Goal: Use online tool/utility: Utilize a website feature to perform a specific function

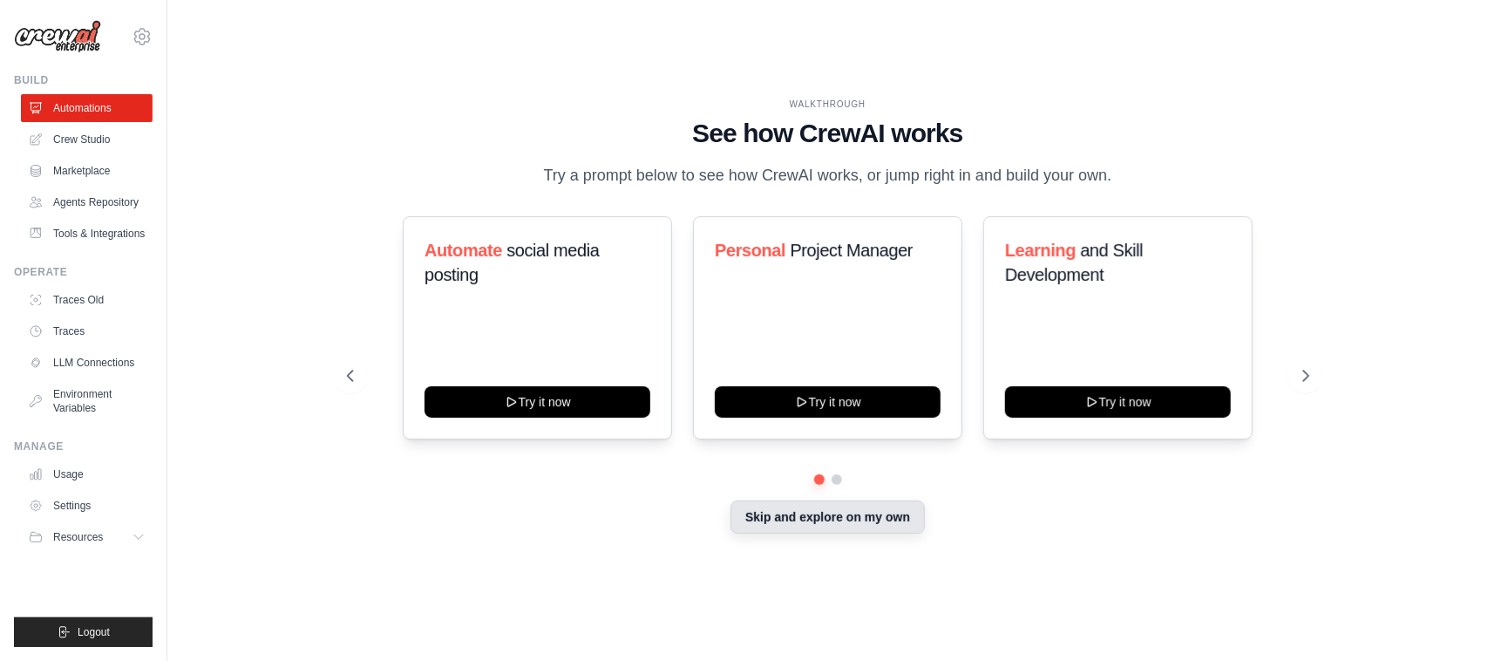
click at [794, 519] on button "Skip and explore on my own" at bounding box center [828, 516] width 194 height 33
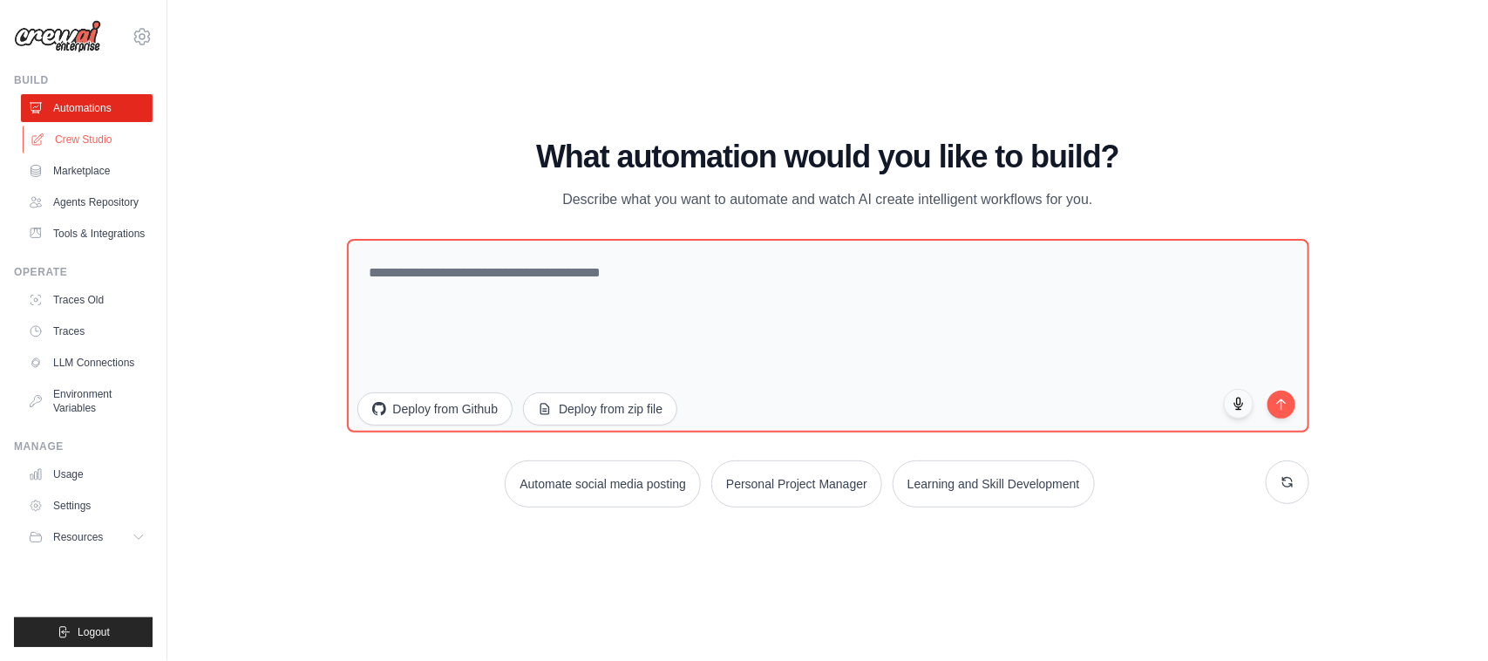
click at [81, 139] on link "Crew Studio" at bounding box center [89, 140] width 132 height 28
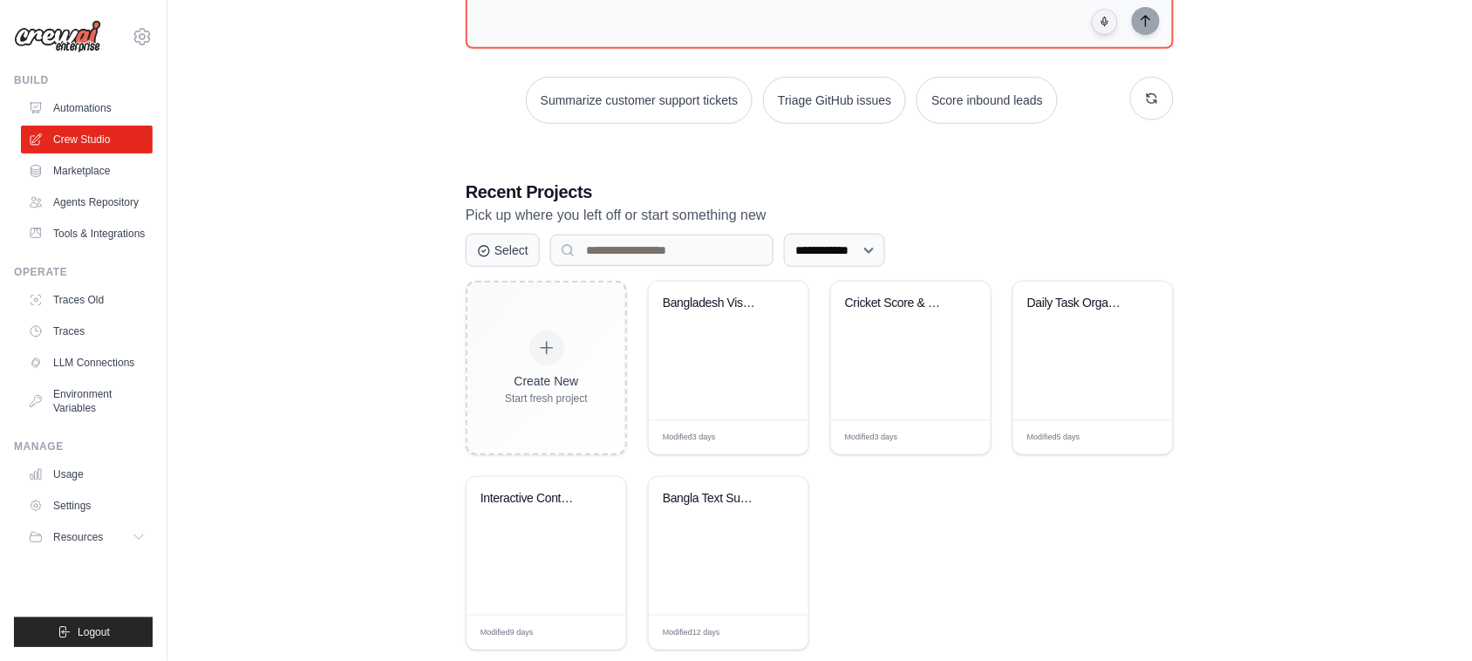
scroll to position [237, 0]
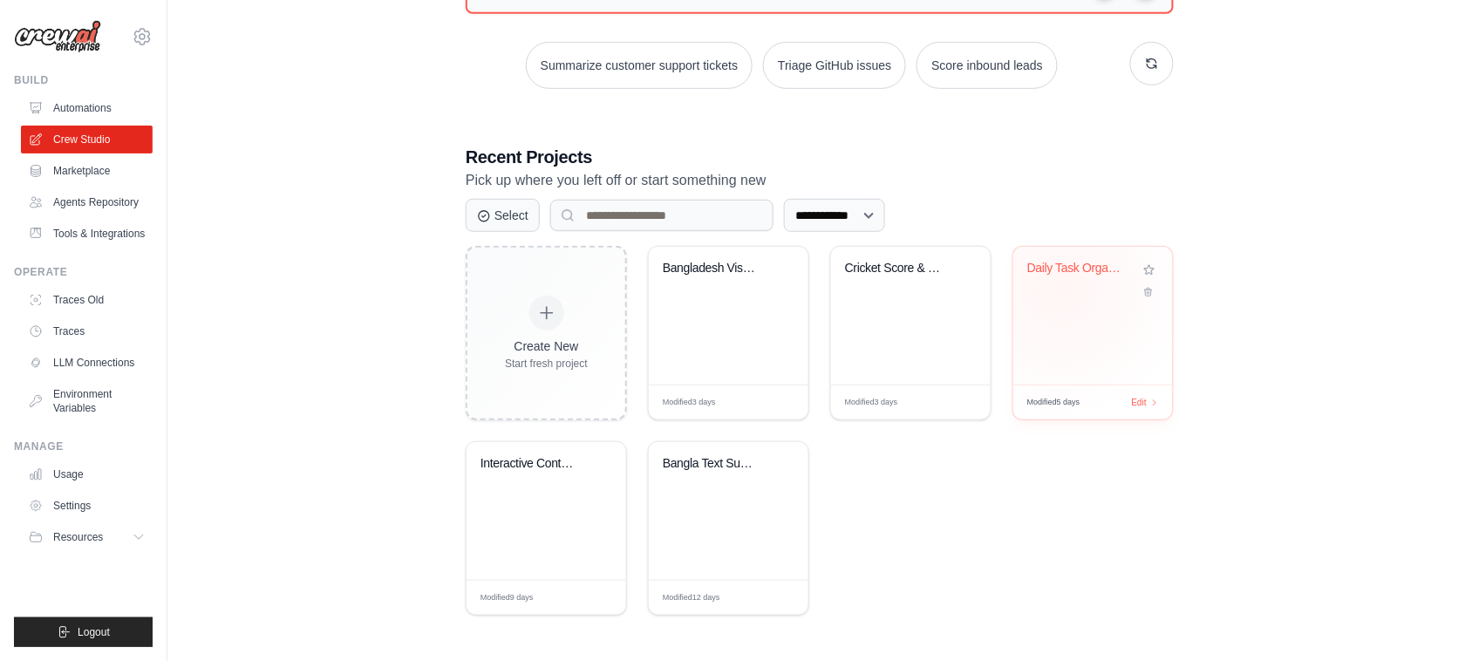
click at [1061, 290] on div "Daily Task Organizer" at bounding box center [1093, 281] width 132 height 40
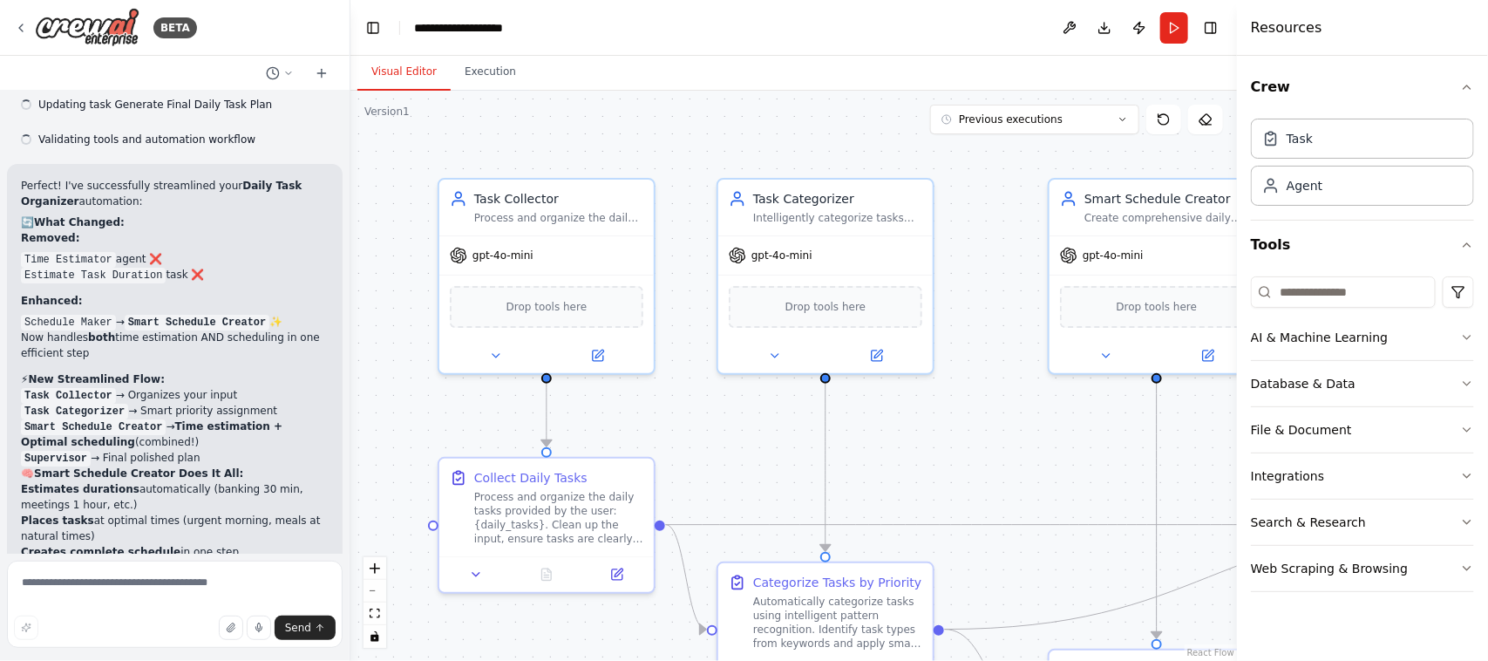
scroll to position [5872, 0]
click at [368, 612] on button "fit view" at bounding box center [375, 613] width 23 height 23
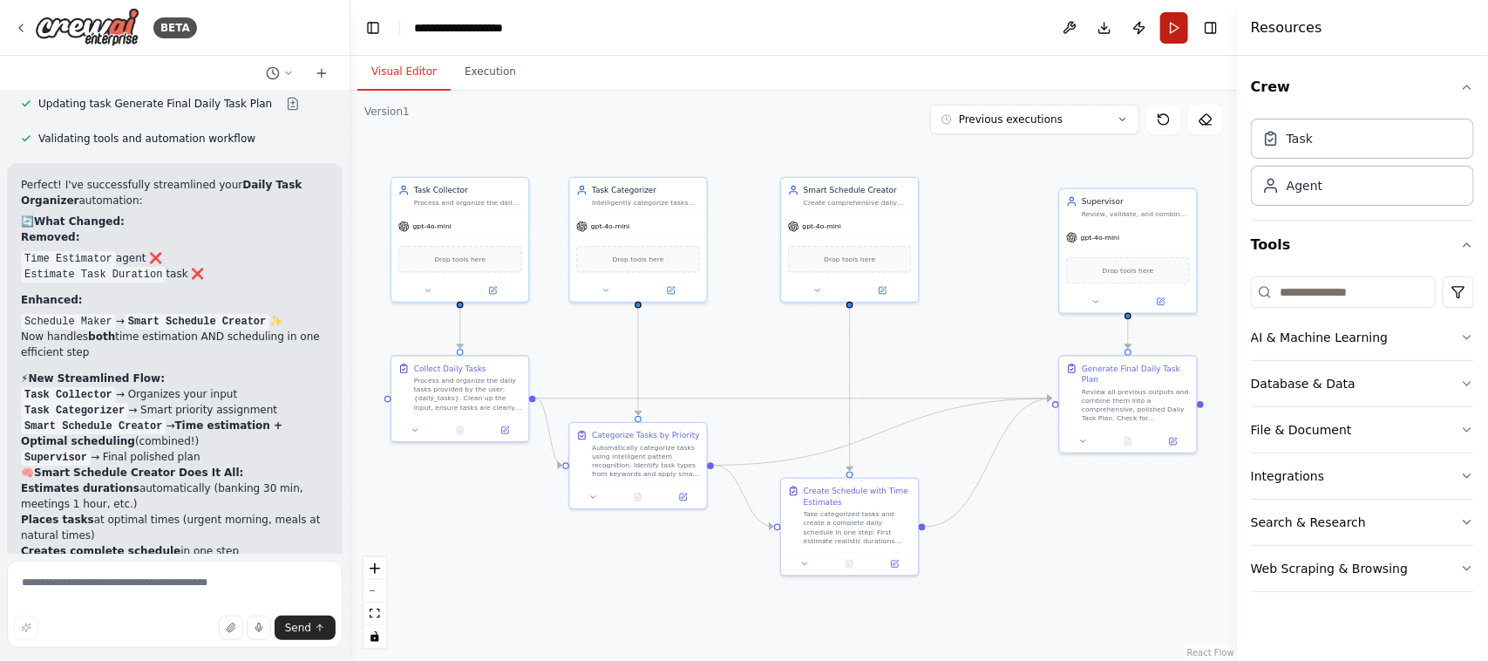
click at [1184, 31] on button "Run" at bounding box center [1174, 27] width 28 height 31
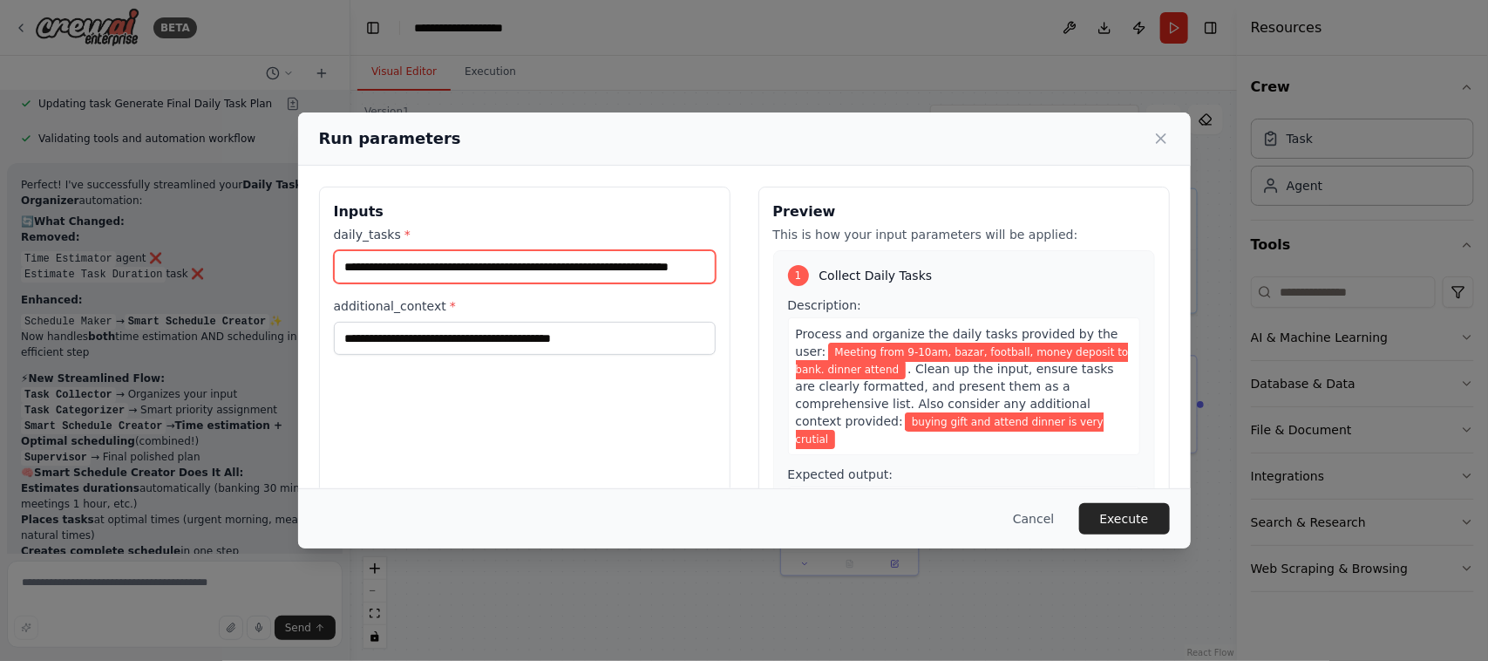
click at [341, 275] on input "**********" at bounding box center [525, 266] width 382 height 33
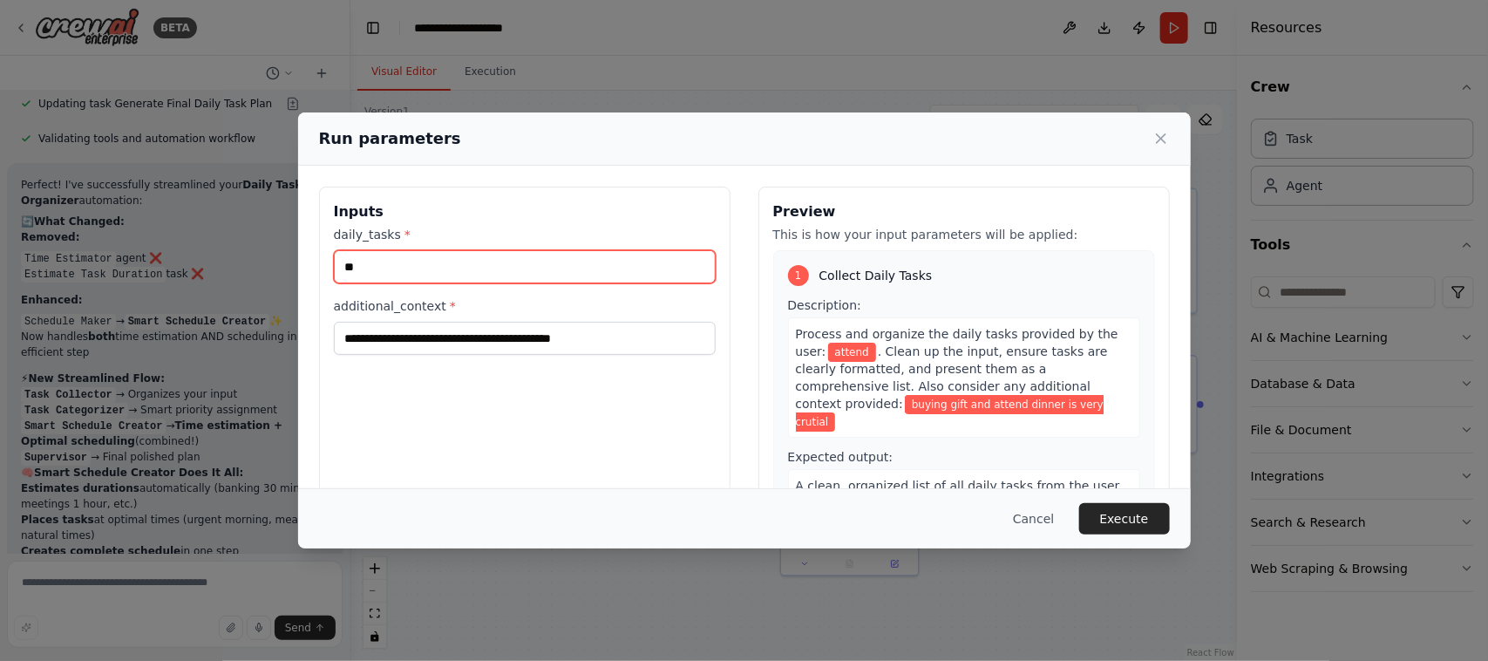
type input "*"
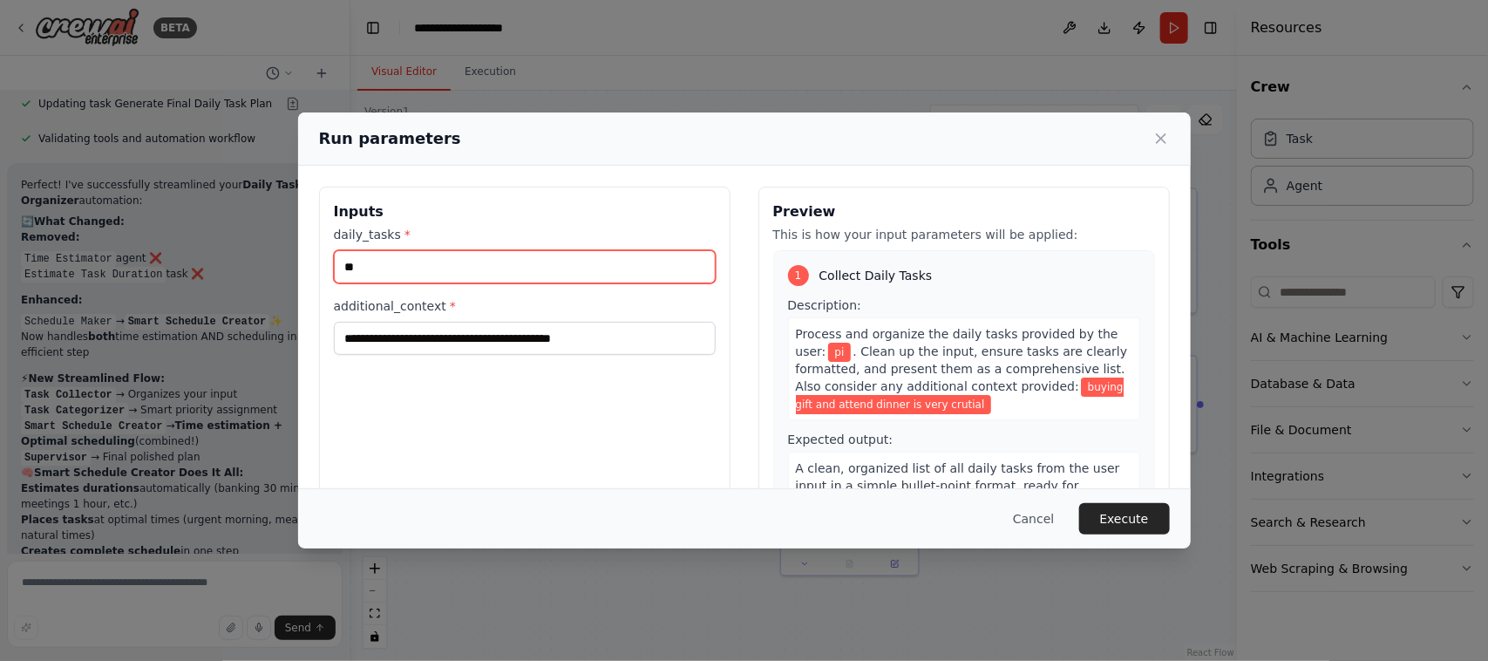
type input "*"
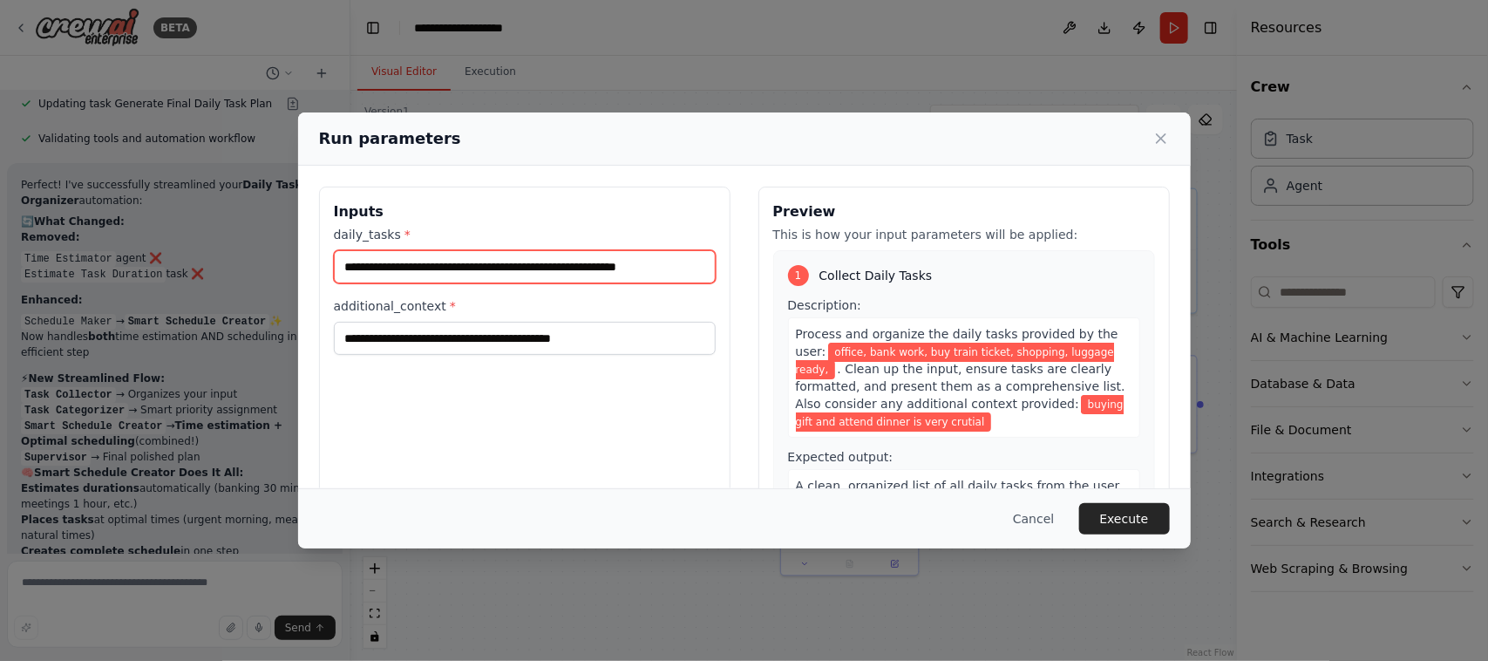
type input "**********"
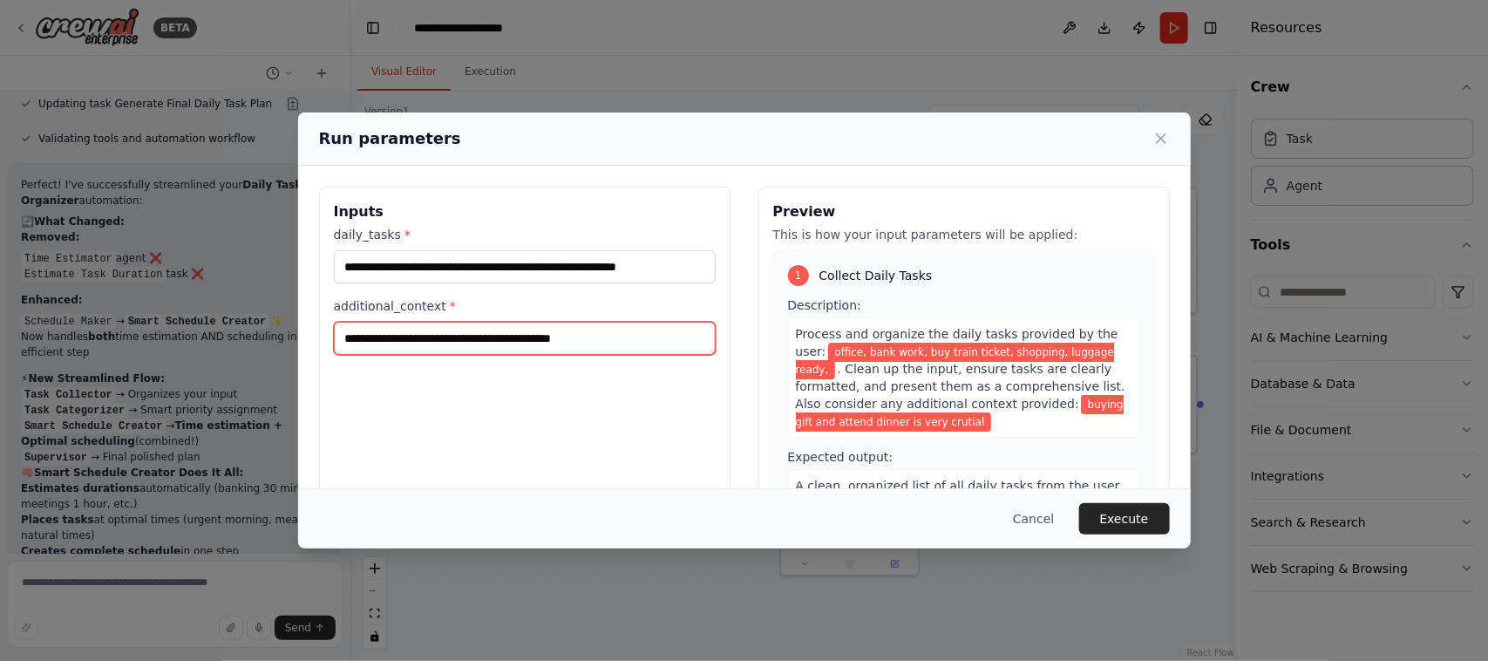
drag, startPoint x: 594, startPoint y: 344, endPoint x: 293, endPoint y: 345, distance: 300.8
click at [293, 345] on div "**********" at bounding box center [744, 330] width 1488 height 661
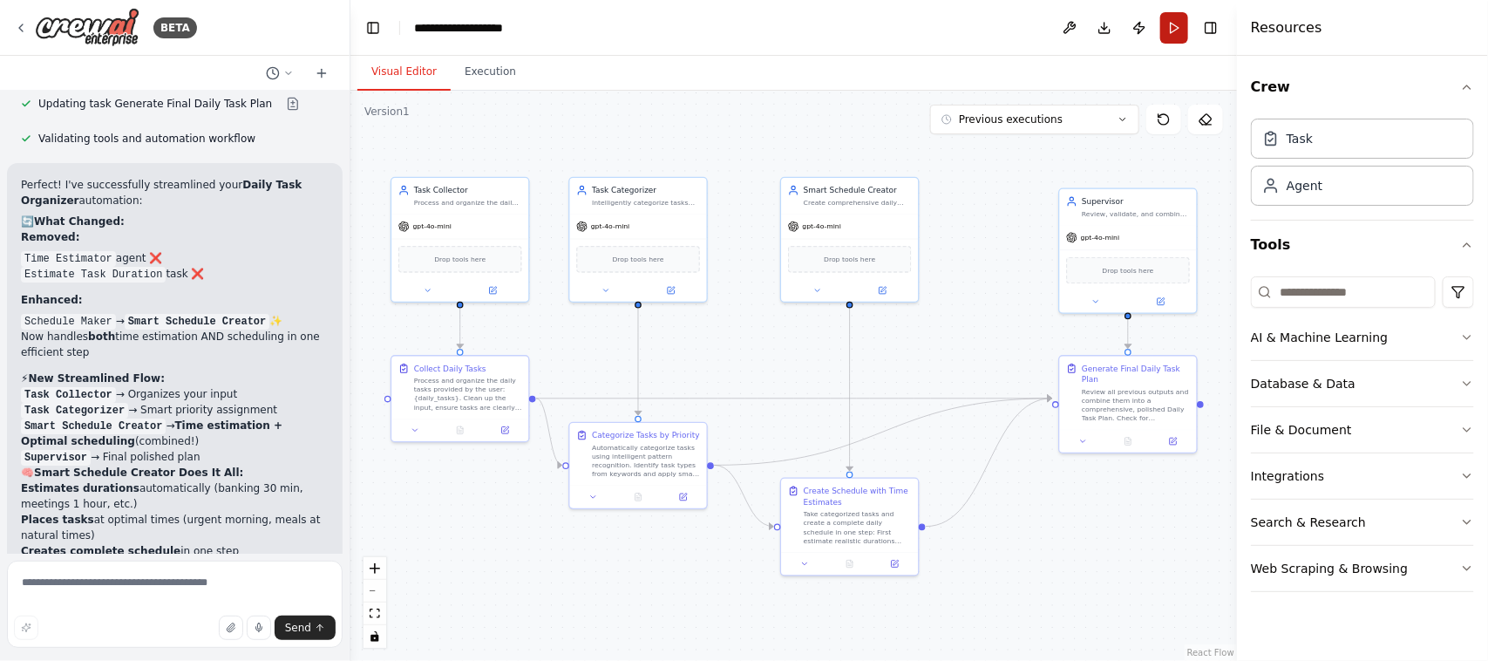
click at [1171, 28] on button "Run" at bounding box center [1174, 27] width 28 height 31
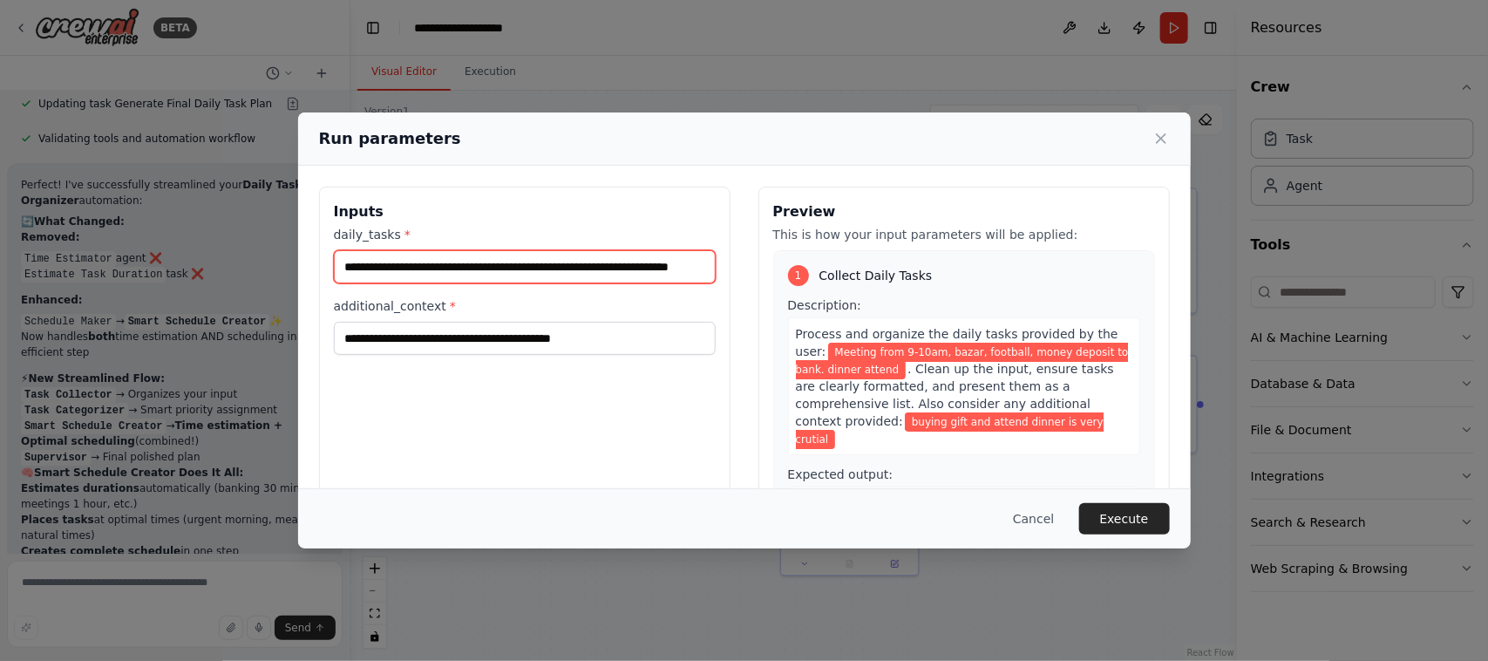
scroll to position [0, 61]
drag, startPoint x: 346, startPoint y: 268, endPoint x: 856, endPoint y: 255, distance: 510.2
click at [856, 255] on div "**********" at bounding box center [744, 393] width 851 height 413
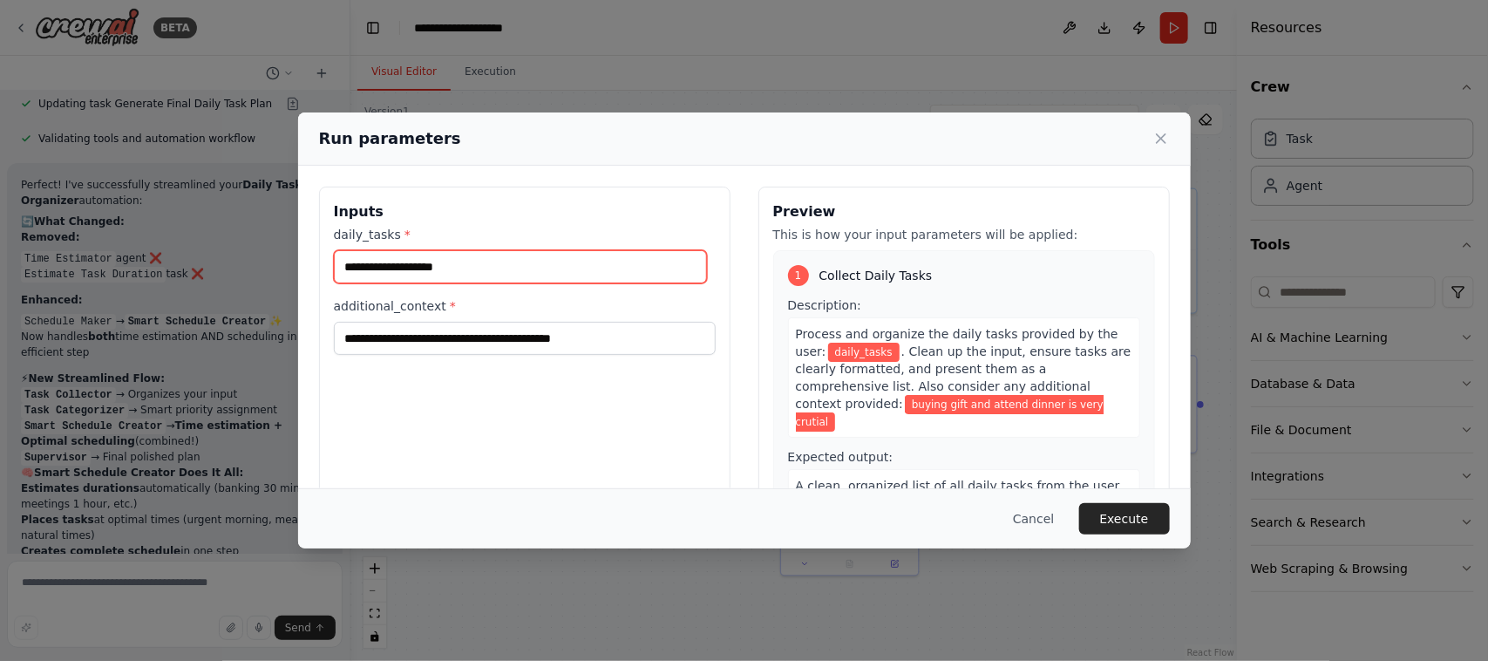
scroll to position [0, 0]
type input "**********"
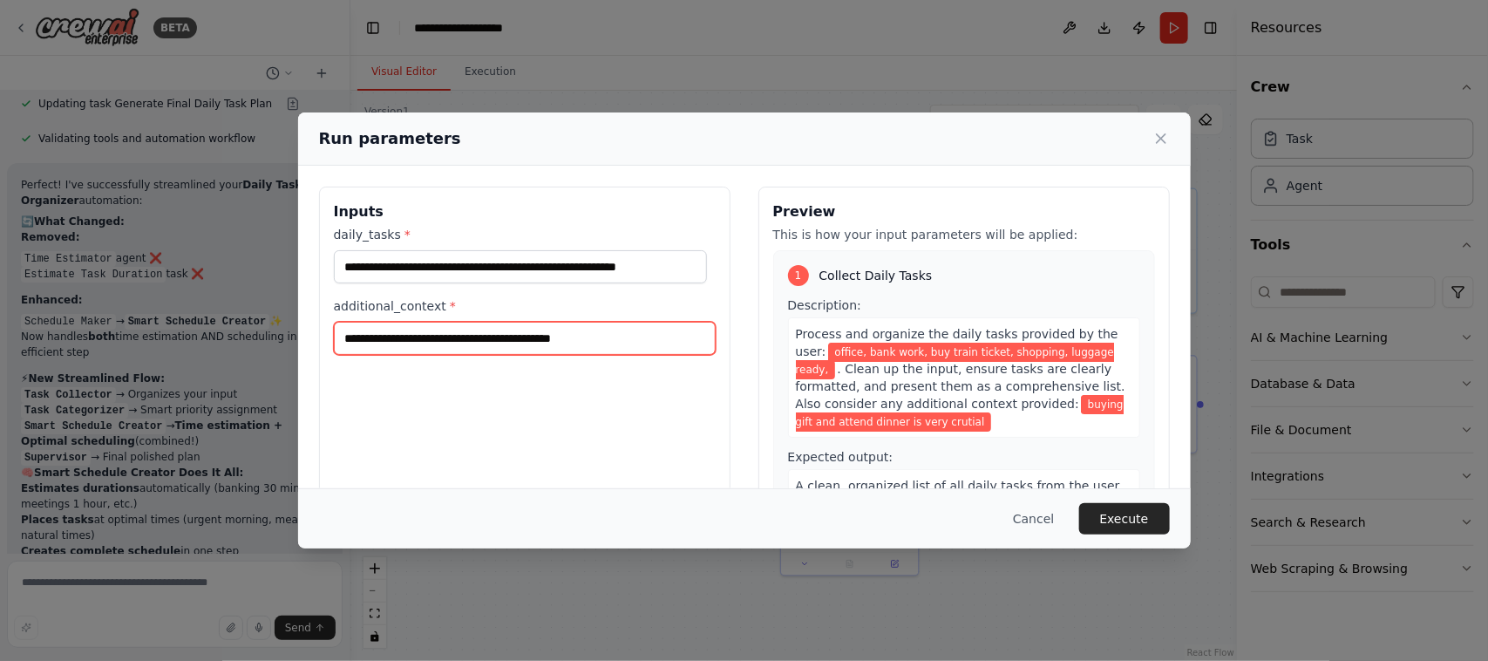
click at [590, 334] on input "**********" at bounding box center [525, 338] width 382 height 33
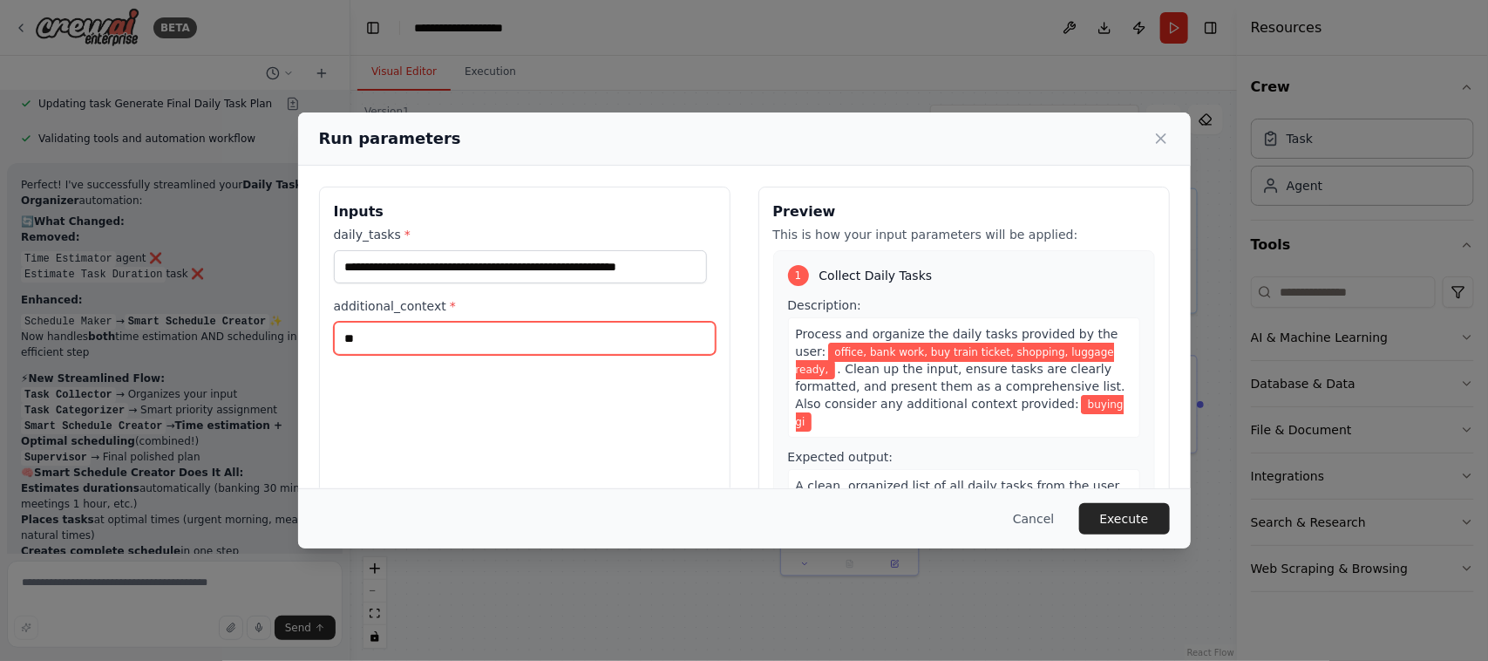
type input "*"
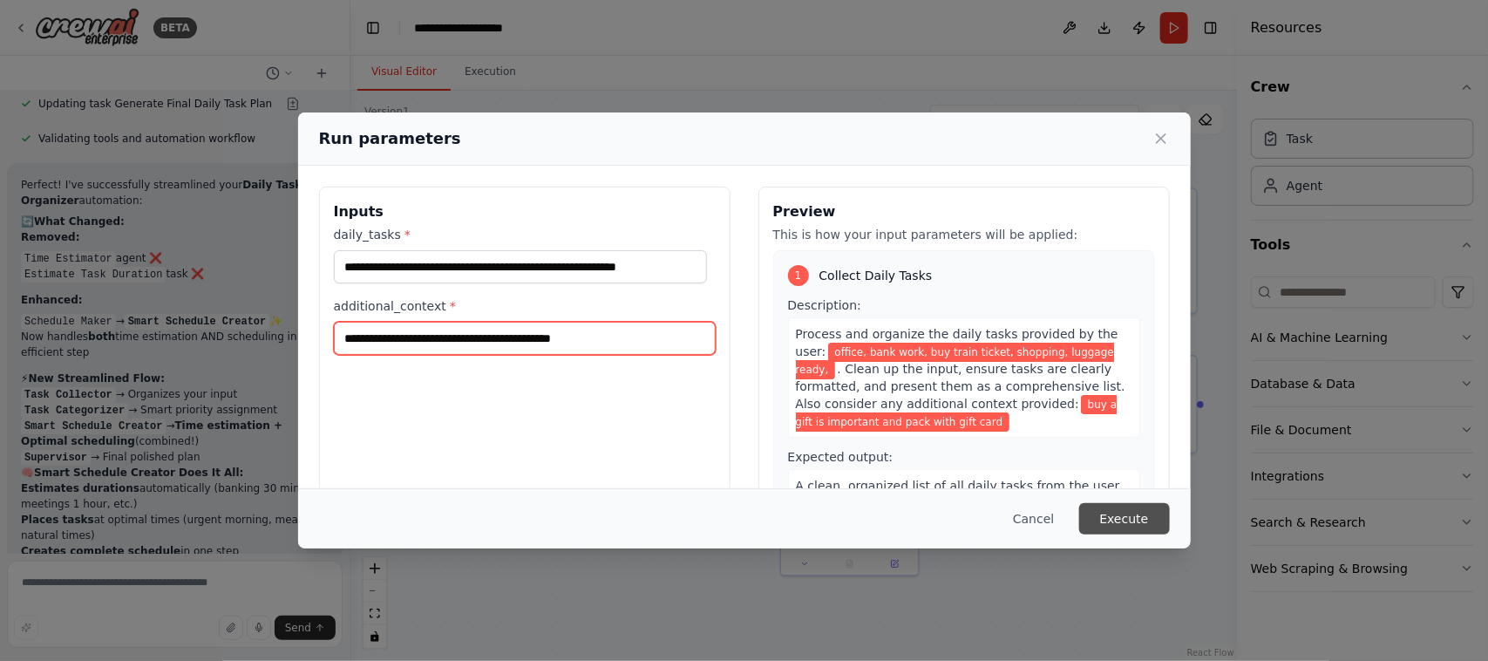
type input "**********"
click at [1121, 514] on button "Execute" at bounding box center [1124, 518] width 91 height 31
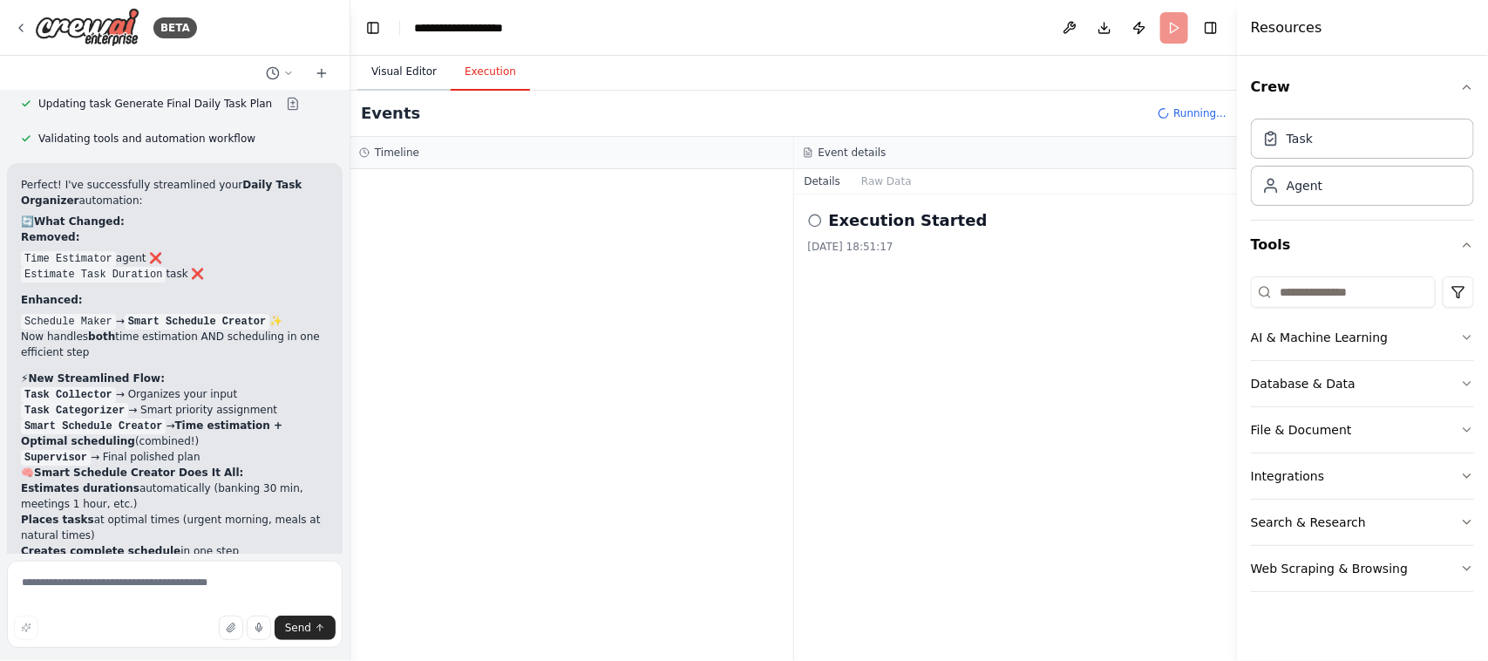
click at [404, 72] on button "Visual Editor" at bounding box center [403, 72] width 93 height 37
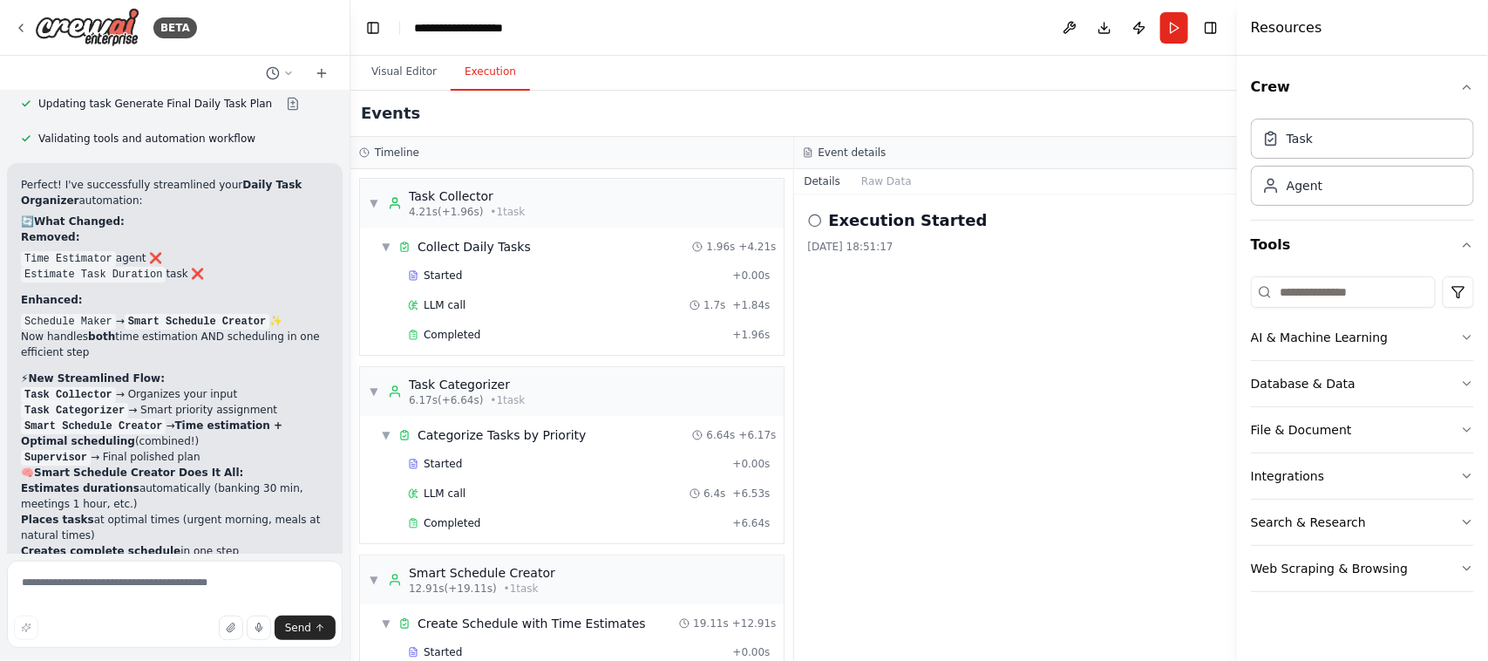
click at [486, 68] on button "Execution" at bounding box center [490, 72] width 79 height 37
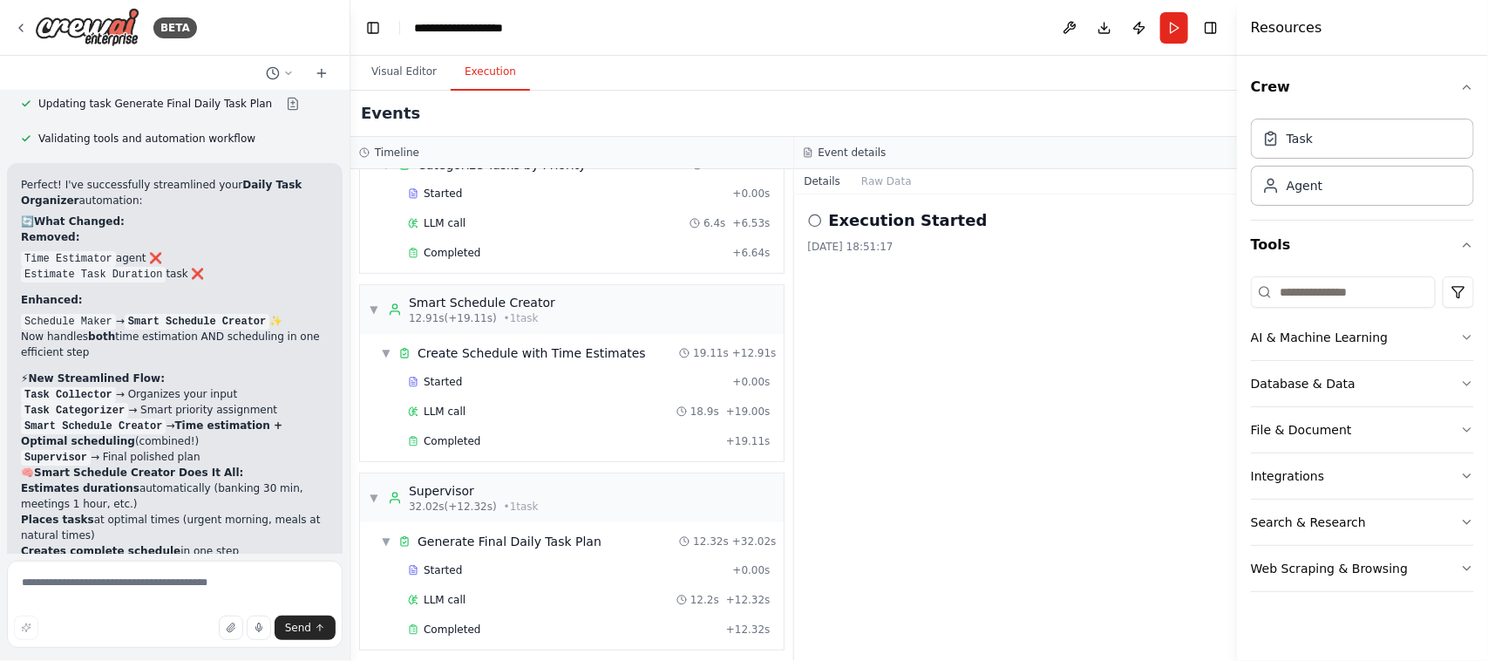
scroll to position [285, 0]
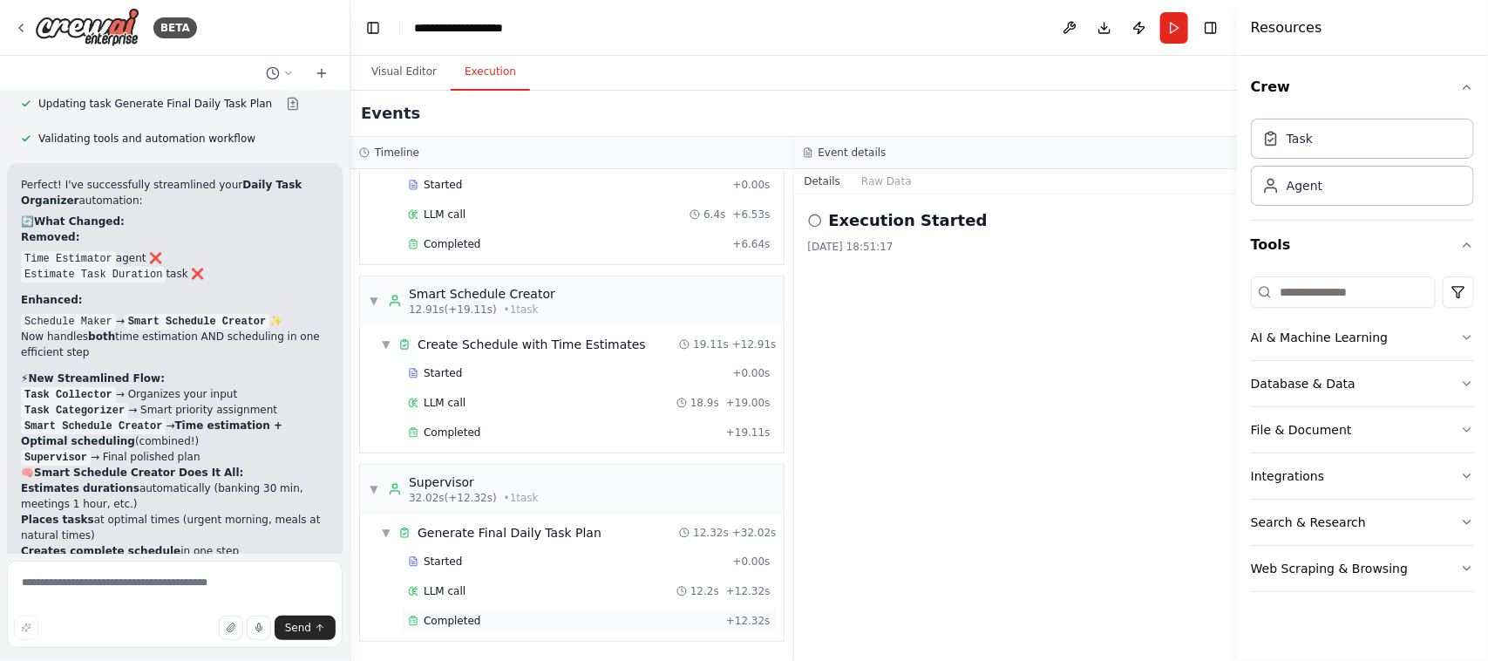
click at [464, 624] on span "Completed" at bounding box center [452, 621] width 57 height 14
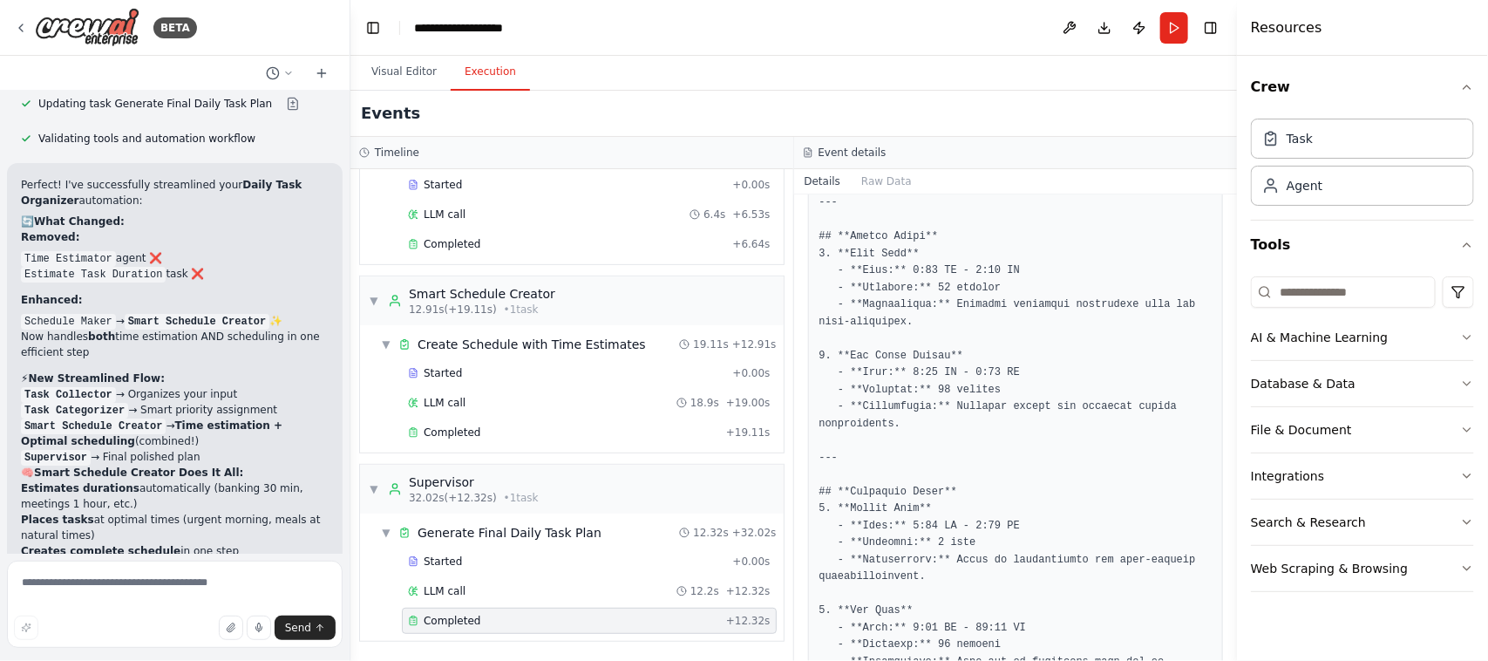
scroll to position [310, 0]
drag, startPoint x: 1230, startPoint y: 306, endPoint x: 1232, endPoint y: 285, distance: 21.0
click at [1232, 285] on button "Toggle Sidebar" at bounding box center [1237, 330] width 14 height 661
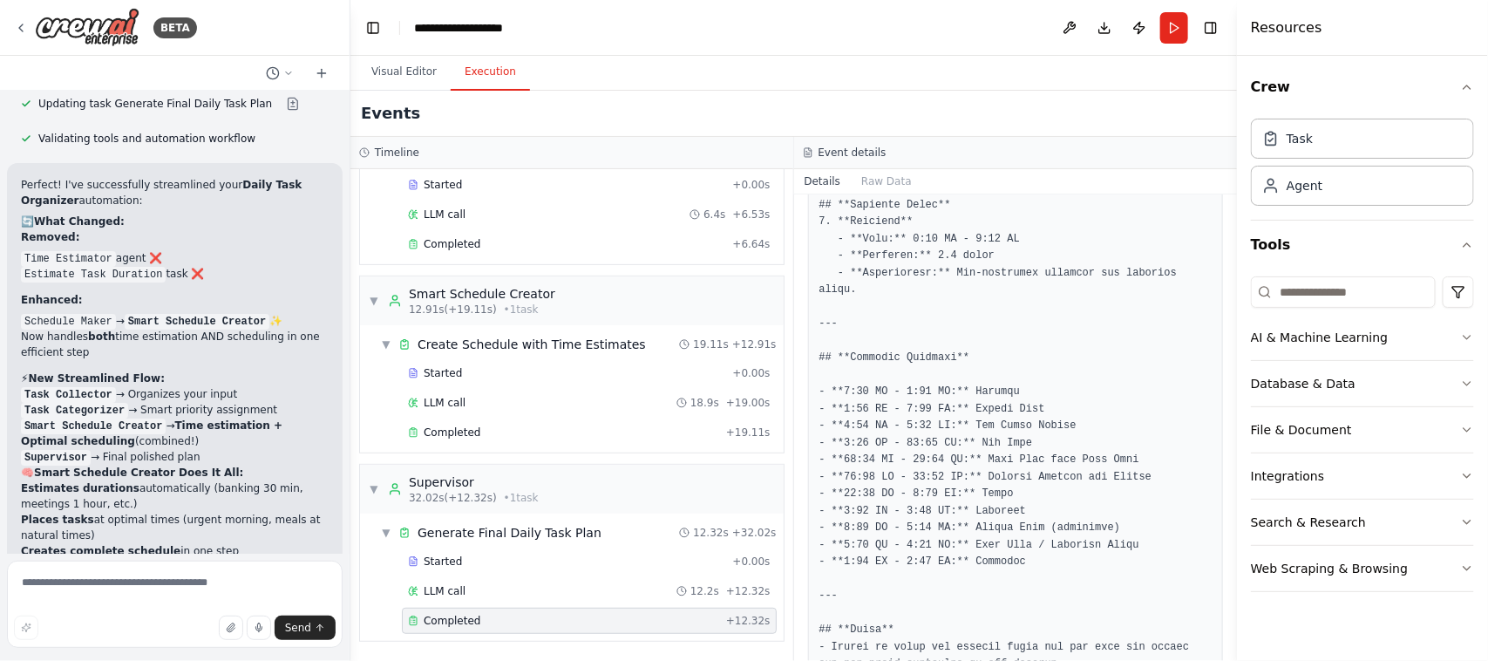
scroll to position [1043, 0]
drag, startPoint x: 1230, startPoint y: 495, endPoint x: 1230, endPoint y: 514, distance: 19.2
click at [1230, 514] on button "Toggle Sidebar" at bounding box center [1237, 330] width 14 height 661
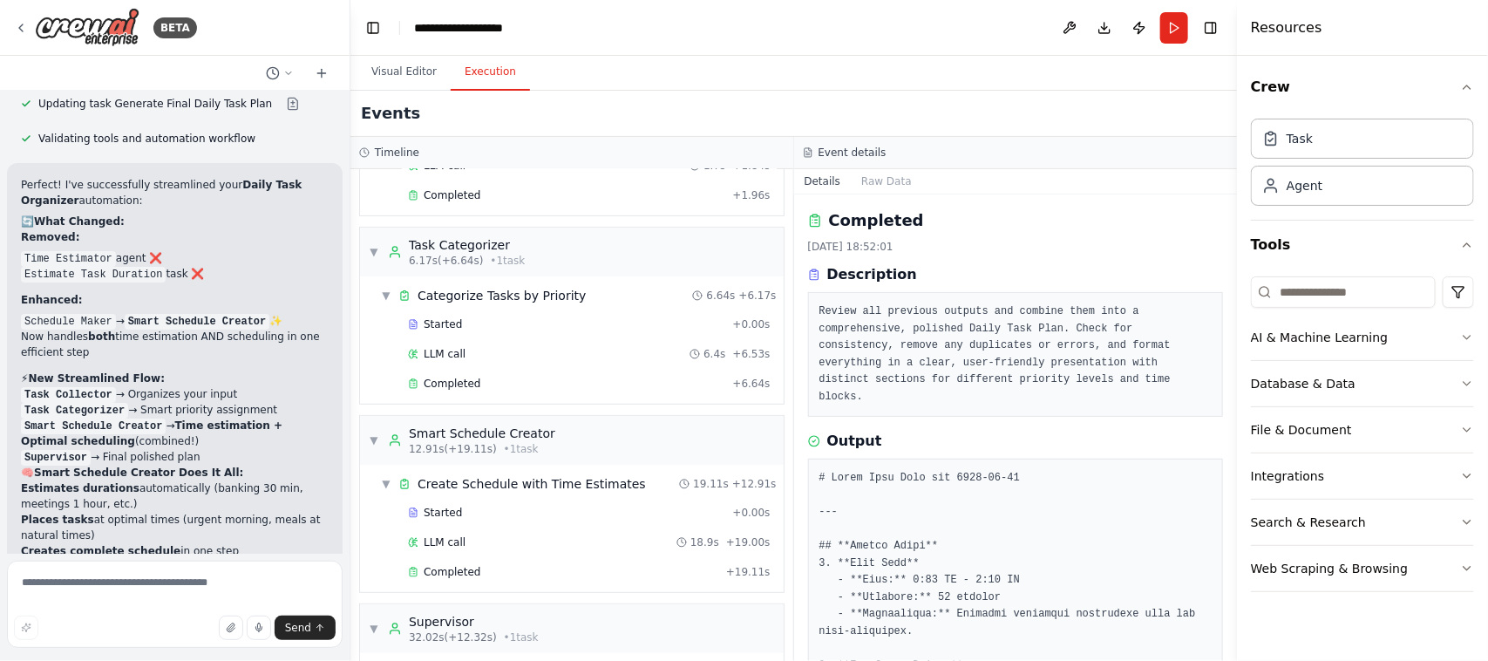
scroll to position [0, 0]
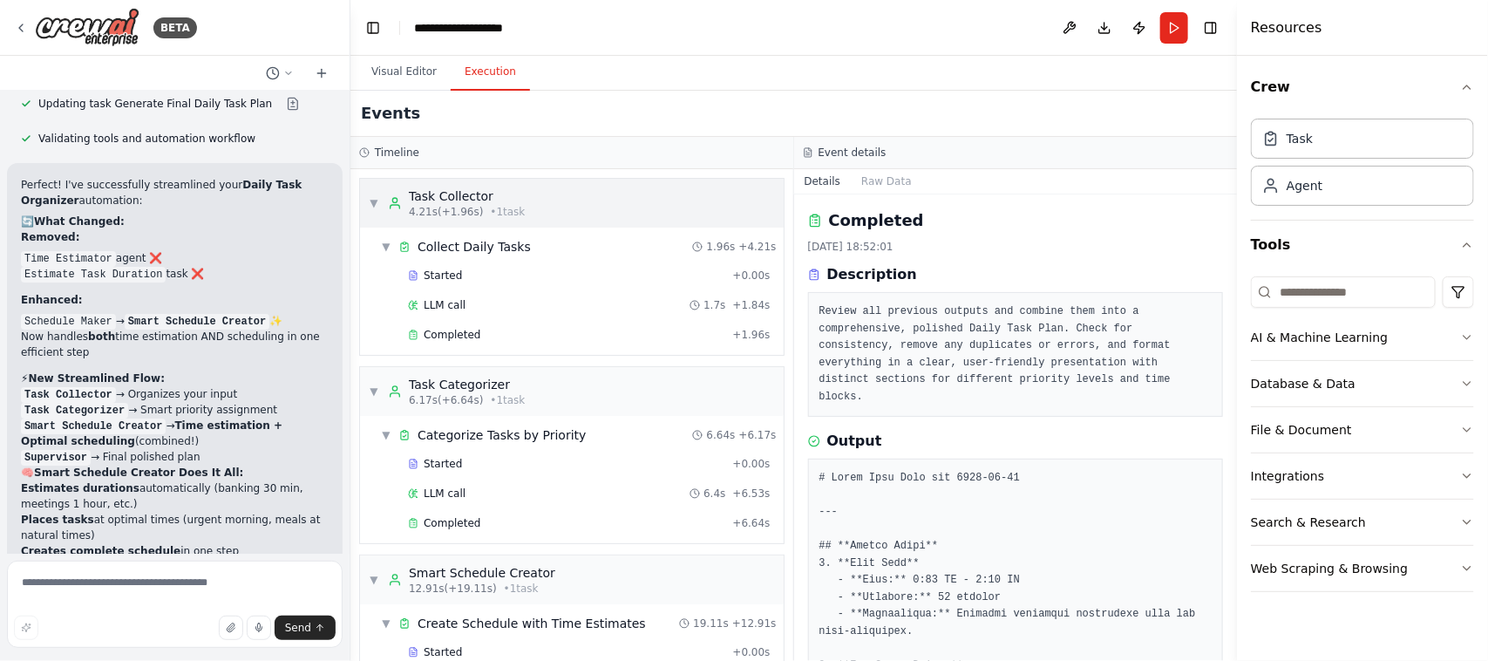
click at [458, 201] on div "Task Collector" at bounding box center [467, 195] width 116 height 17
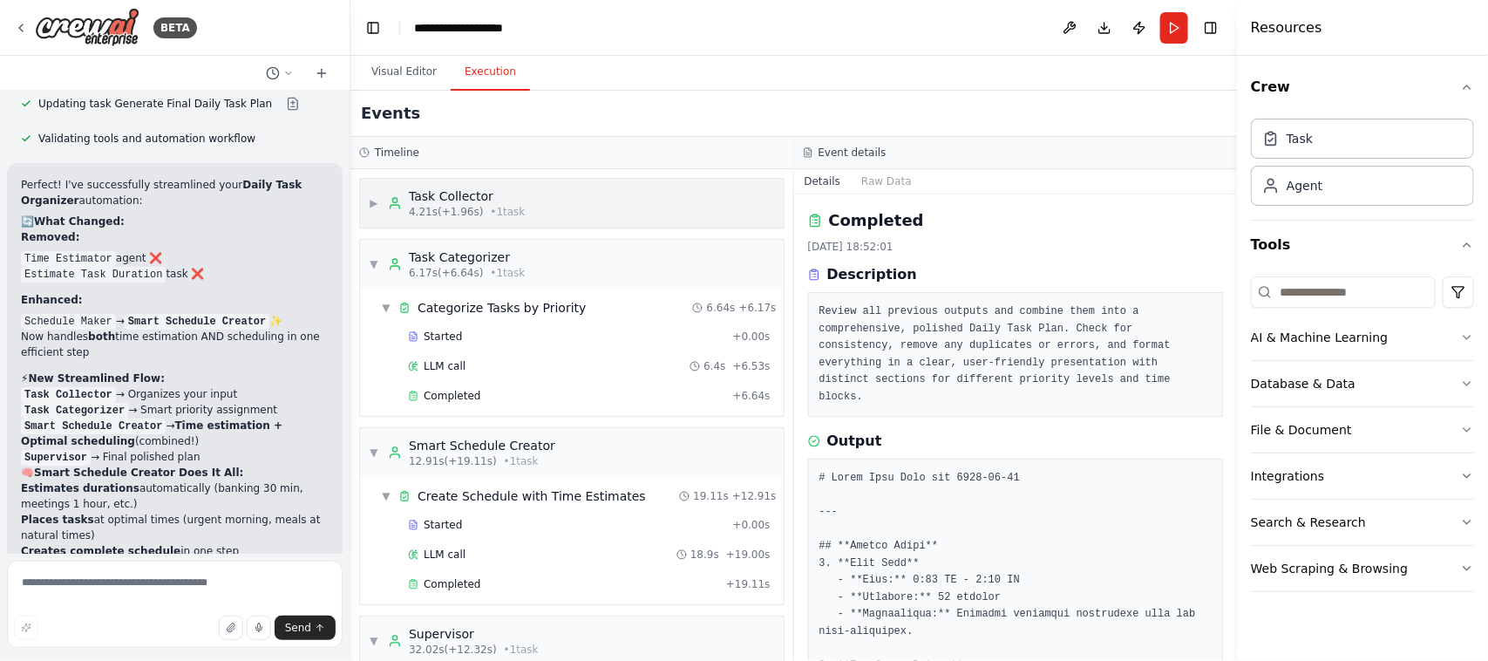
click at [458, 201] on div "Task Collector" at bounding box center [467, 195] width 116 height 17
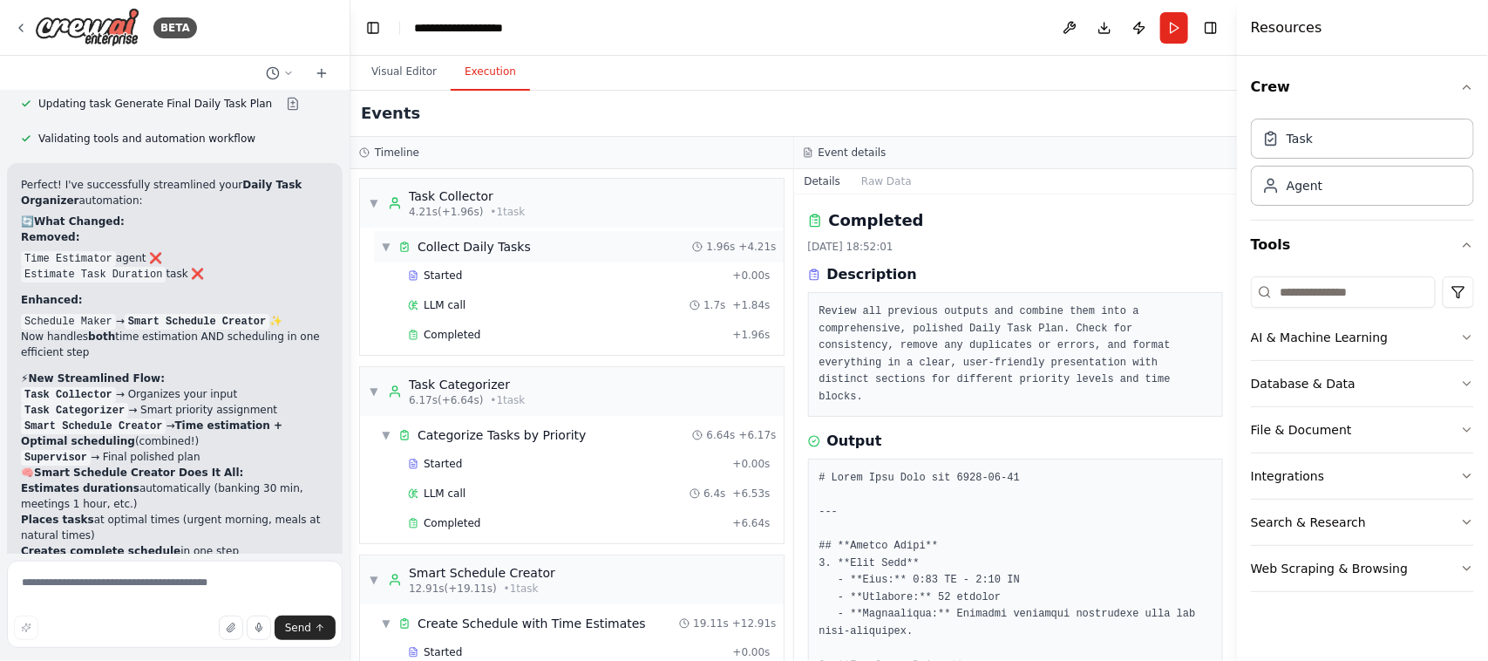
click at [452, 241] on span "Collect Daily Tasks" at bounding box center [474, 246] width 113 height 17
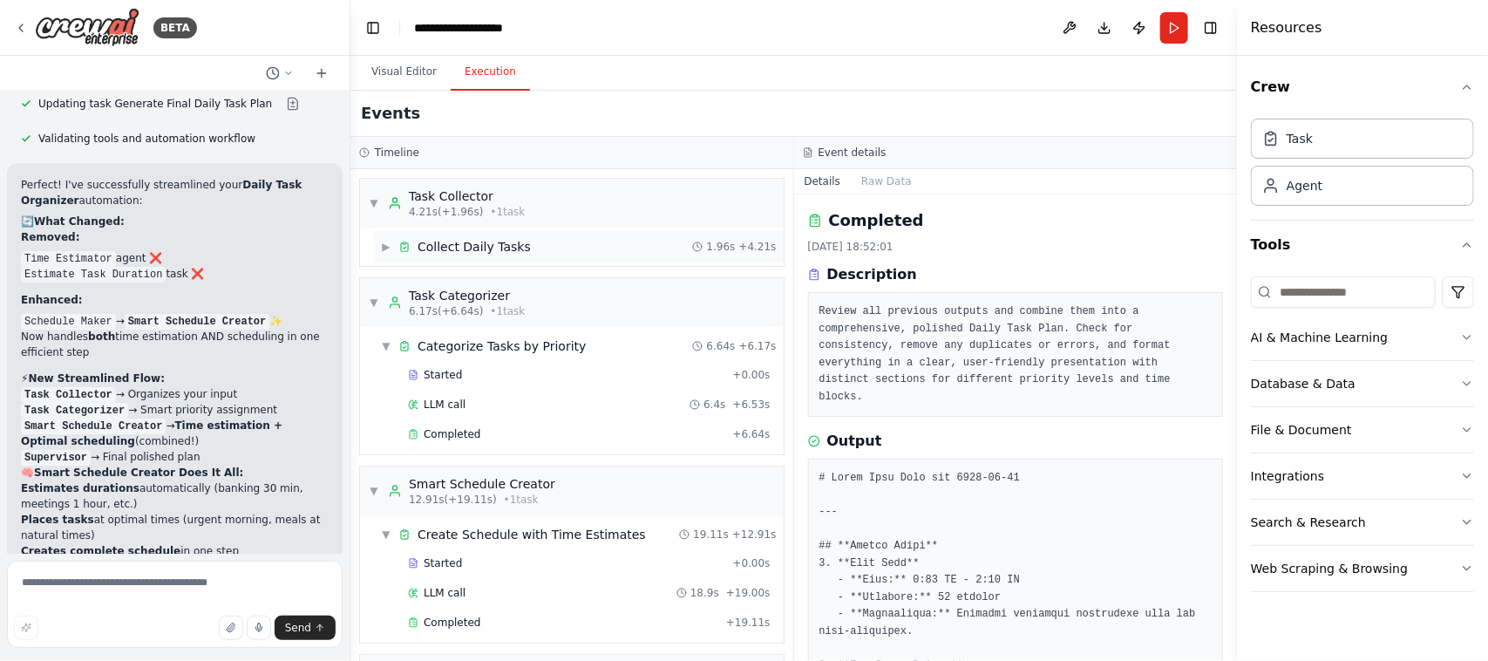
click at [452, 241] on span "Collect Daily Tasks" at bounding box center [474, 246] width 113 height 17
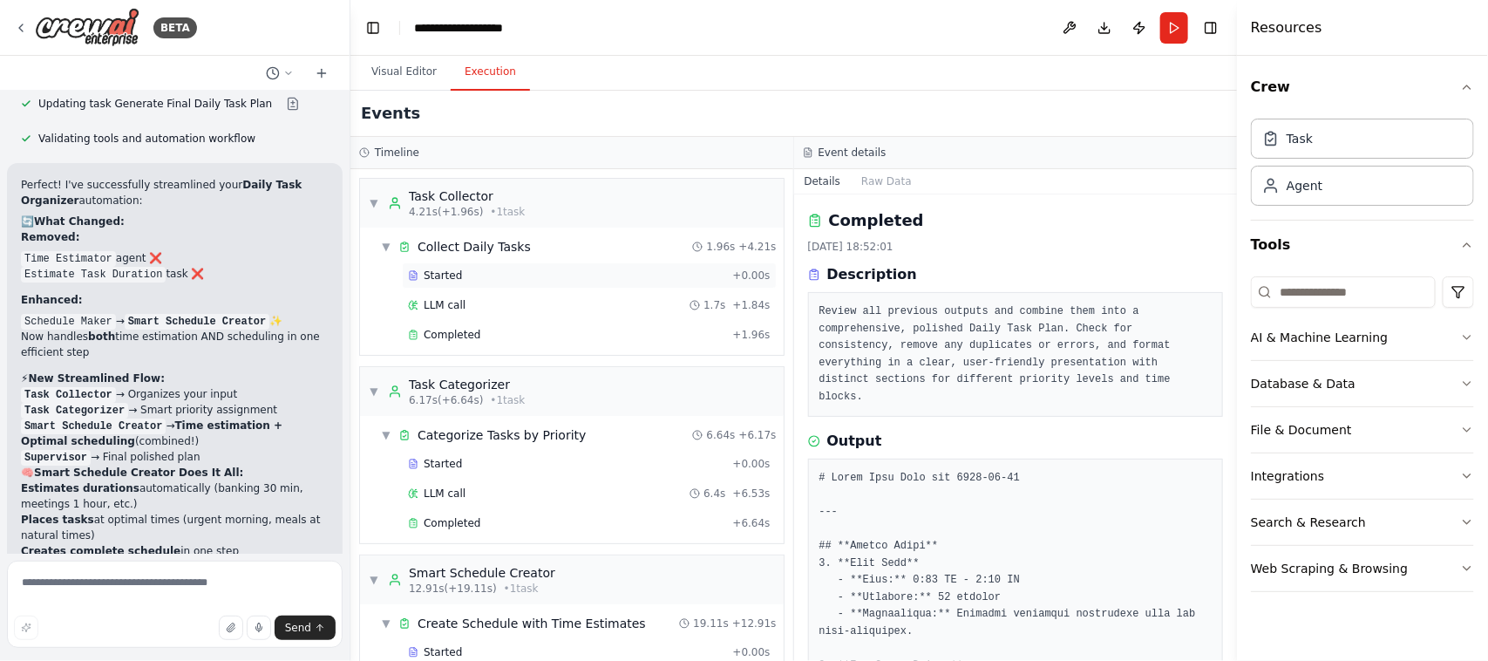
click at [442, 275] on span "Started" at bounding box center [443, 276] width 38 height 14
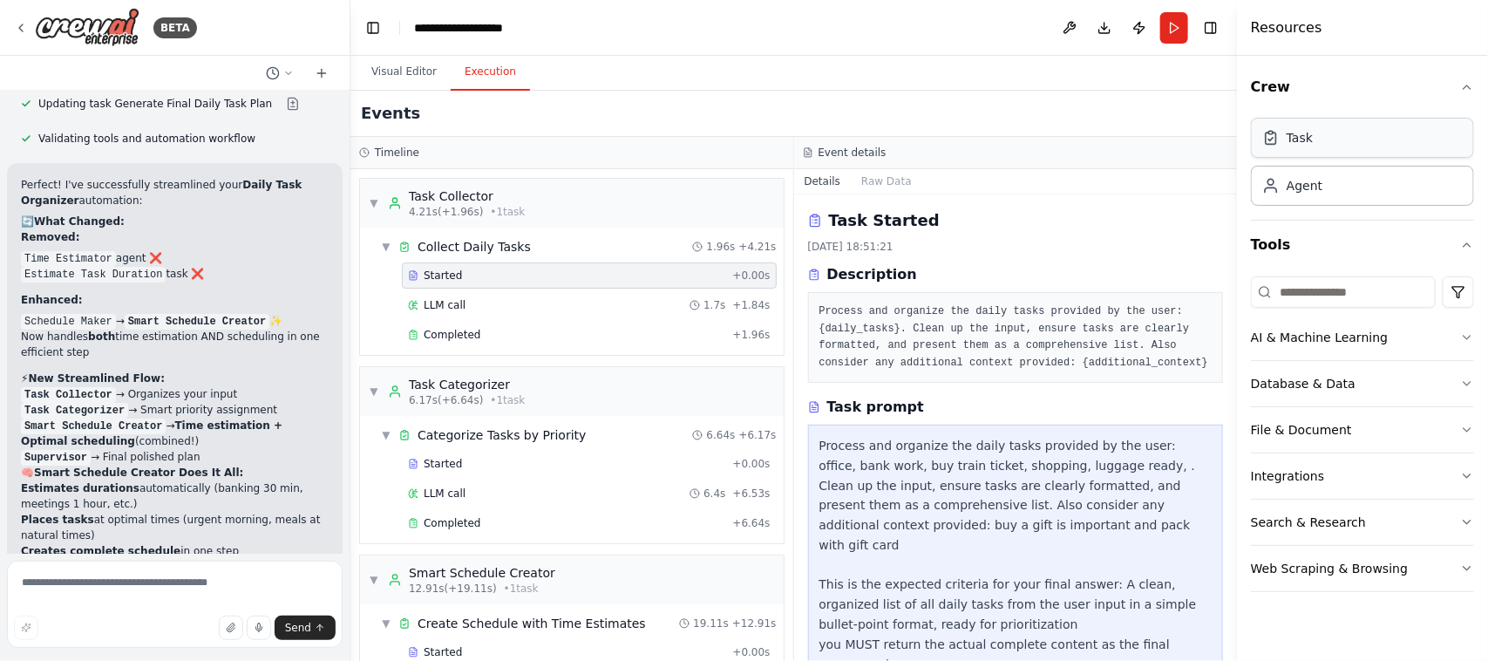
click at [1313, 142] on div "Task" at bounding box center [1362, 138] width 223 height 40
click at [1313, 144] on div "Task" at bounding box center [1362, 138] width 223 height 40
click at [1304, 192] on div "Agent" at bounding box center [1305, 184] width 36 height 17
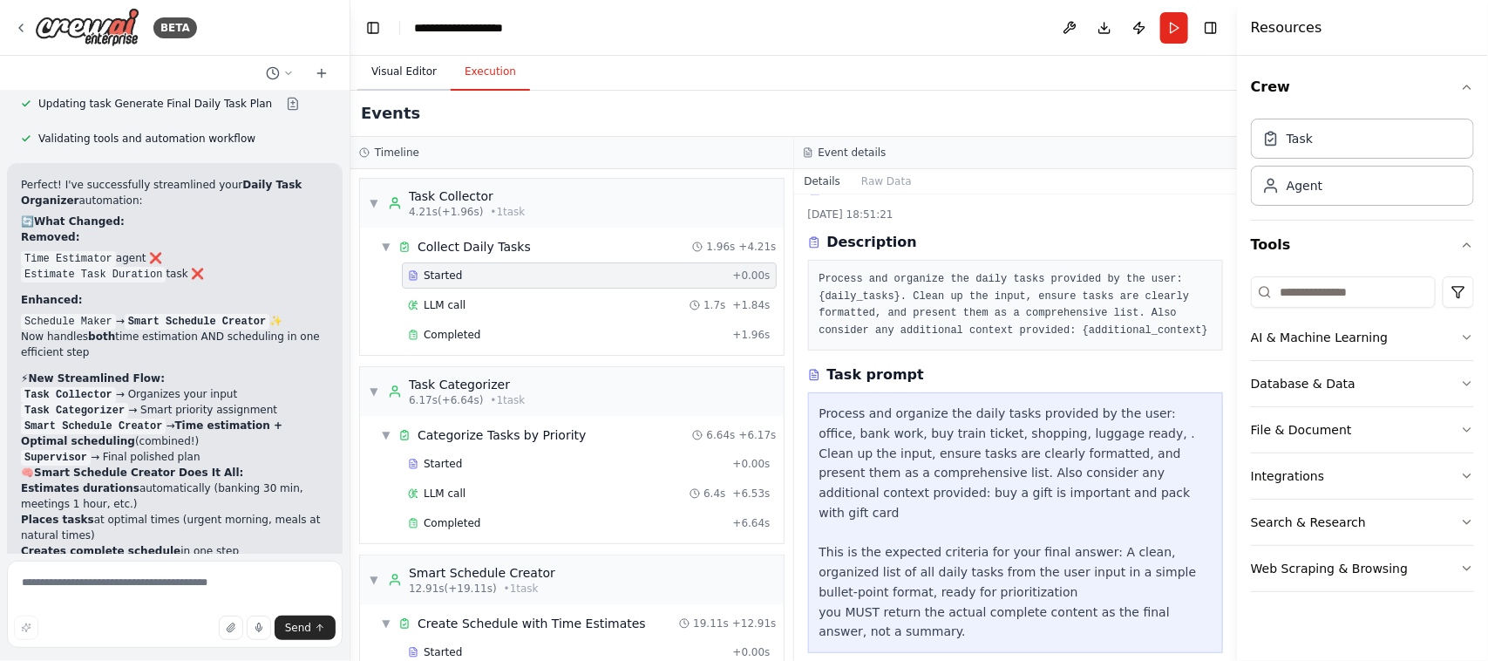
click at [412, 66] on button "Visual Editor" at bounding box center [403, 72] width 93 height 37
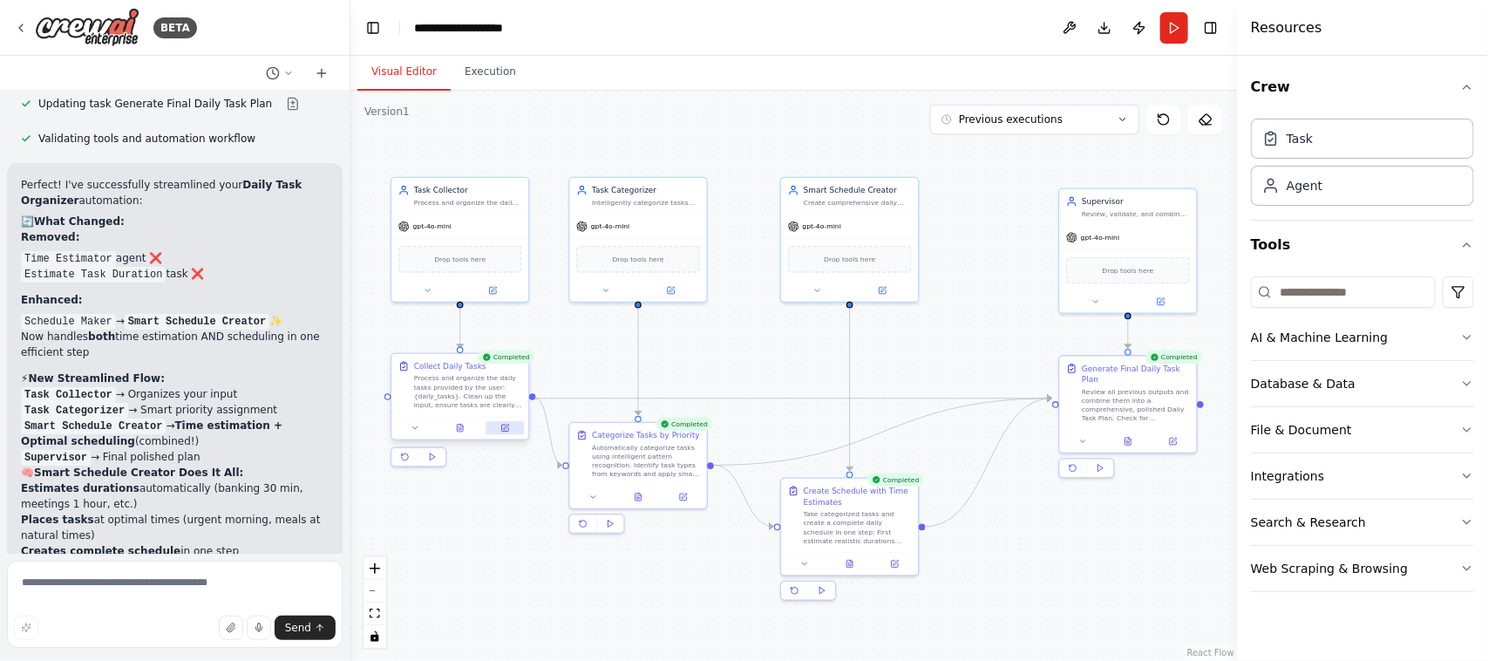
click at [507, 428] on icon at bounding box center [505, 428] width 7 height 7
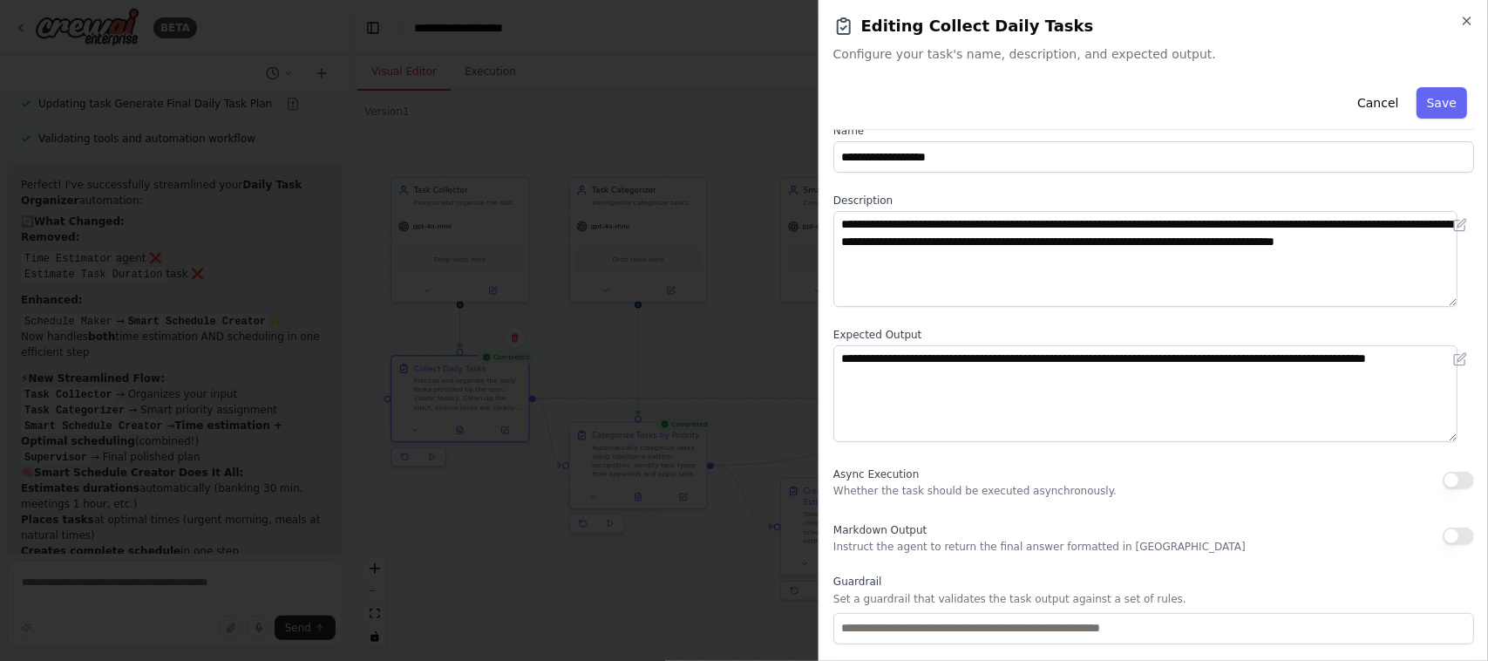
scroll to position [0, 0]
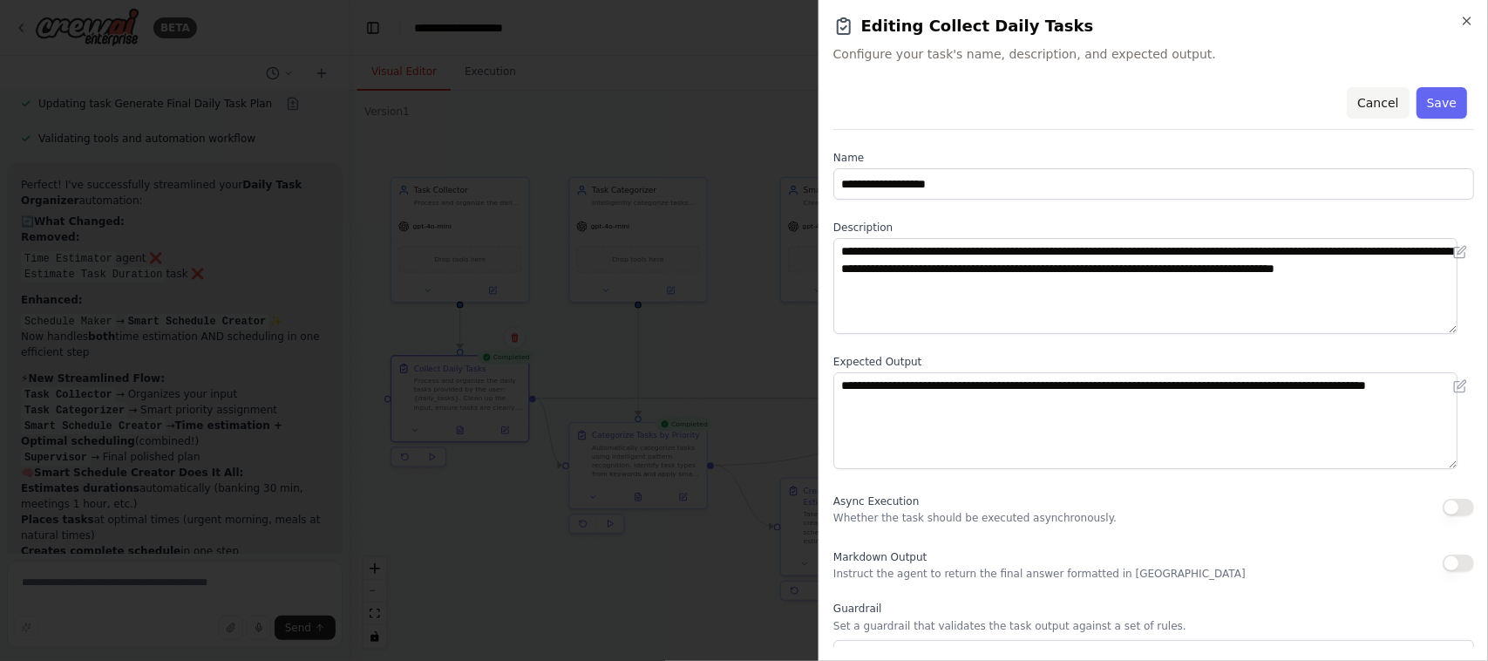
click at [1367, 105] on button "Cancel" at bounding box center [1378, 102] width 62 height 31
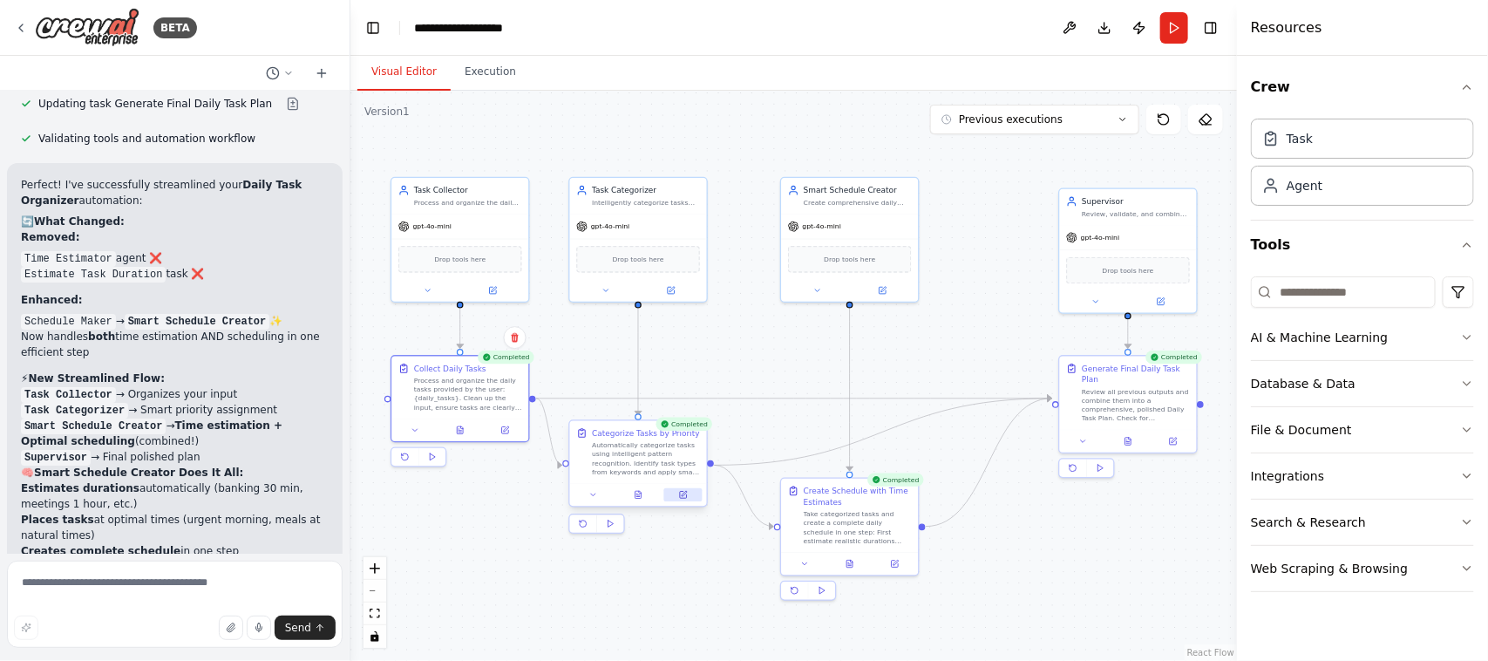
click at [684, 494] on icon at bounding box center [684, 493] width 5 height 5
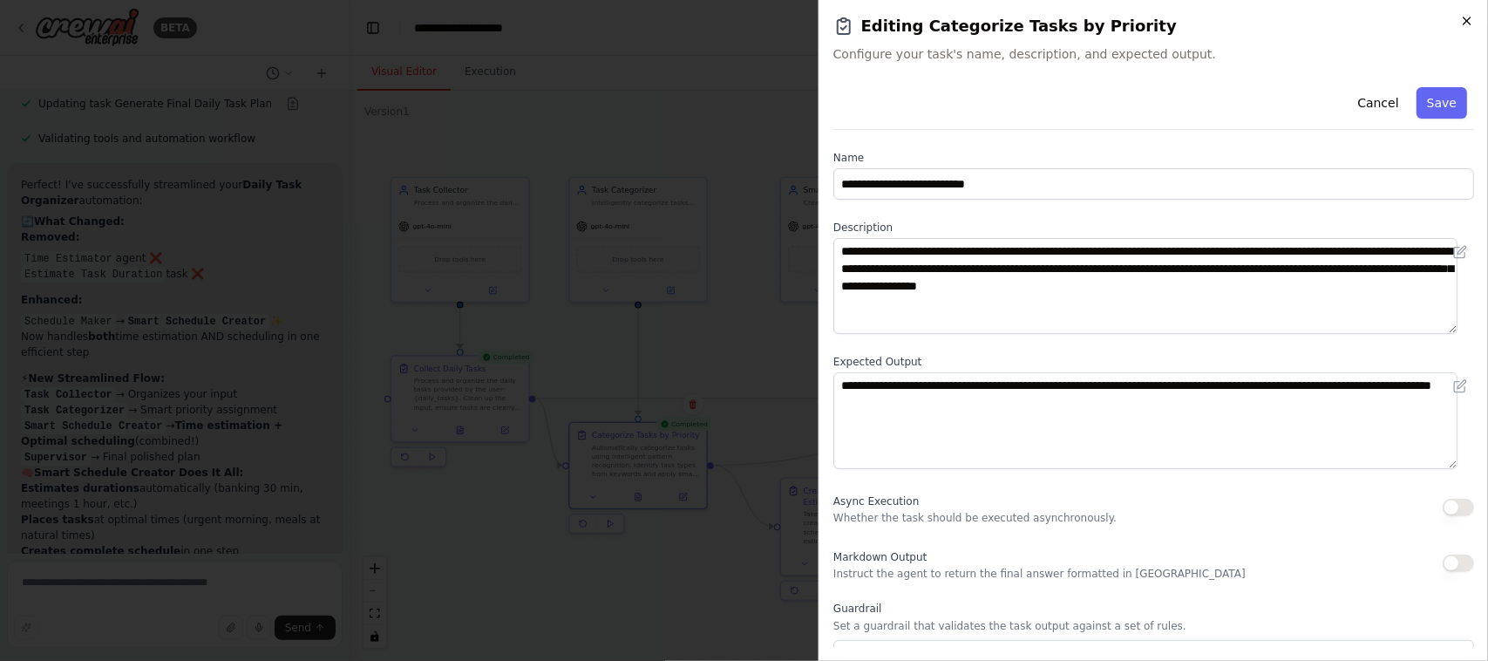
click at [1466, 24] on icon "button" at bounding box center [1467, 21] width 14 height 14
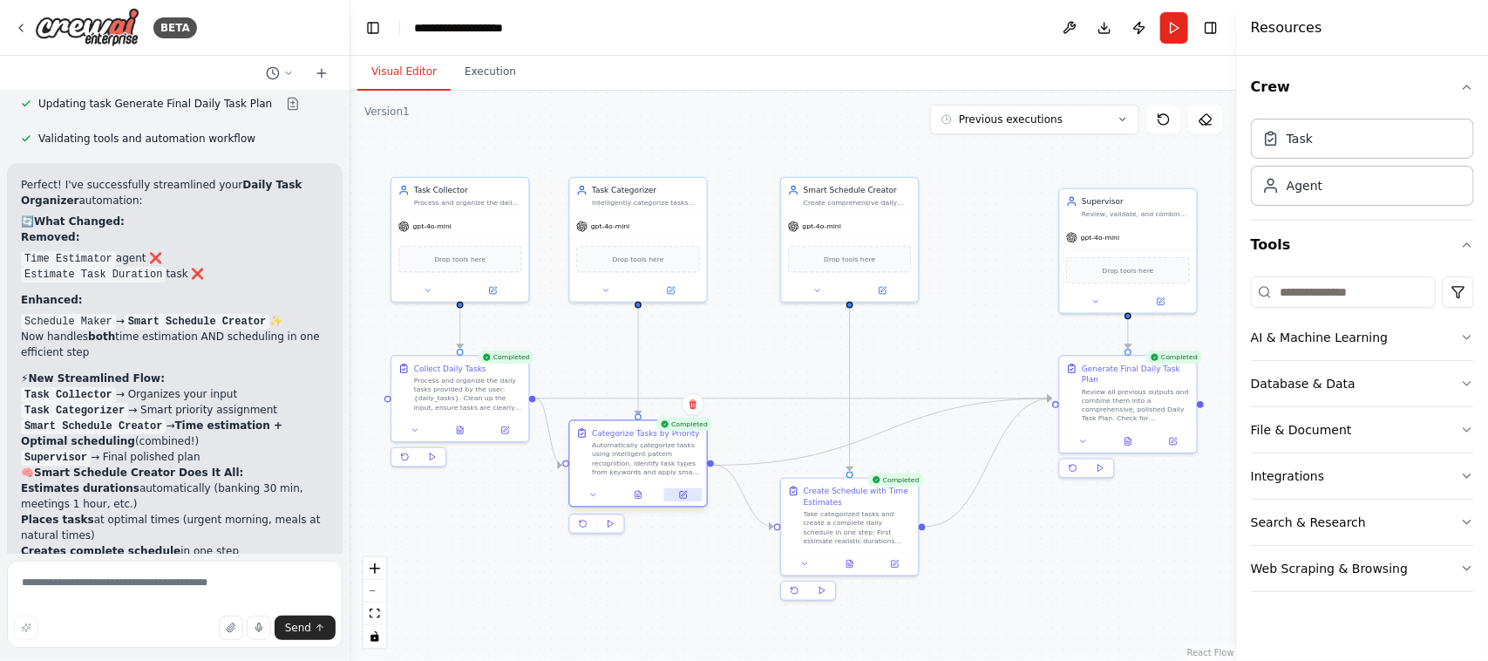
click at [687, 497] on icon at bounding box center [683, 495] width 7 height 7
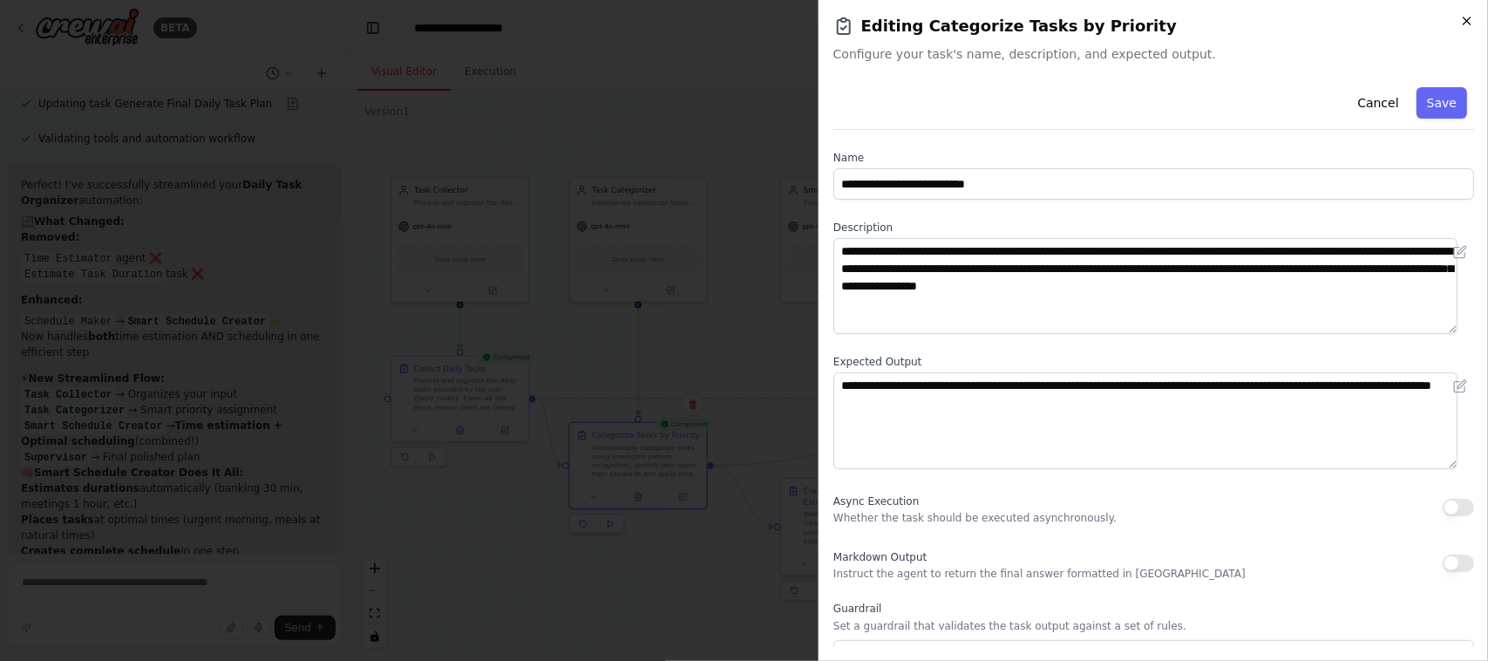
click at [1473, 17] on icon "button" at bounding box center [1467, 21] width 14 height 14
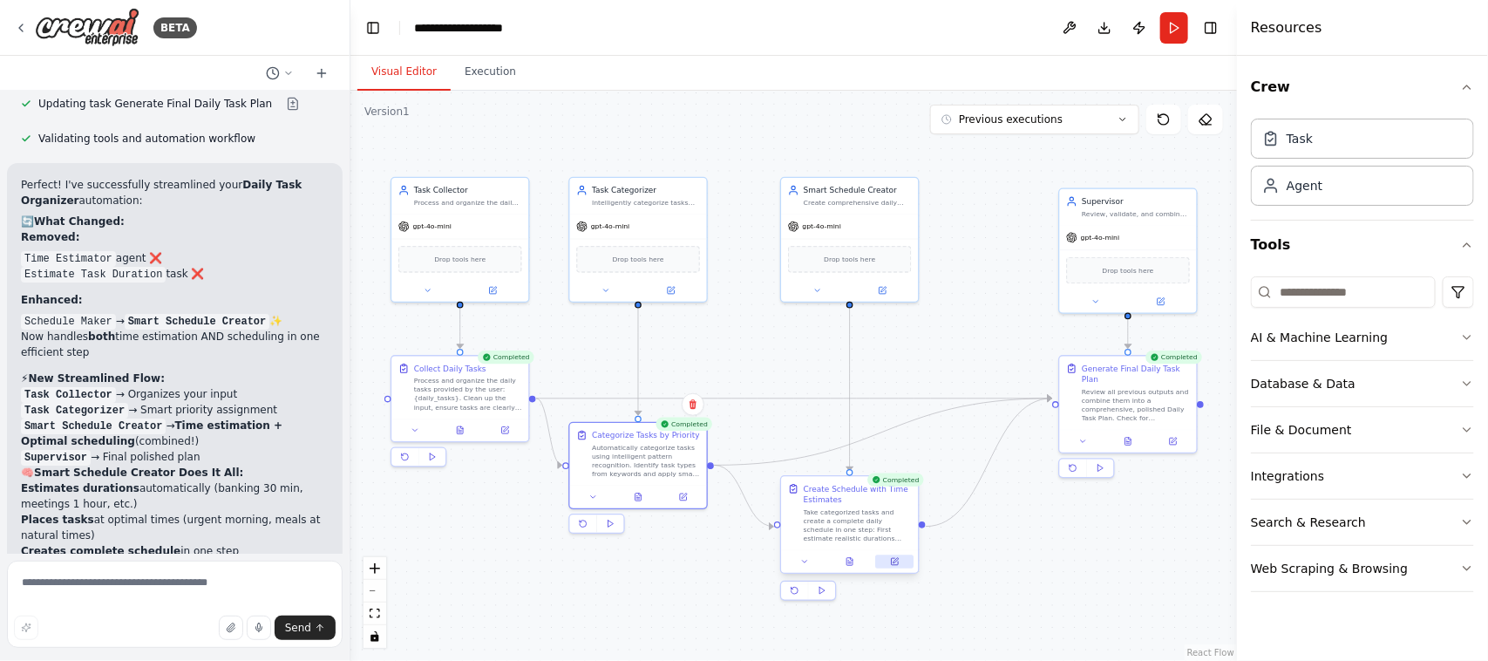
click at [896, 561] on icon at bounding box center [896, 560] width 5 height 5
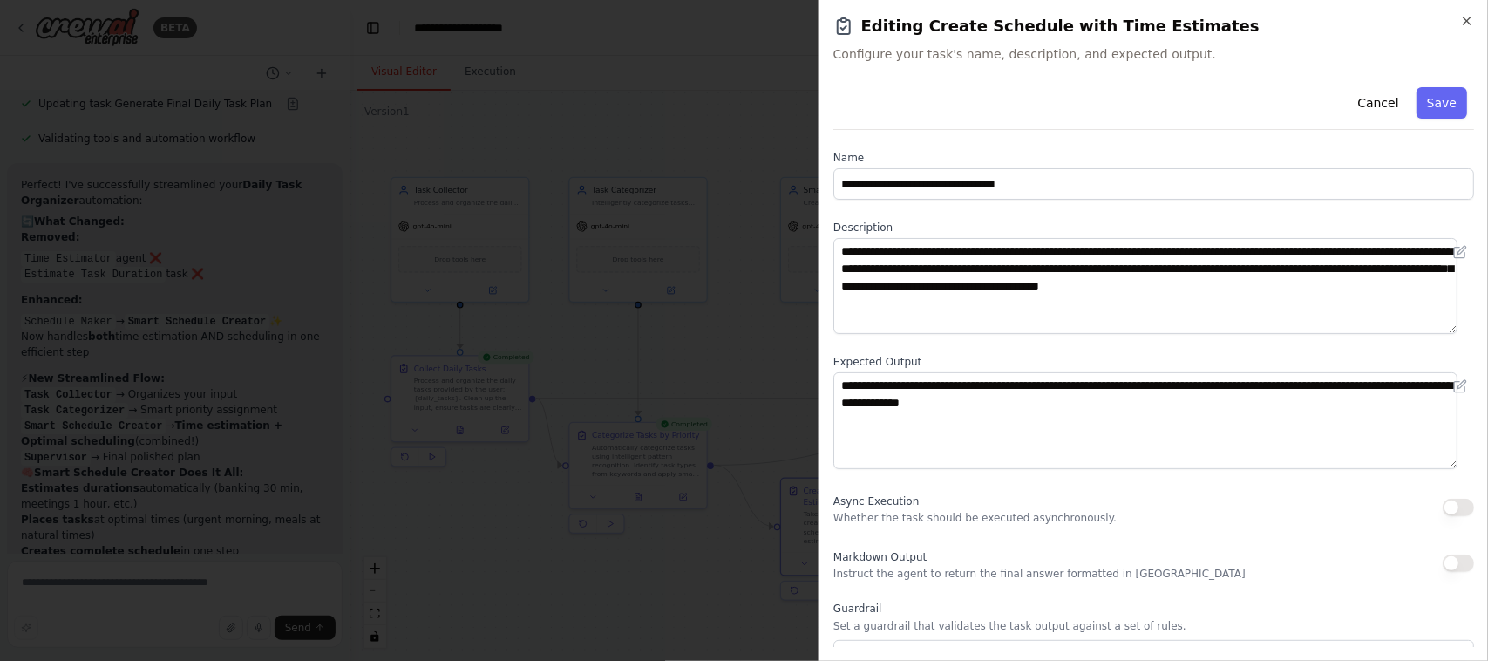
scroll to position [6013, 0]
click at [1466, 18] on icon "button" at bounding box center [1467, 21] width 14 height 14
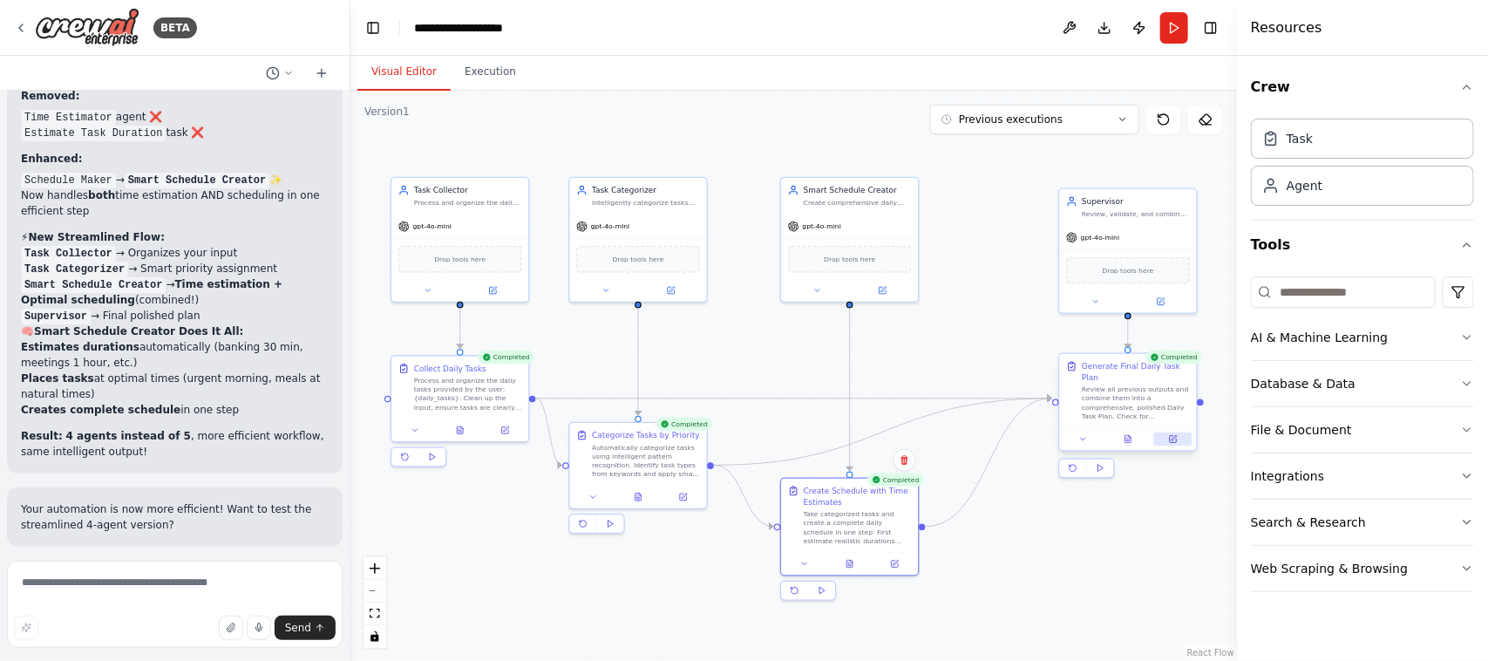
click at [1174, 436] on icon at bounding box center [1173, 439] width 7 height 7
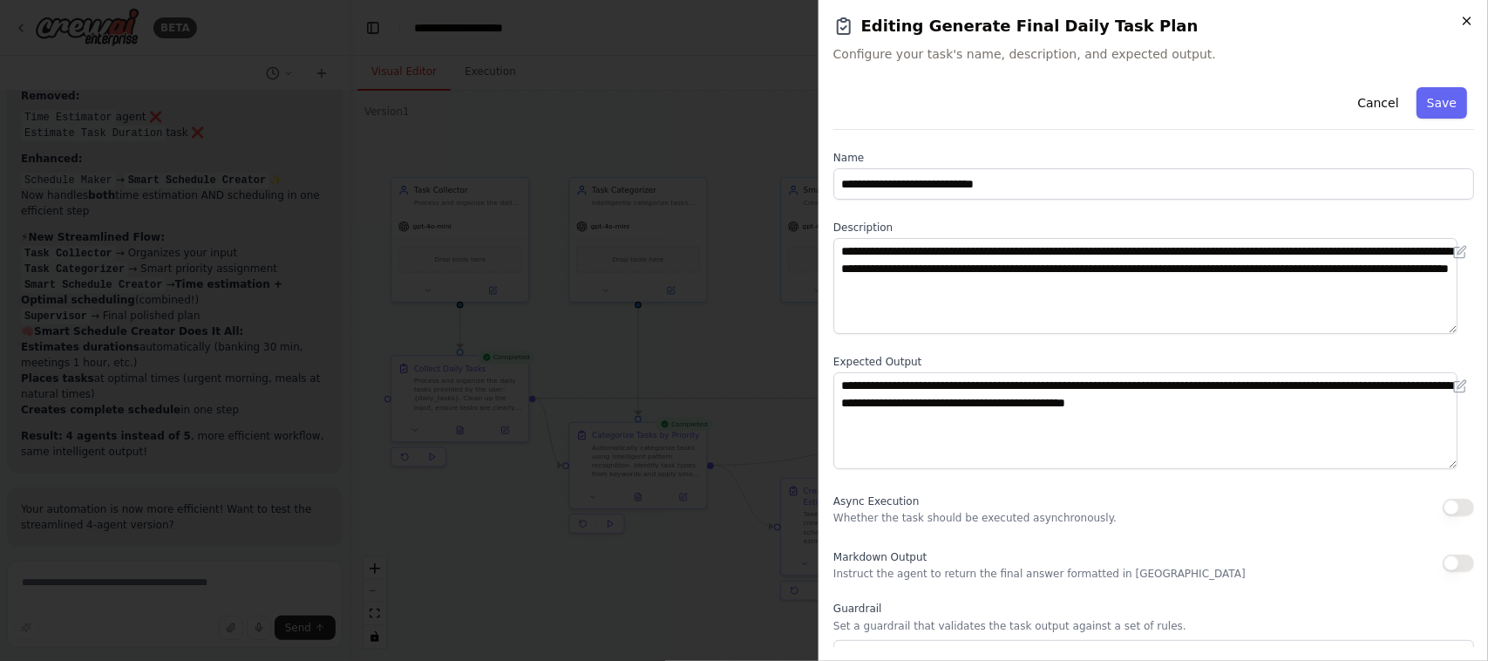
click at [1463, 17] on icon "button" at bounding box center [1467, 21] width 14 height 14
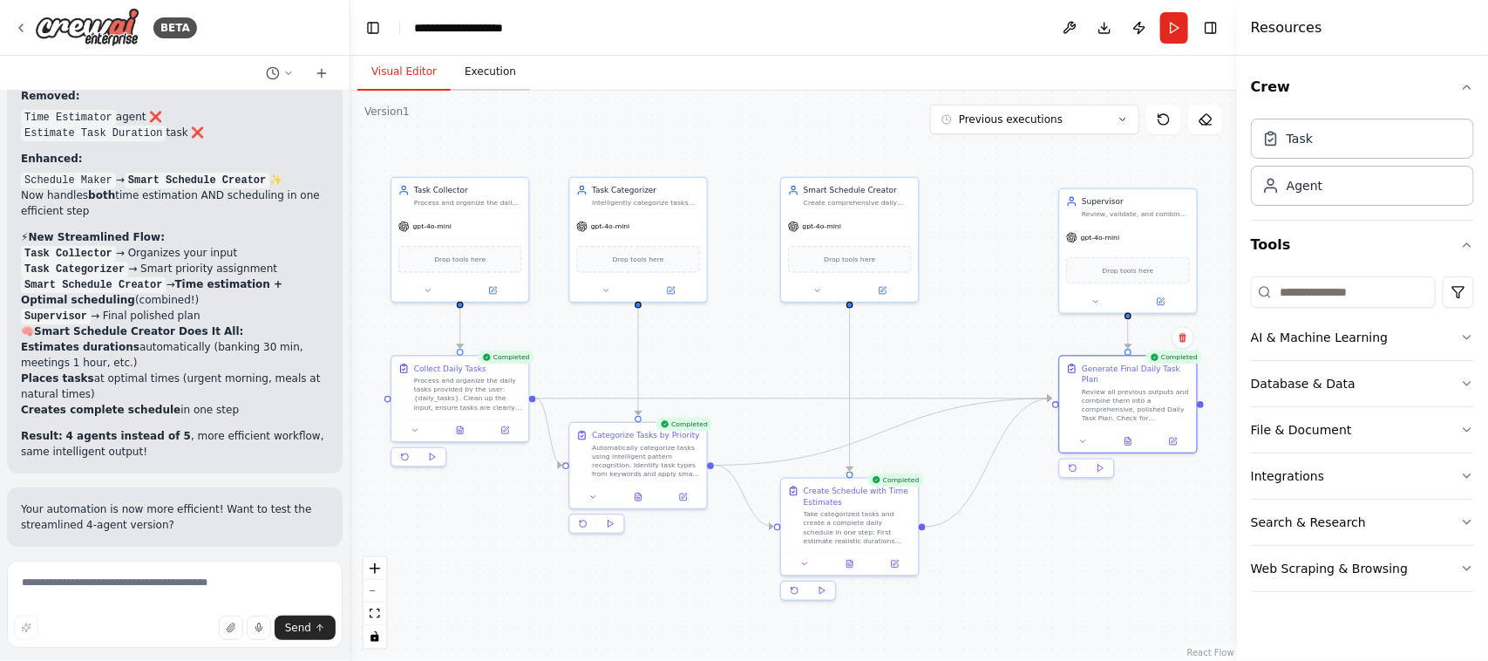
click at [479, 66] on button "Execution" at bounding box center [490, 72] width 79 height 37
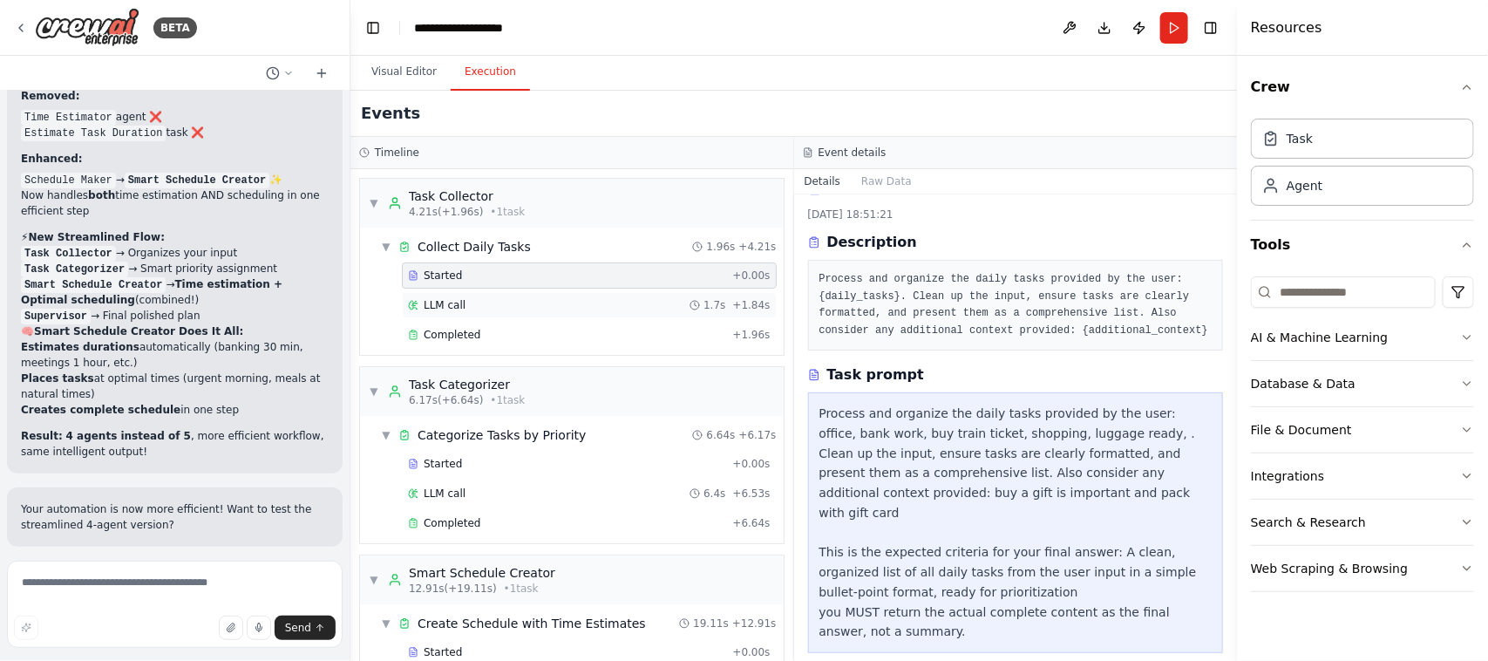
click at [458, 309] on span "LLM call" at bounding box center [445, 305] width 42 height 14
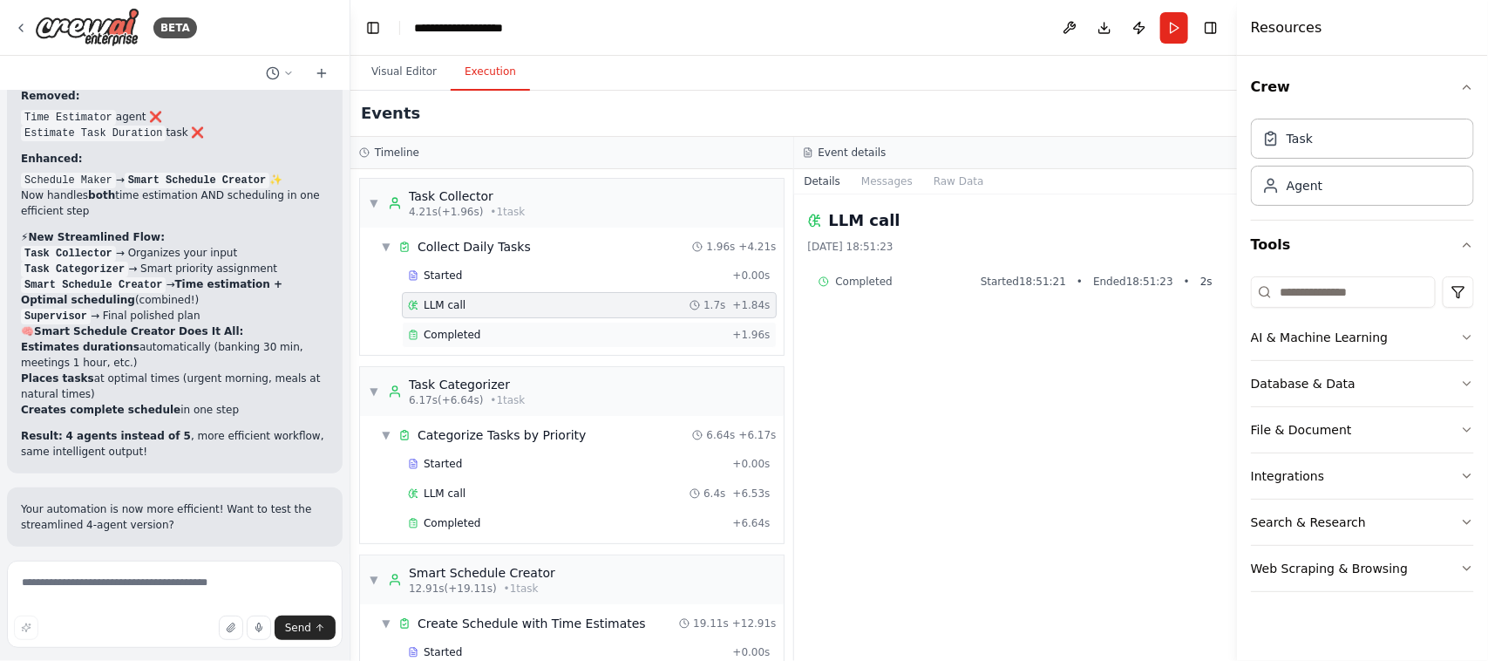
click at [446, 337] on span "Completed" at bounding box center [452, 335] width 57 height 14
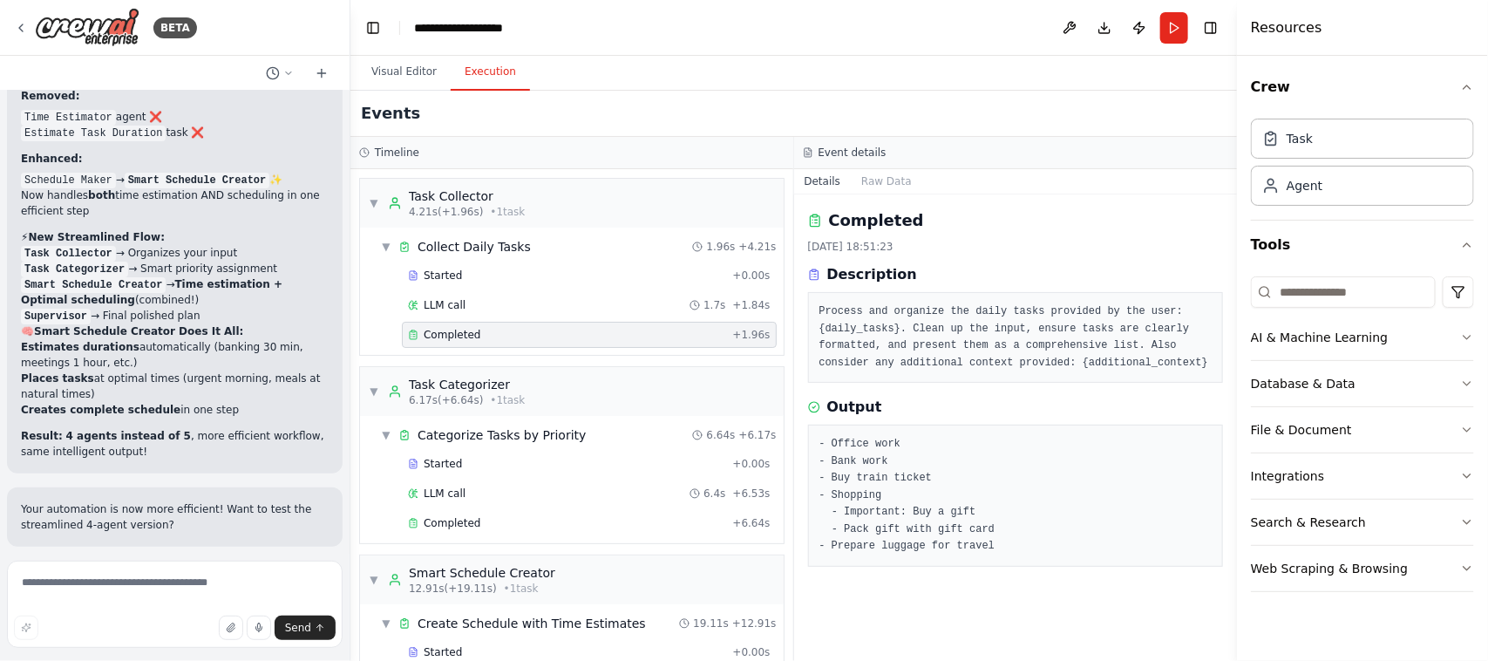
click at [1118, 451] on pre "- Office work - Bank work - Buy train ticket - Shopping - Important: Buy a gift…" at bounding box center [1016, 495] width 393 height 119
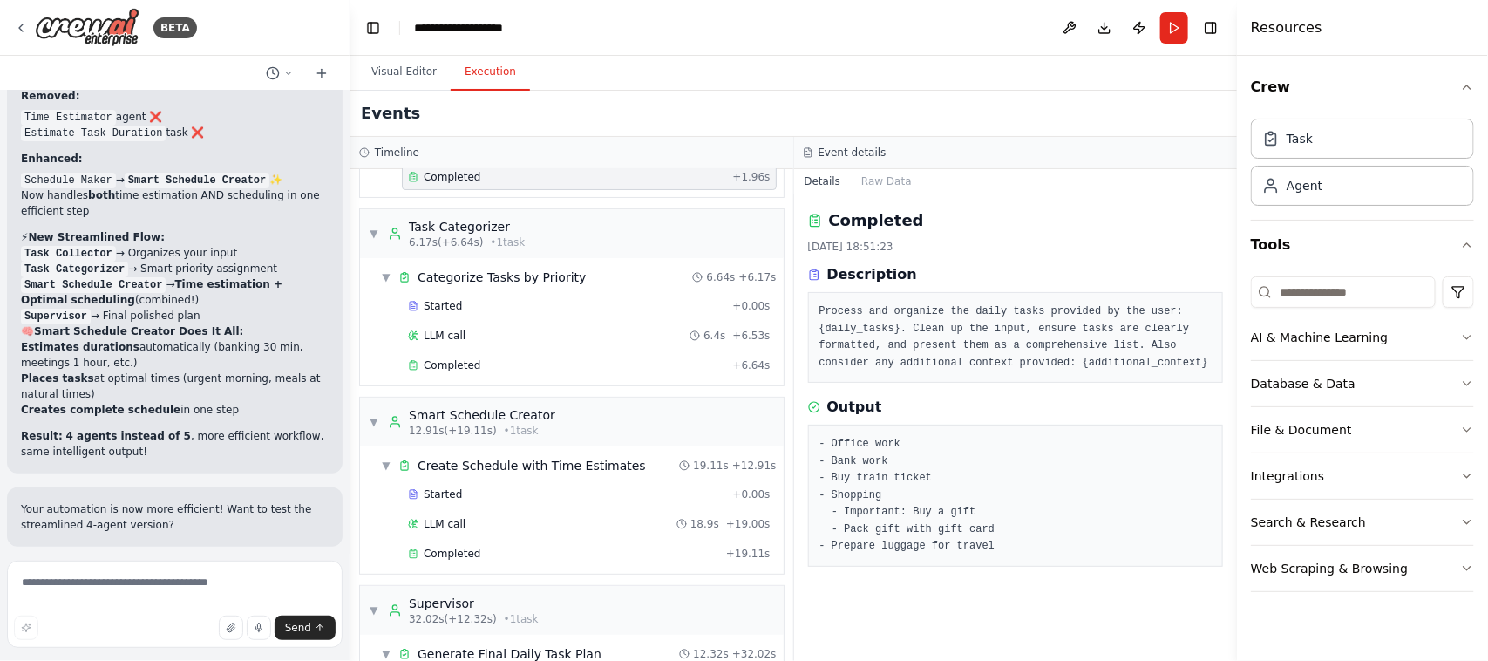
scroll to position [181, 0]
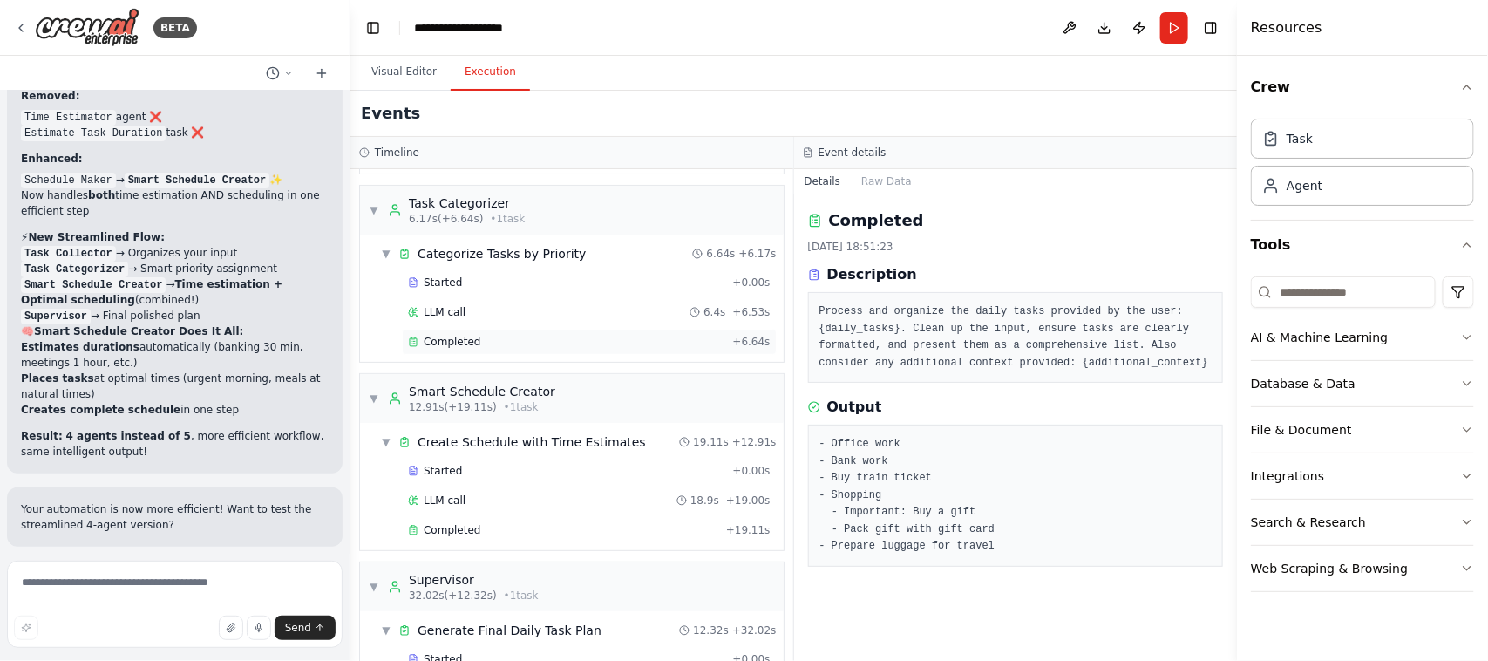
click at [465, 340] on span "Completed" at bounding box center [452, 342] width 57 height 14
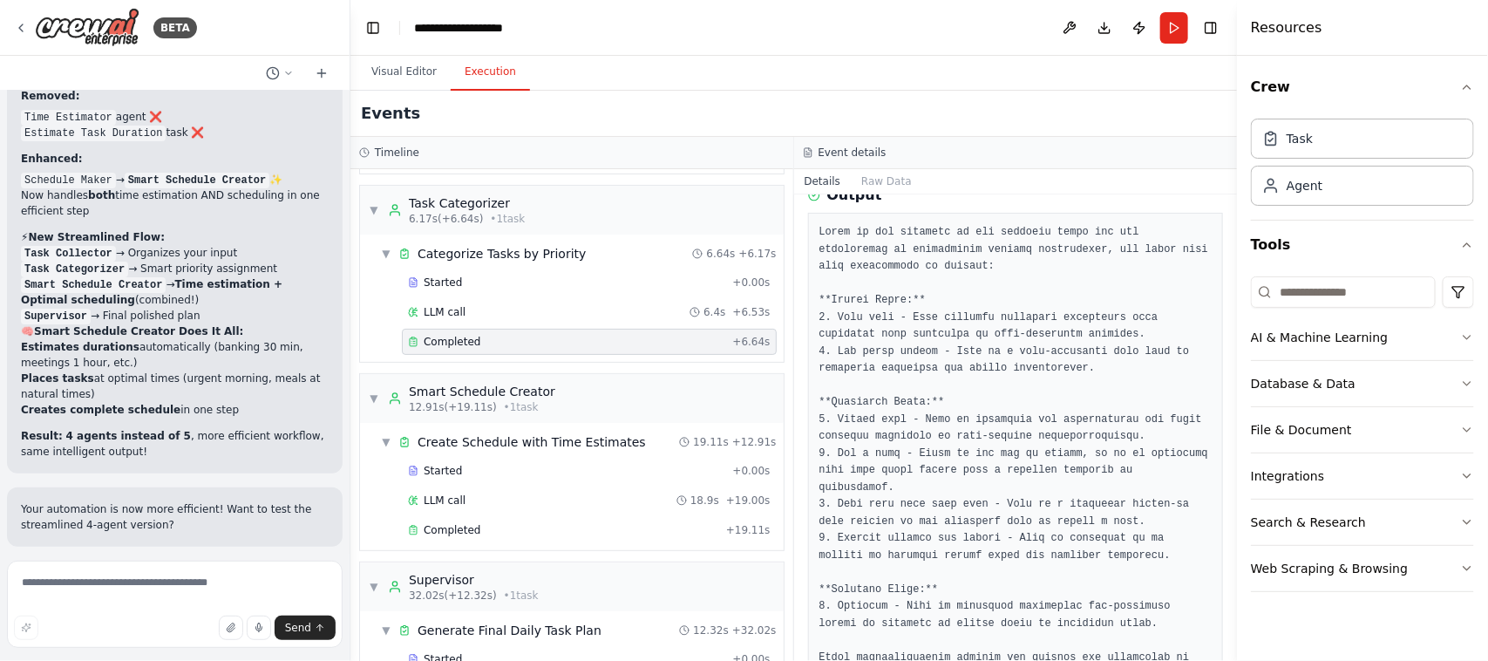
scroll to position [223, 0]
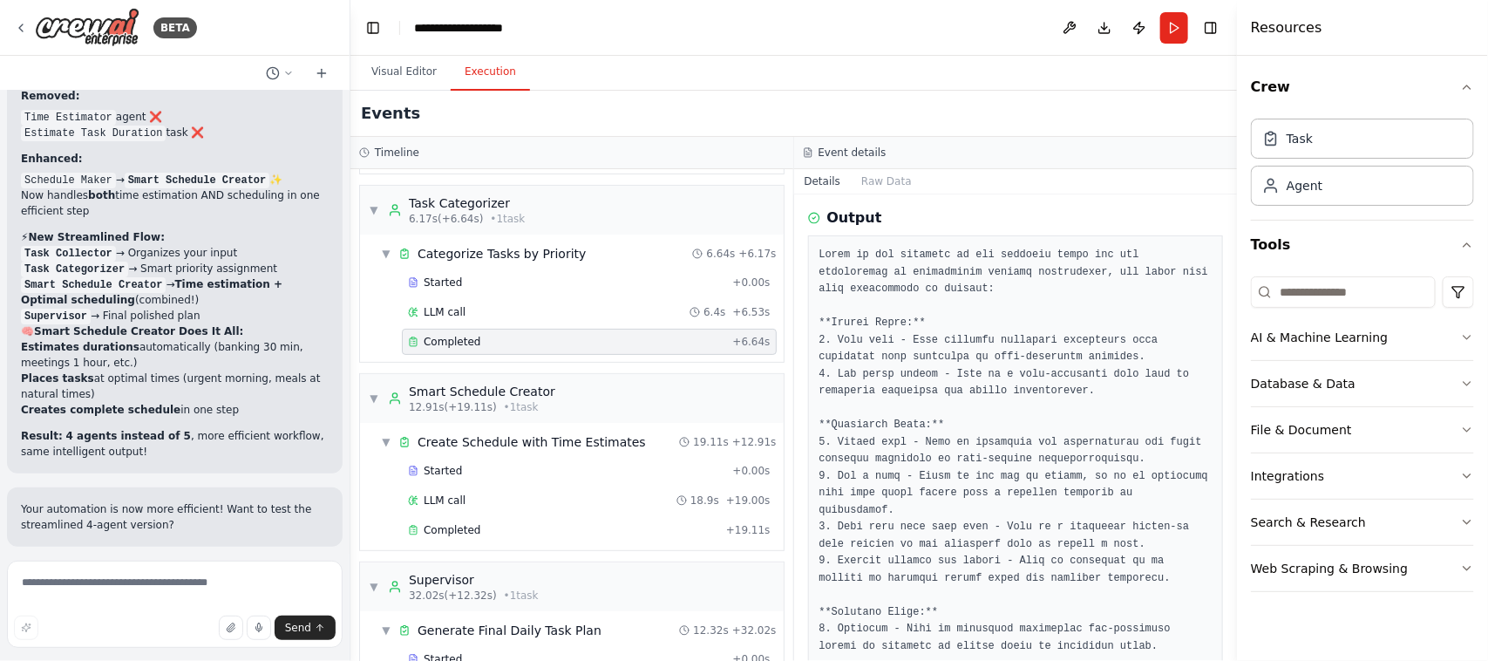
drag, startPoint x: 1230, startPoint y: 375, endPoint x: 1234, endPoint y: 439, distance: 63.7
click at [1234, 439] on button "Toggle Sidebar" at bounding box center [1237, 330] width 14 height 661
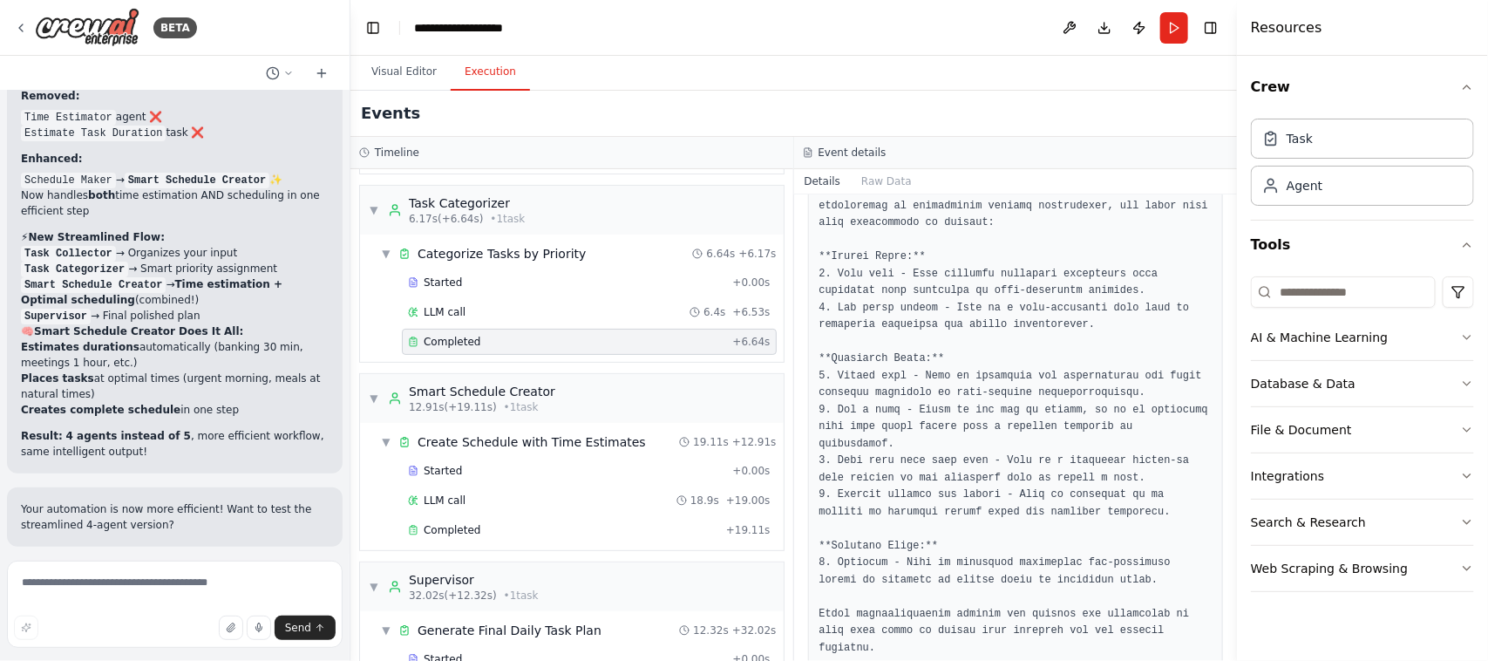
scroll to position [275, 0]
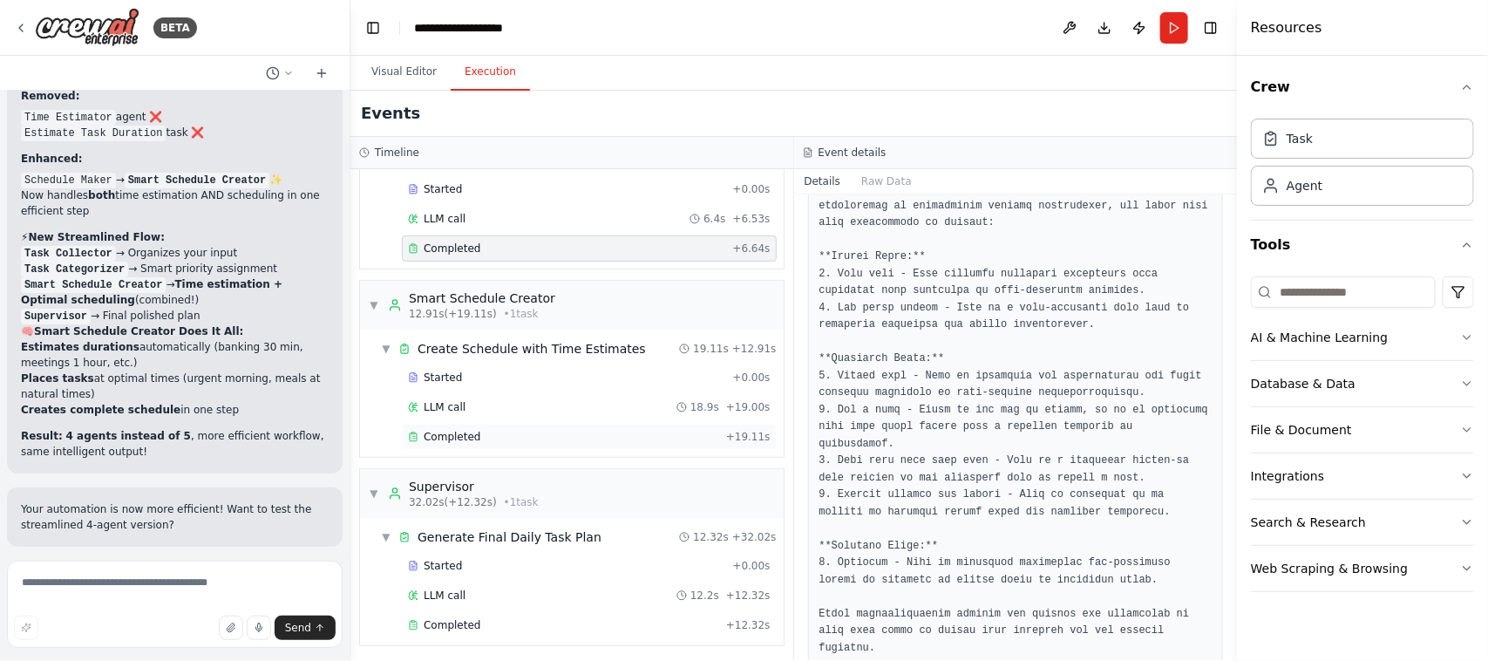
click at [449, 444] on span "Completed" at bounding box center [452, 437] width 57 height 14
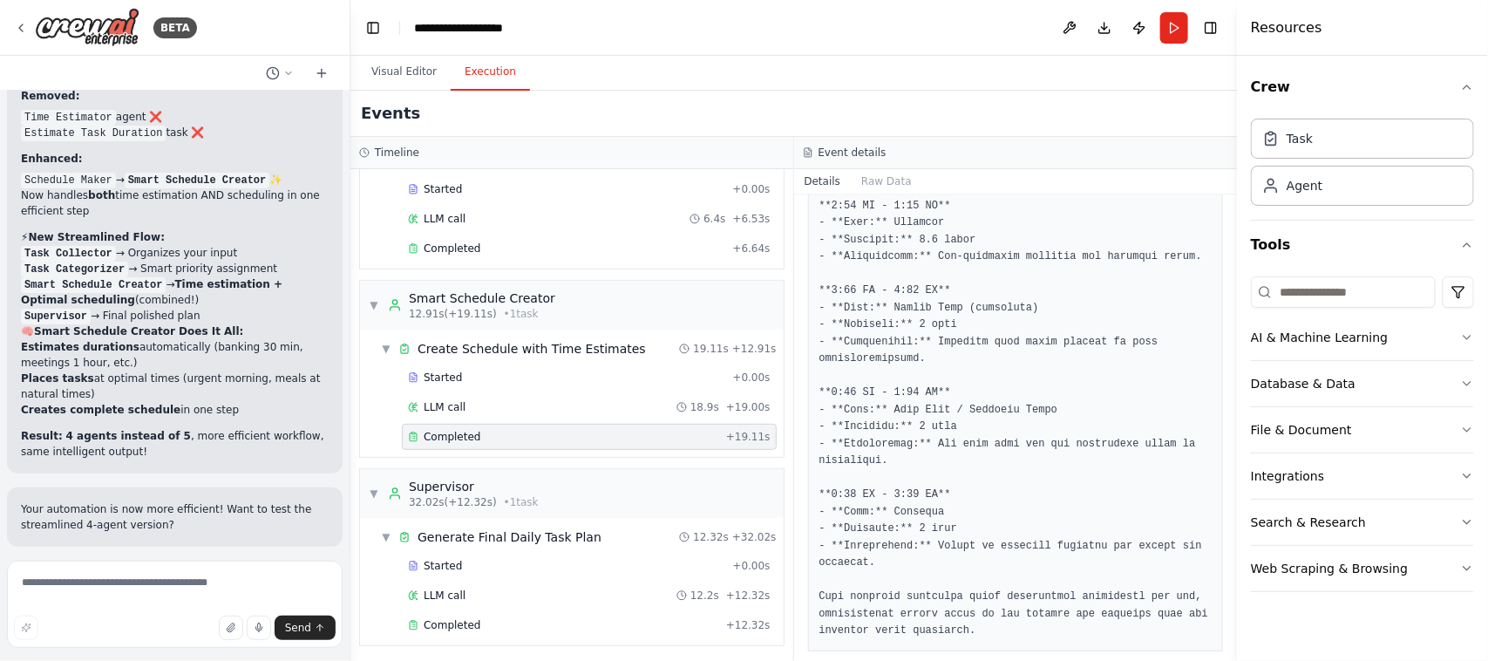
scroll to position [285, 0]
click at [463, 619] on span "Completed" at bounding box center [452, 621] width 57 height 14
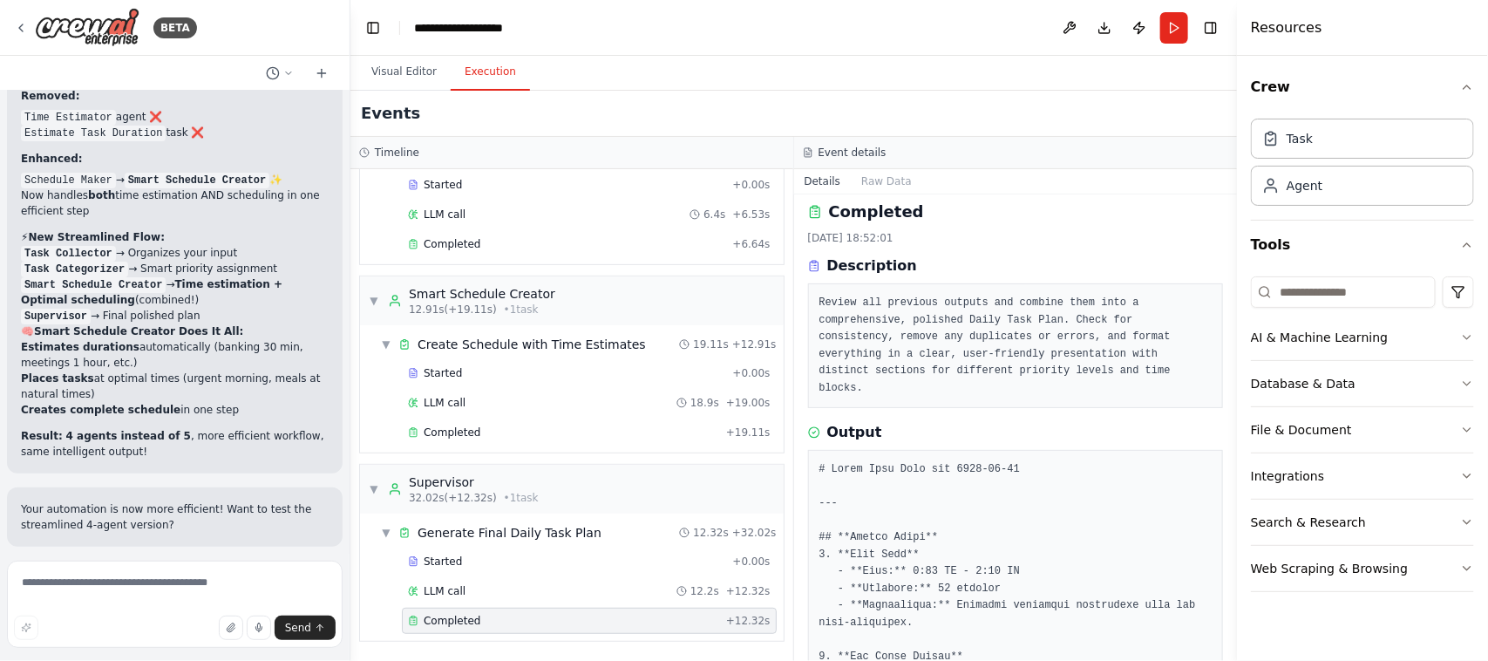
scroll to position [0, 0]
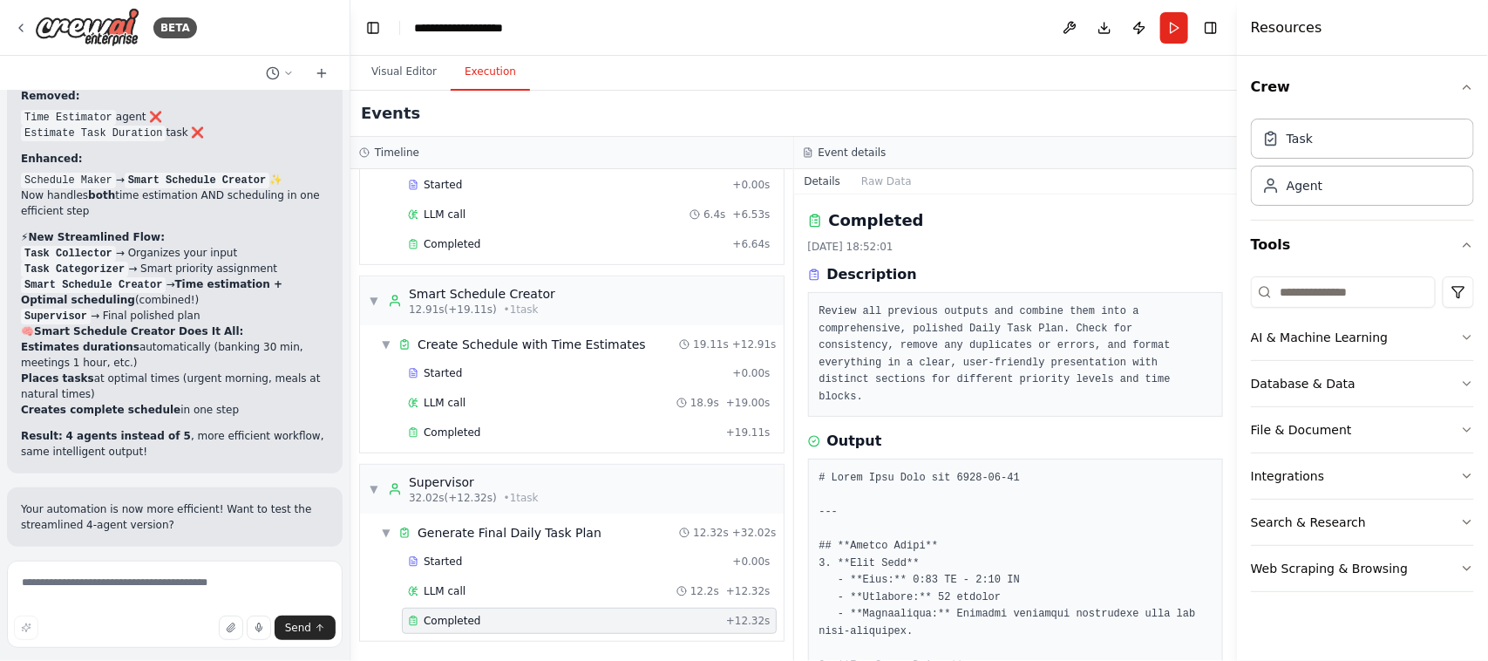
drag, startPoint x: 1231, startPoint y: 222, endPoint x: 1238, endPoint y: 286, distance: 64.0
click at [1238, 286] on div "Resources Crew Task Agent Tools AI & Machine Learning Database & Data File & Do…" at bounding box center [1362, 330] width 251 height 661
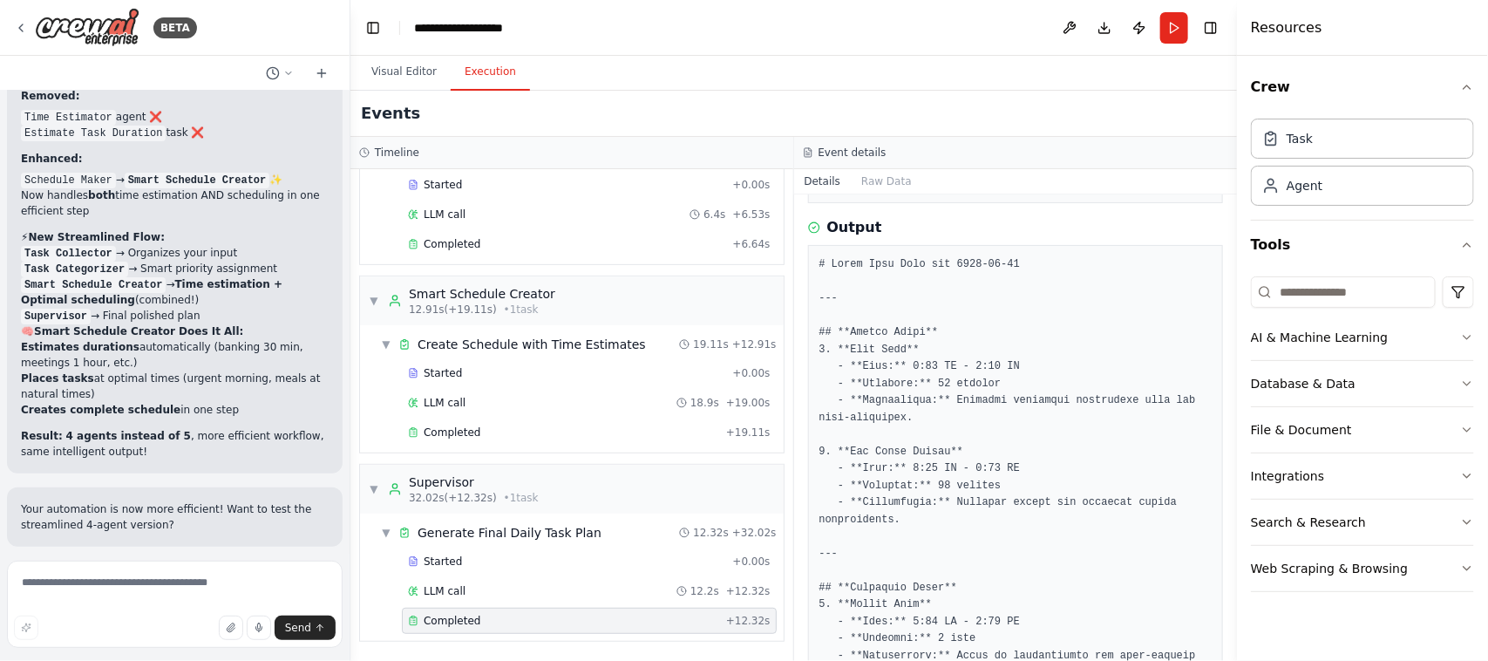
scroll to position [218, 0]
click at [454, 432] on span "Completed" at bounding box center [452, 432] width 57 height 14
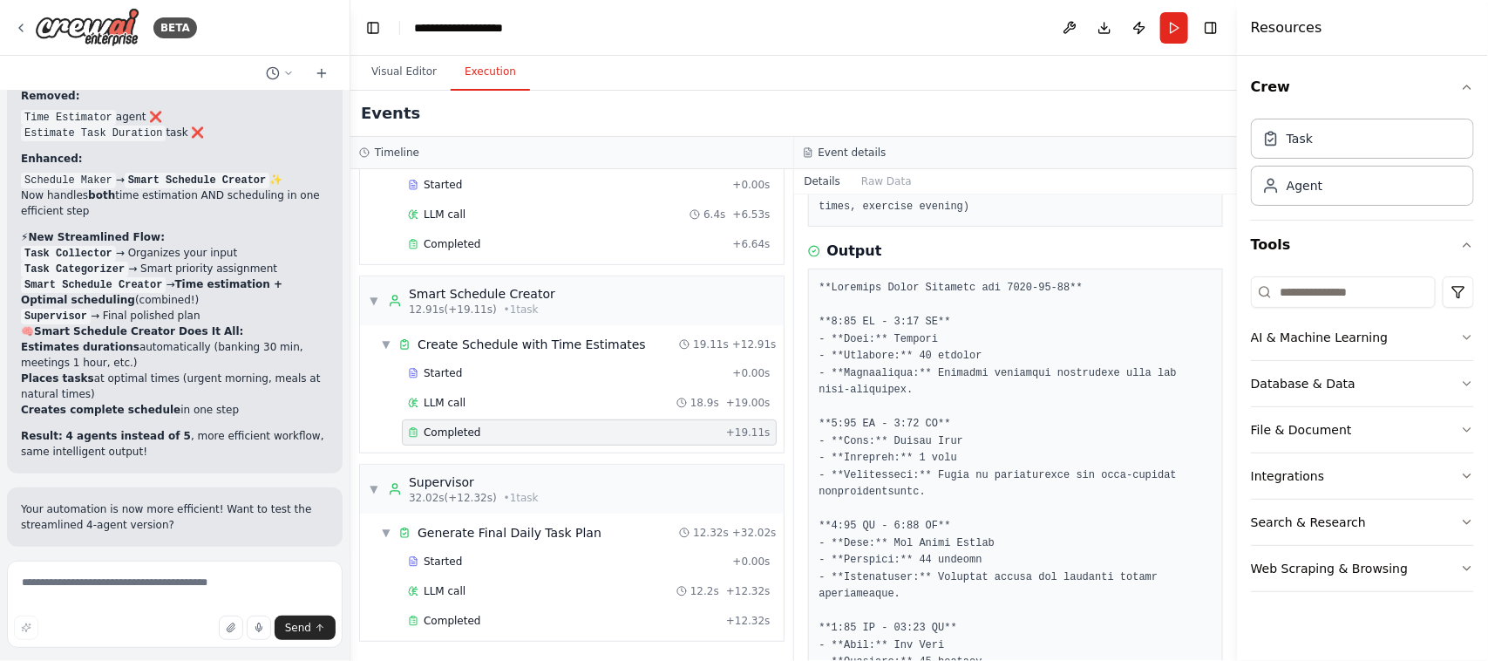
scroll to position [194, 0]
click at [450, 620] on span "Completed" at bounding box center [452, 621] width 57 height 14
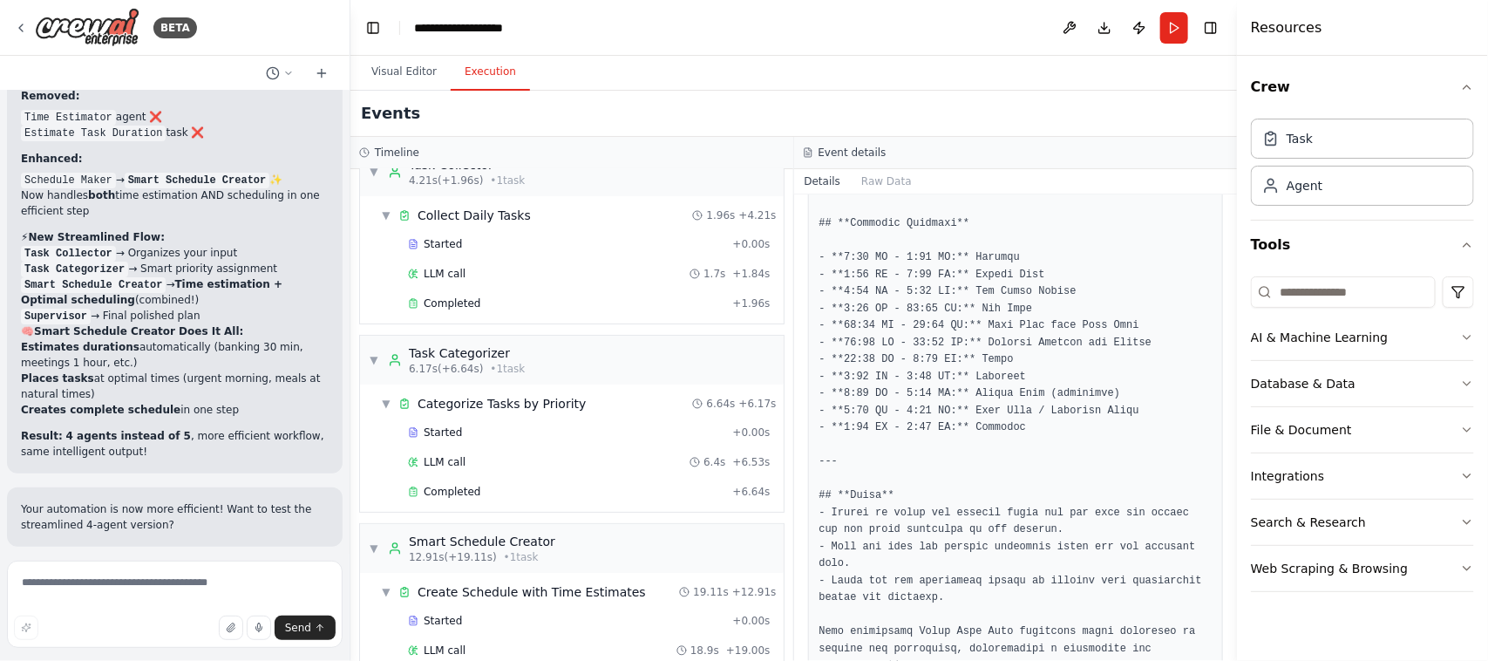
scroll to position [0, 0]
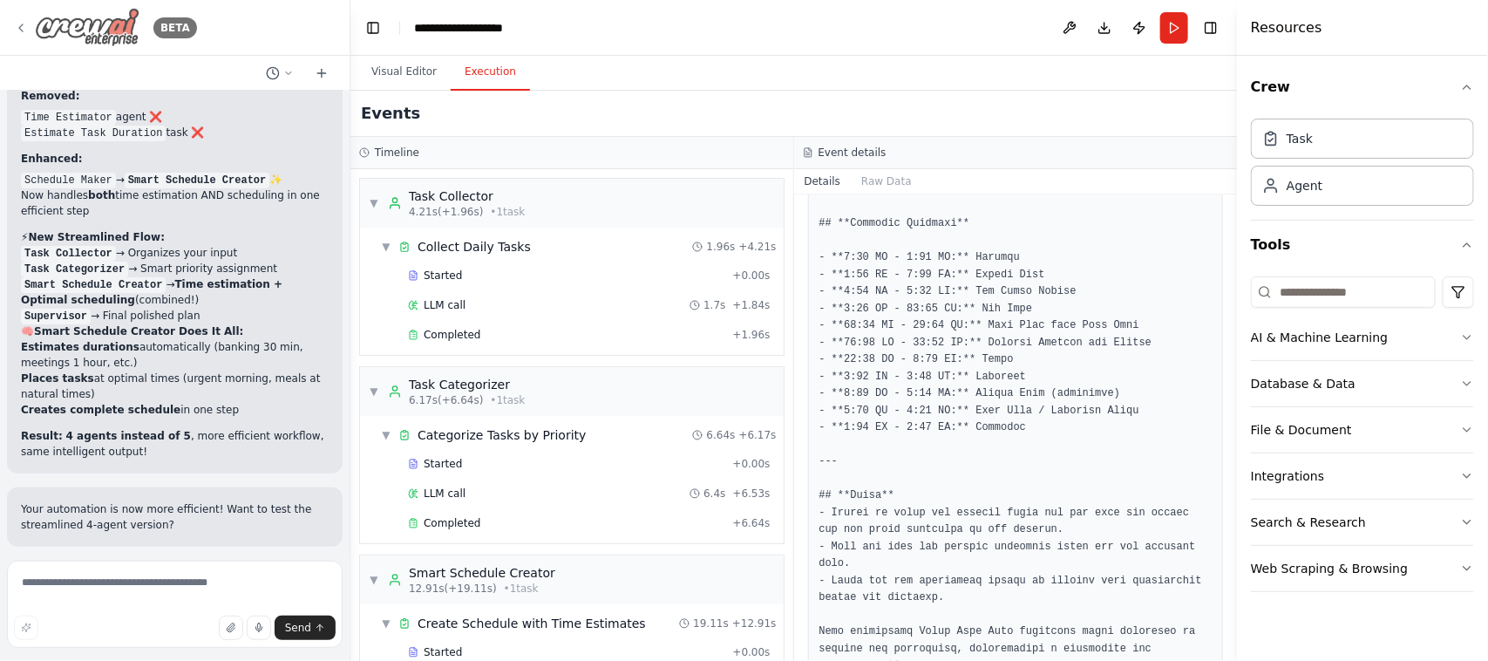
click at [19, 23] on icon at bounding box center [21, 28] width 14 height 14
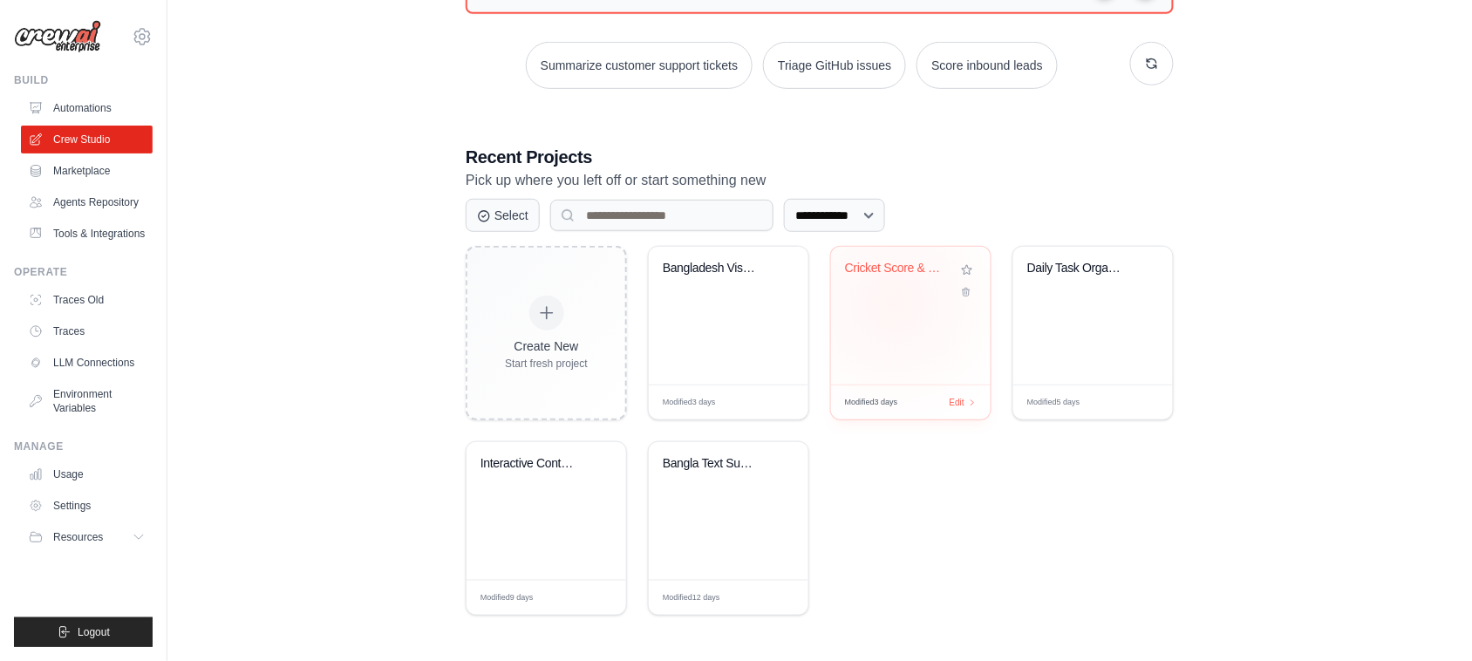
click at [894, 303] on div "Cricket Score & Fun Facts" at bounding box center [911, 316] width 160 height 138
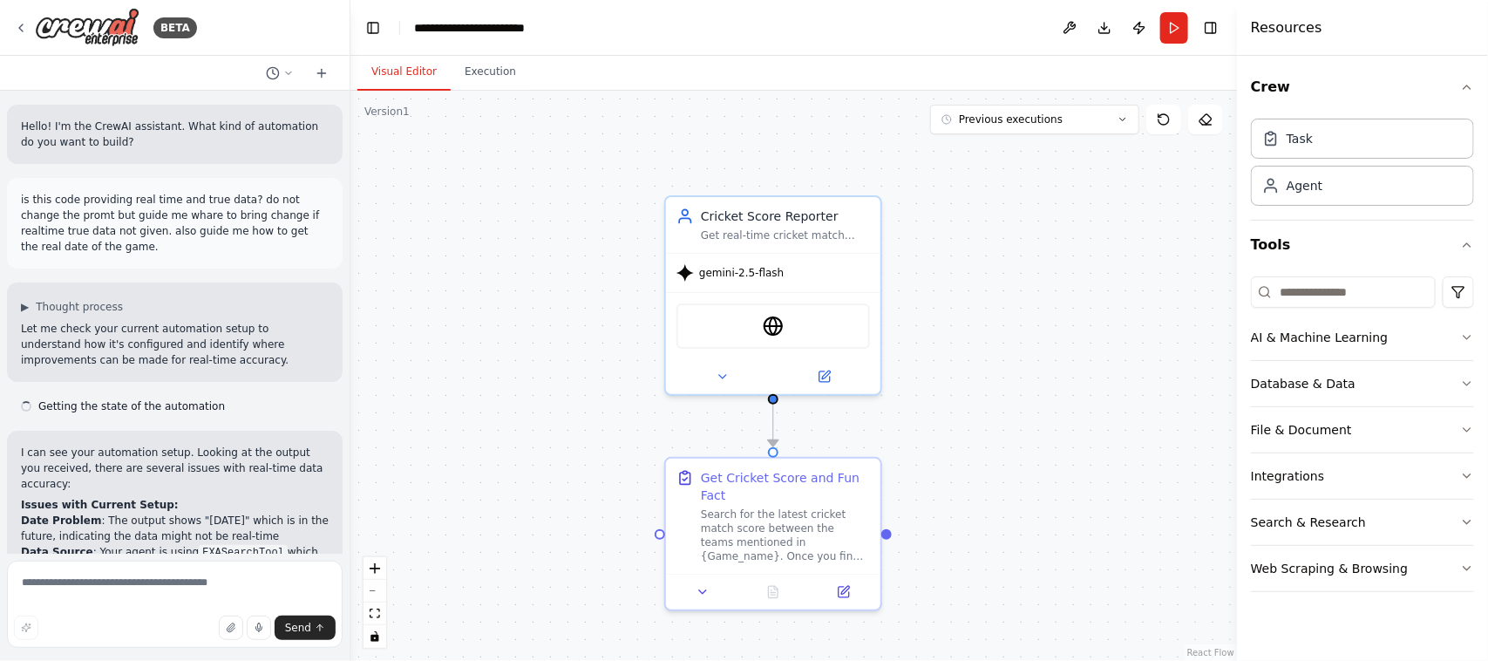
scroll to position [4538, 0]
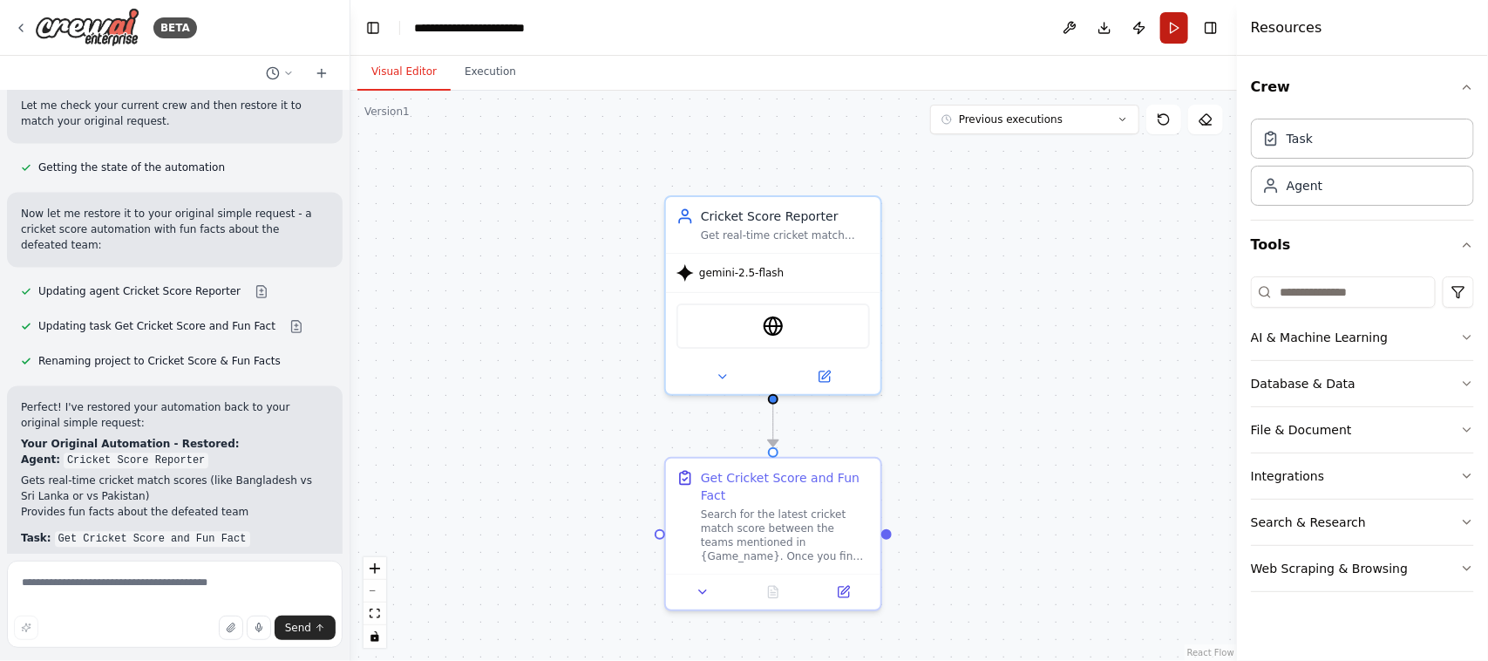
click at [1173, 31] on button "Run" at bounding box center [1174, 27] width 28 height 31
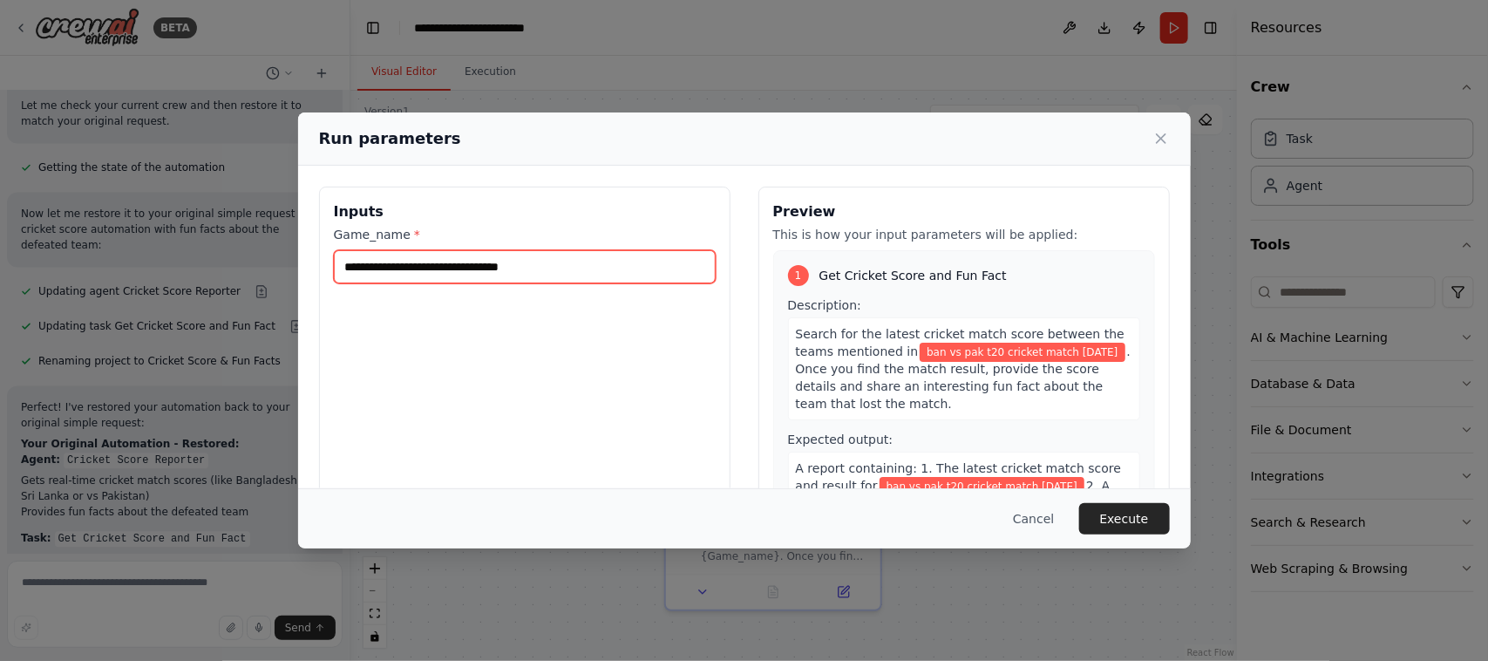
click at [541, 268] on input "**********" at bounding box center [525, 266] width 382 height 33
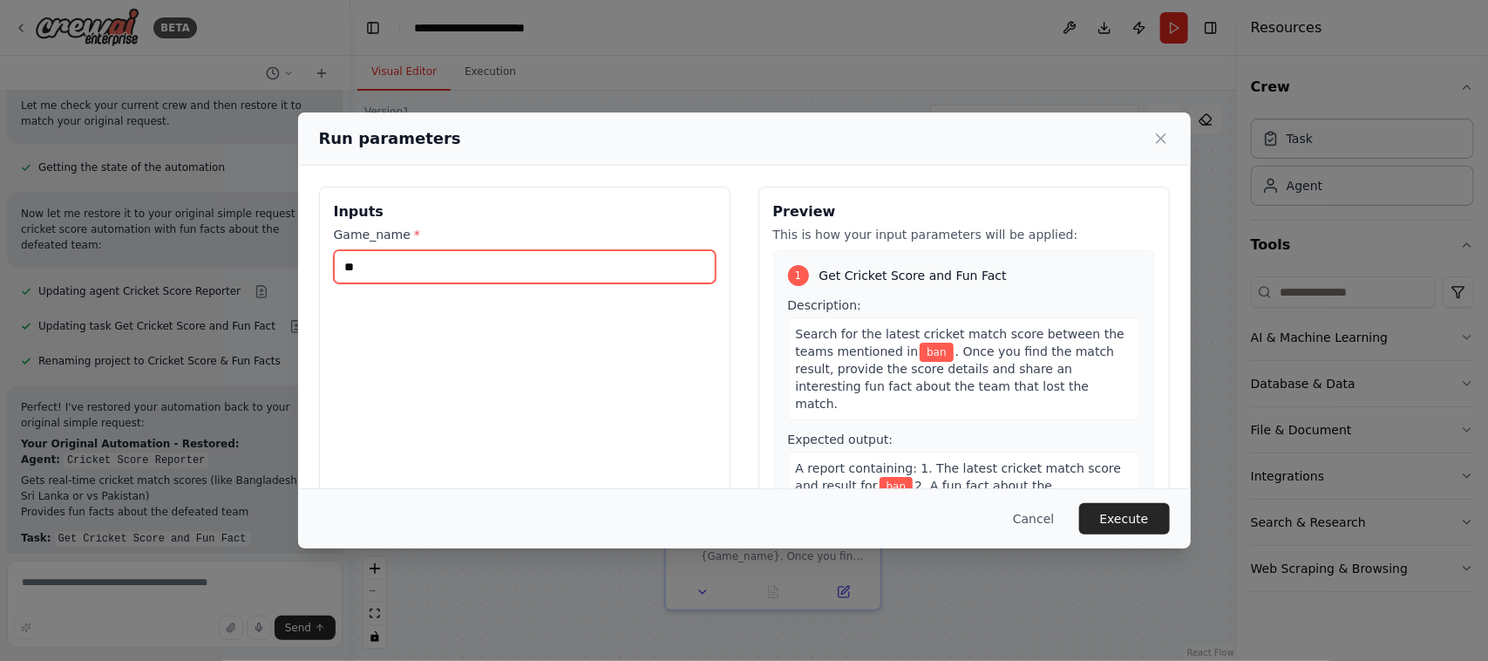
type input "*"
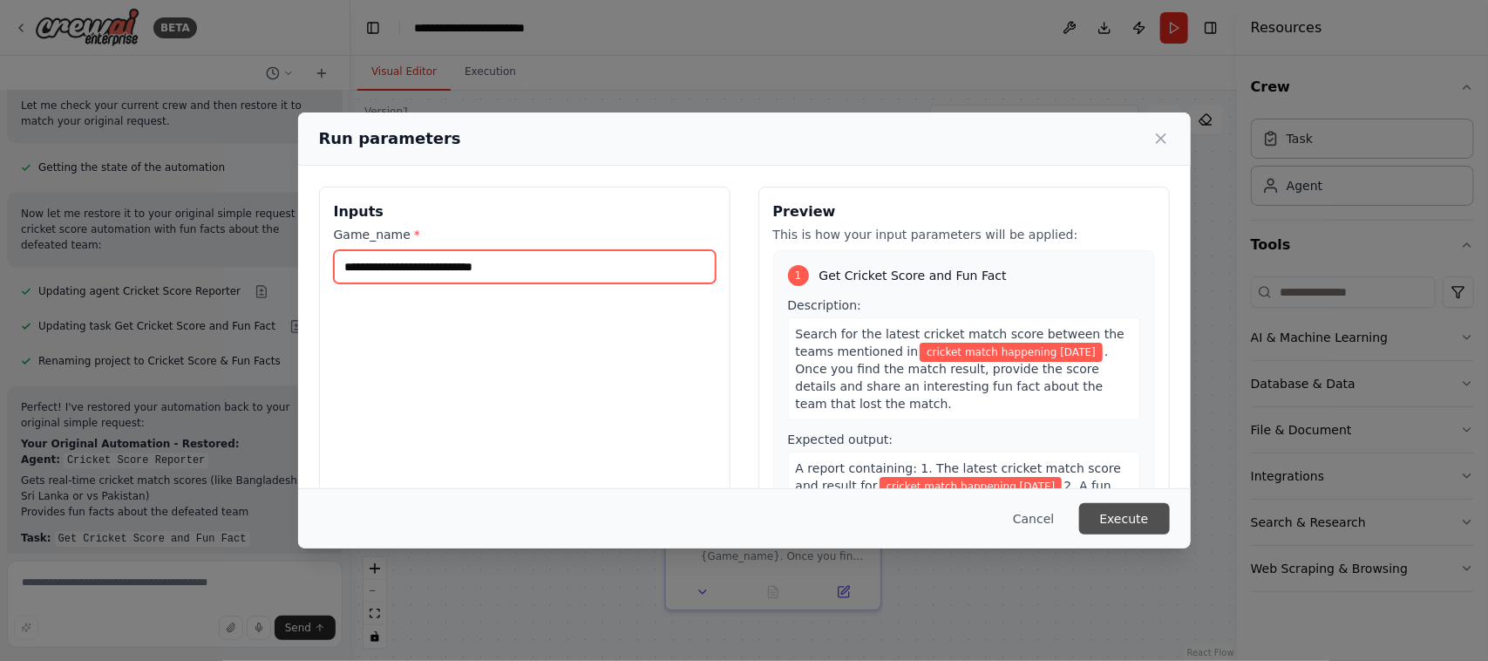
type input "**********"
click at [1113, 515] on button "Execute" at bounding box center [1124, 518] width 91 height 31
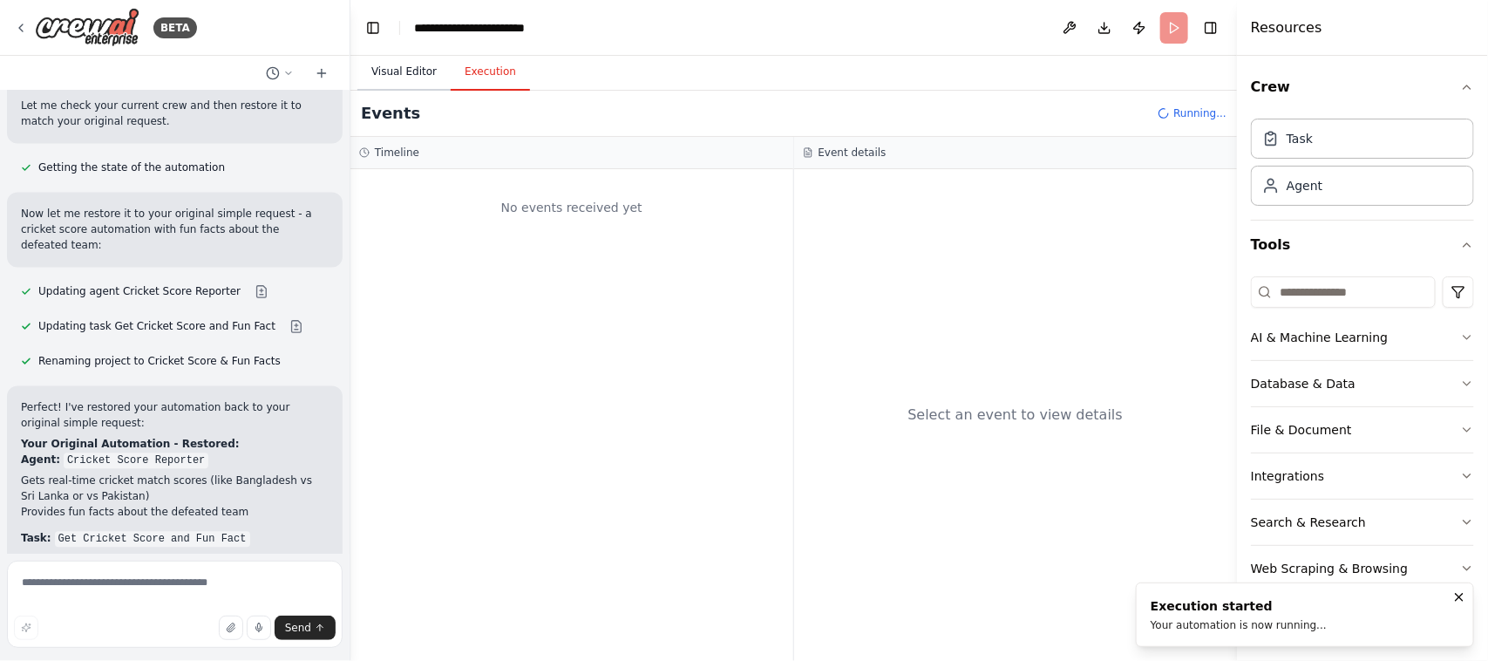
click at [395, 75] on button "Visual Editor" at bounding box center [403, 72] width 93 height 37
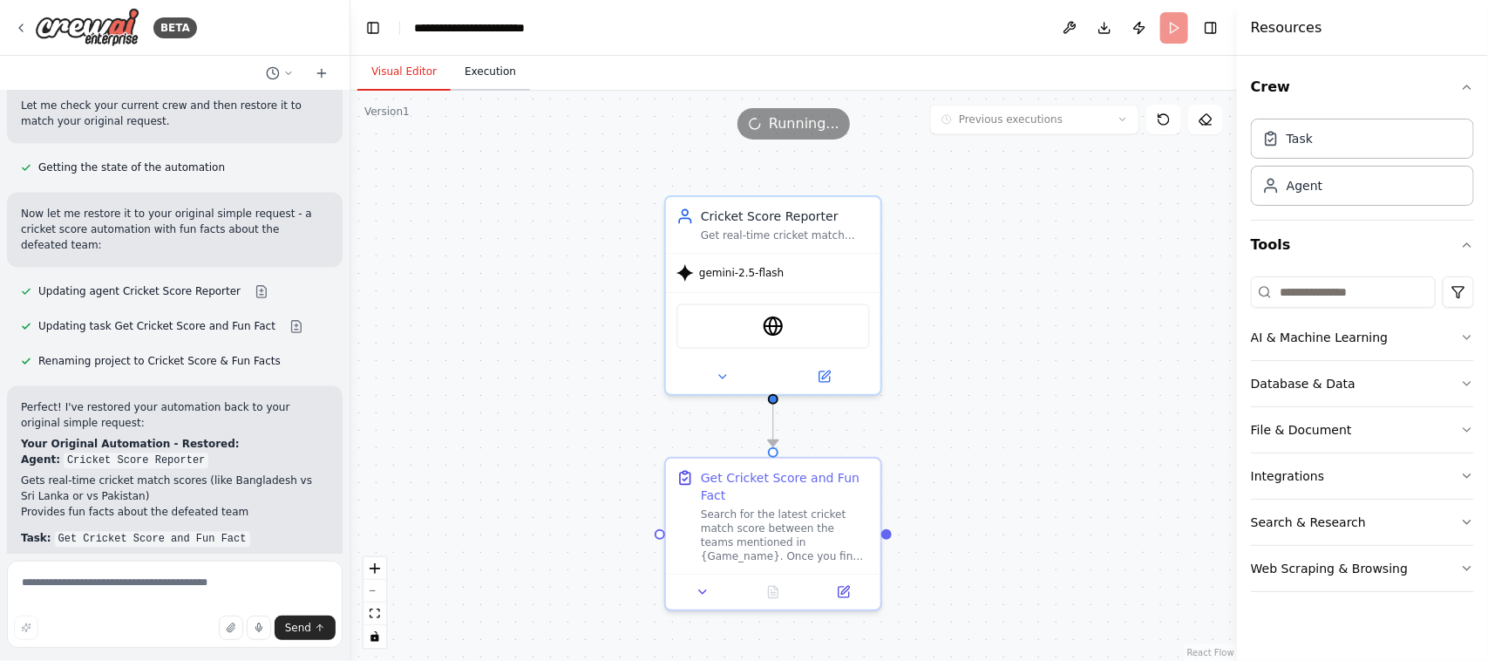
click at [486, 70] on button "Execution" at bounding box center [490, 72] width 79 height 37
click at [403, 65] on button "Visual Editor" at bounding box center [403, 72] width 93 height 37
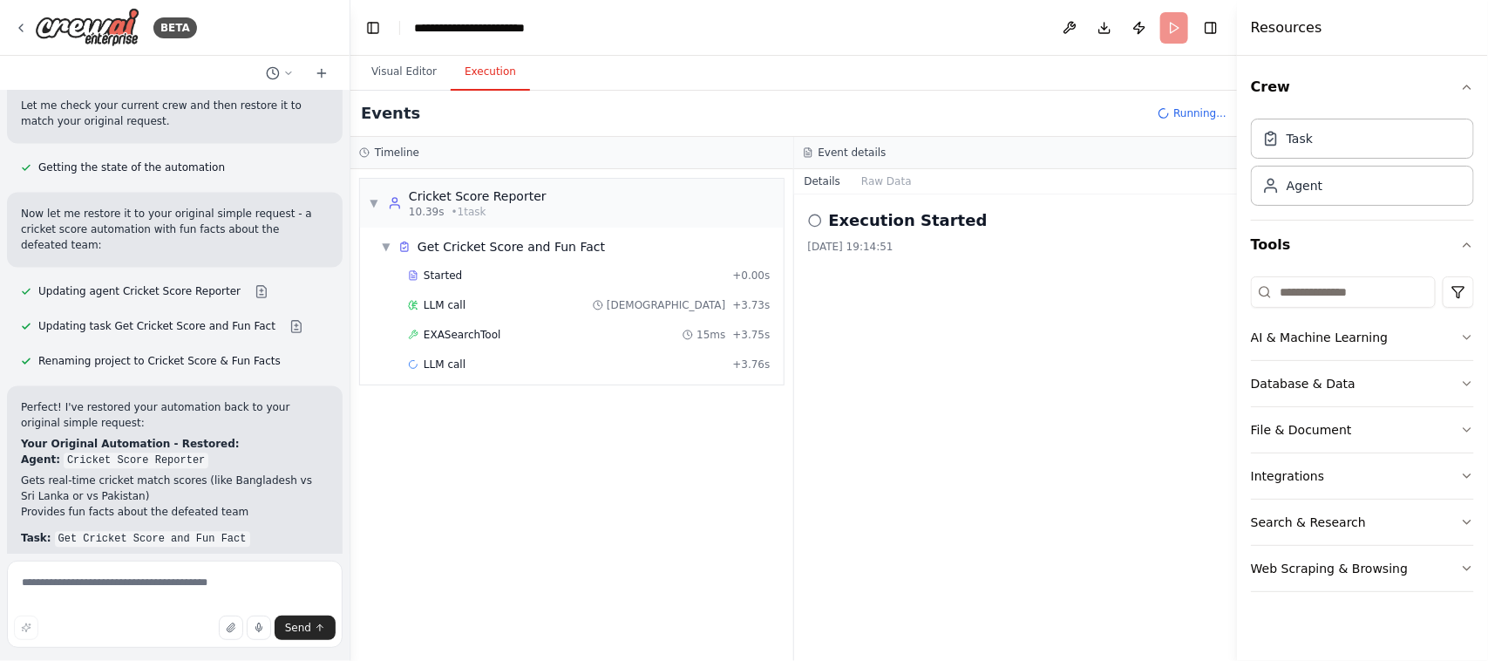
click at [488, 79] on button "Execution" at bounding box center [490, 72] width 79 height 37
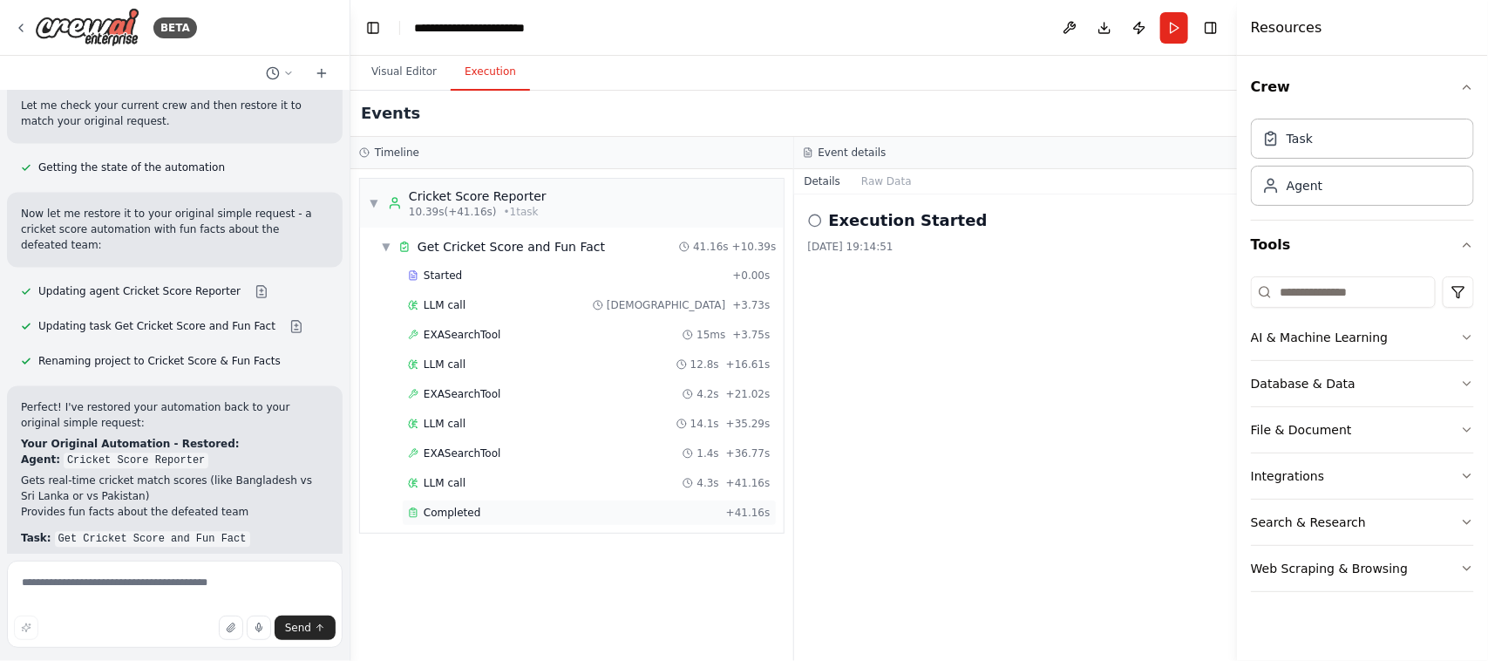
click at [455, 515] on span "Completed" at bounding box center [452, 513] width 57 height 14
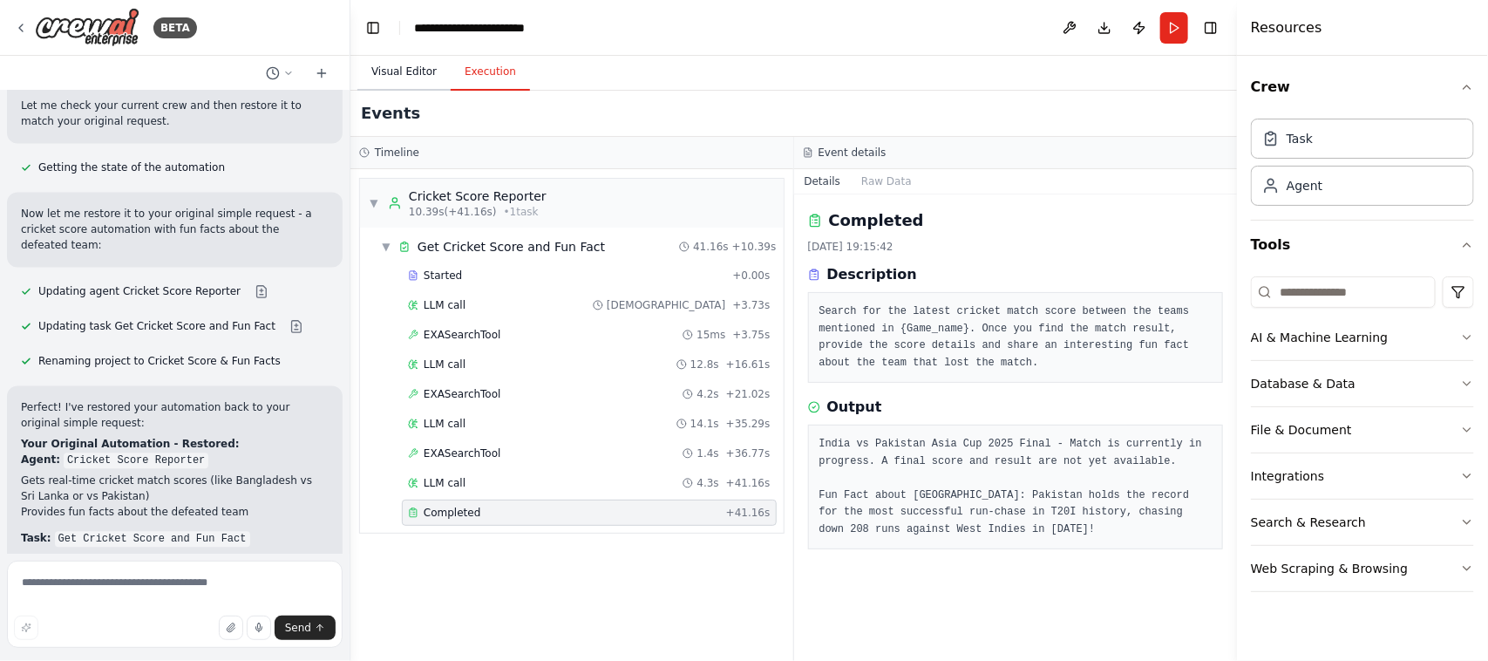
click at [403, 81] on button "Visual Editor" at bounding box center [403, 72] width 93 height 37
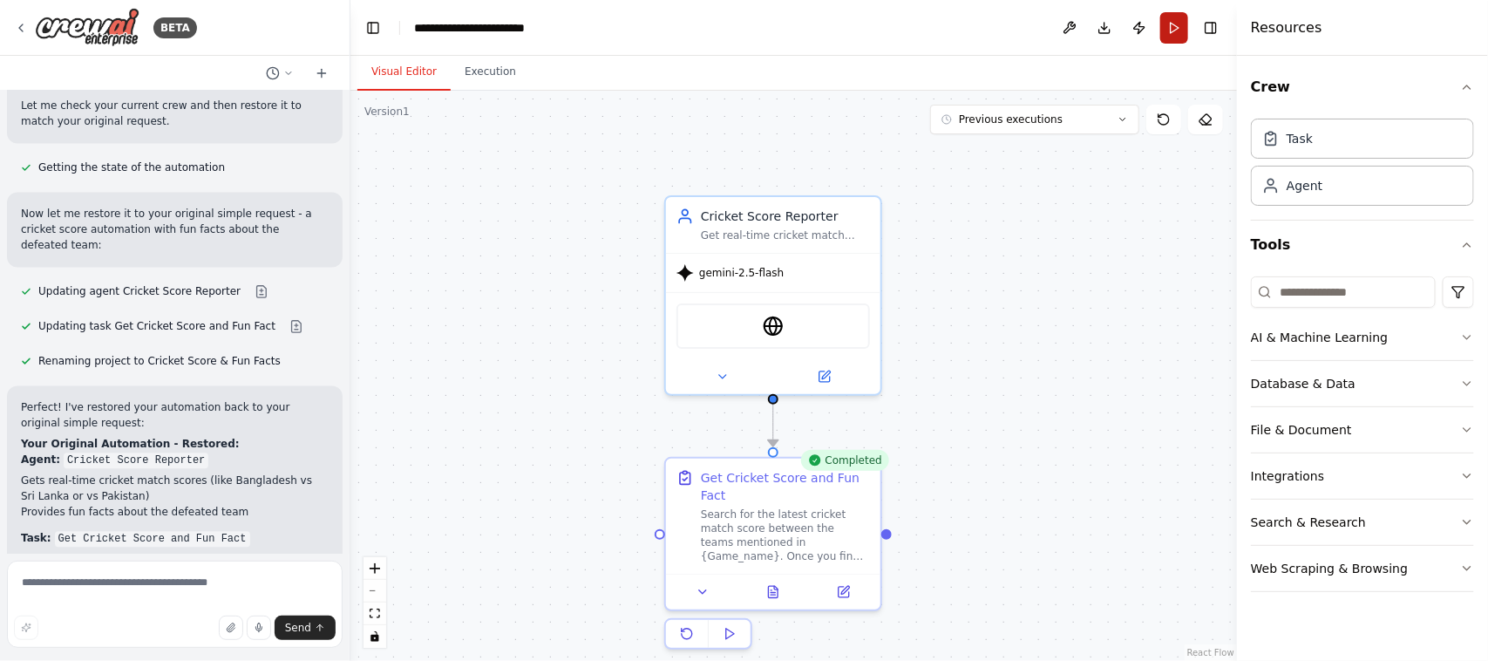
click at [1178, 22] on button "Run" at bounding box center [1174, 27] width 28 height 31
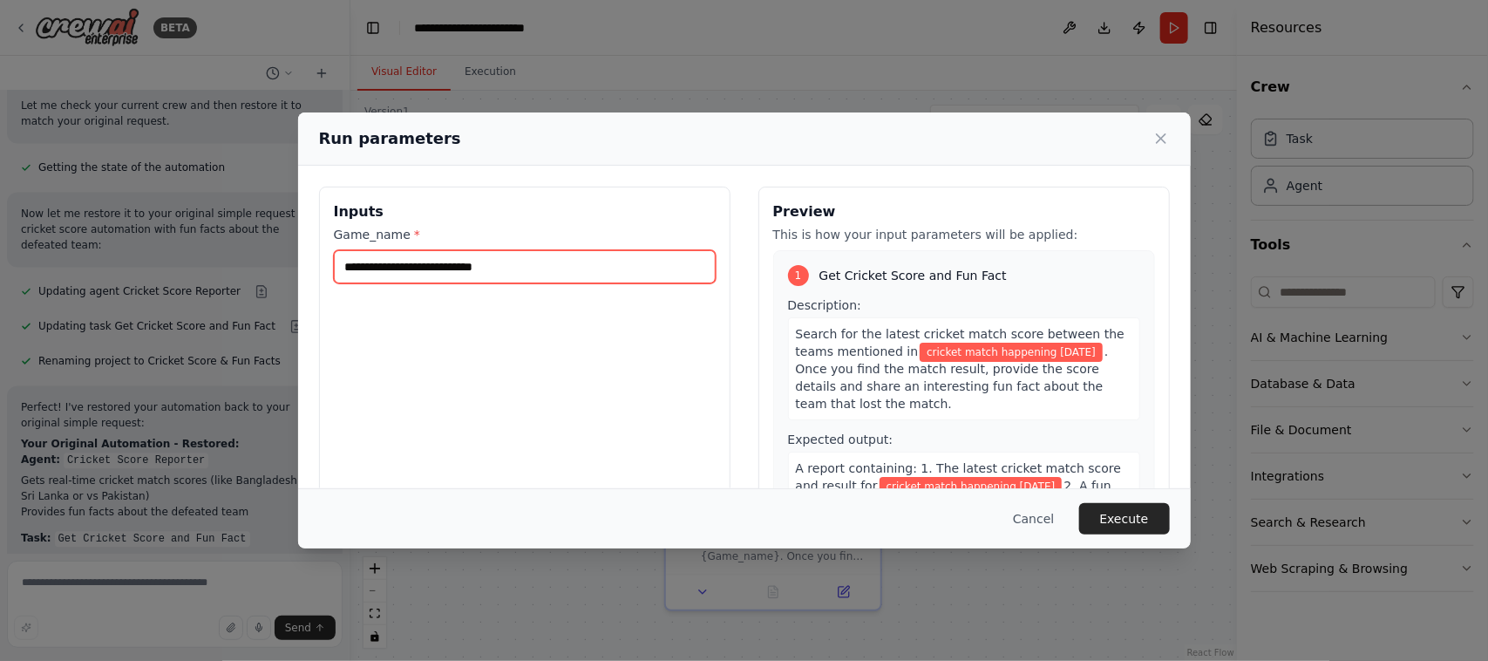
click at [417, 270] on input "**********" at bounding box center [525, 266] width 382 height 33
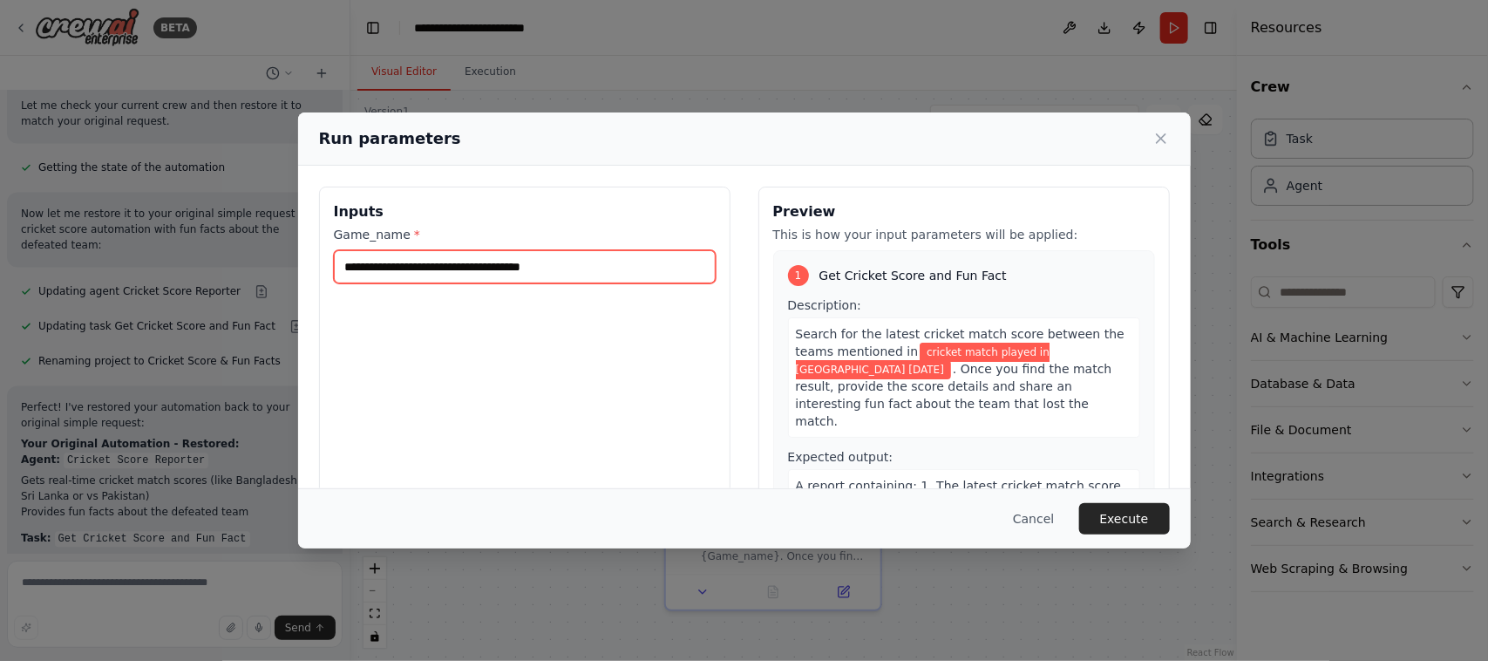
click at [578, 266] on input "**********" at bounding box center [525, 266] width 382 height 33
type input "**********"
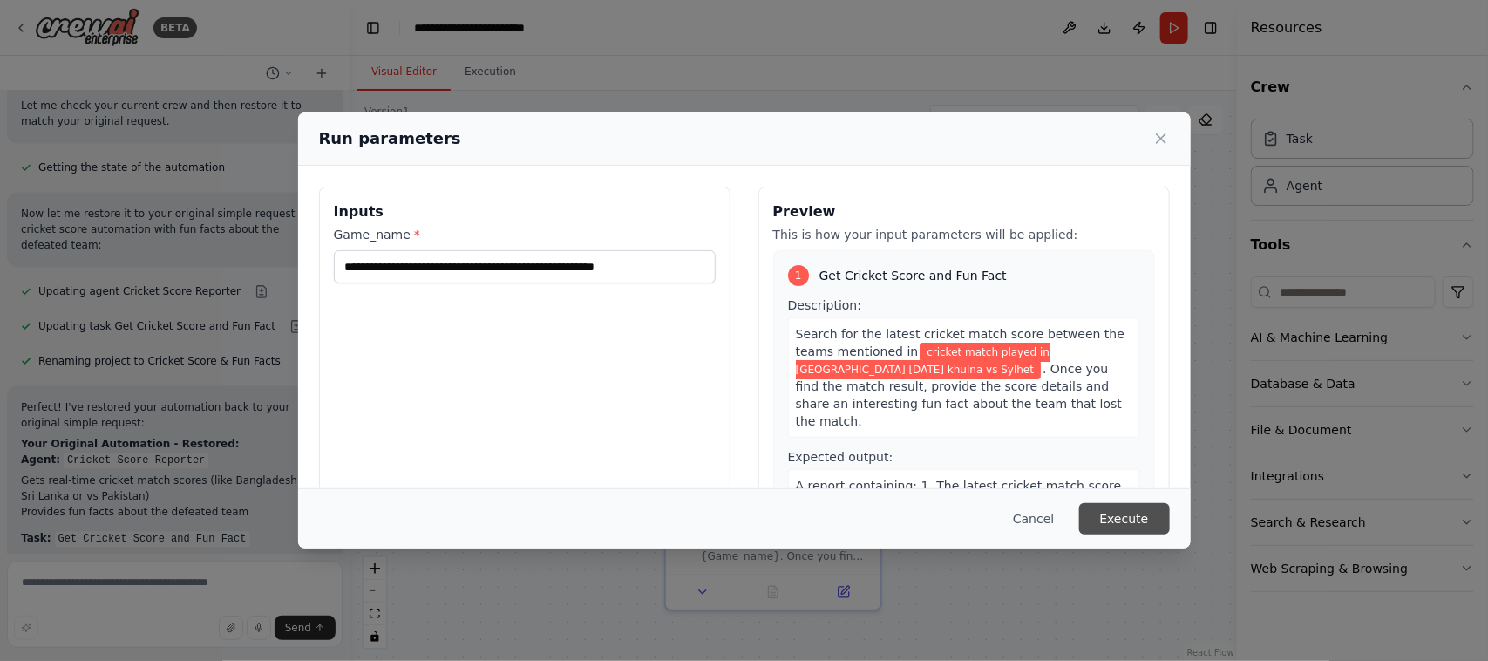
click at [1122, 513] on button "Execute" at bounding box center [1124, 518] width 91 height 31
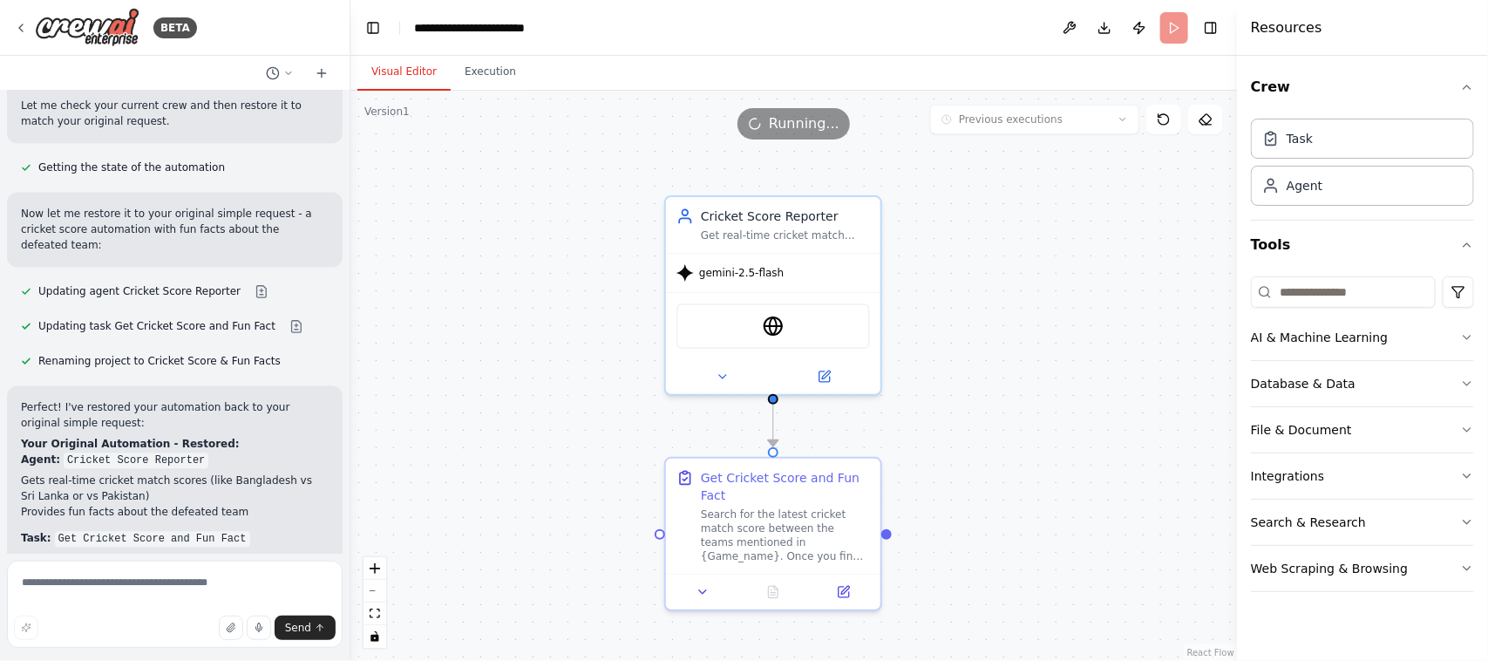
click at [408, 68] on button "Visual Editor" at bounding box center [403, 72] width 93 height 37
click at [486, 71] on button "Execution" at bounding box center [490, 72] width 79 height 37
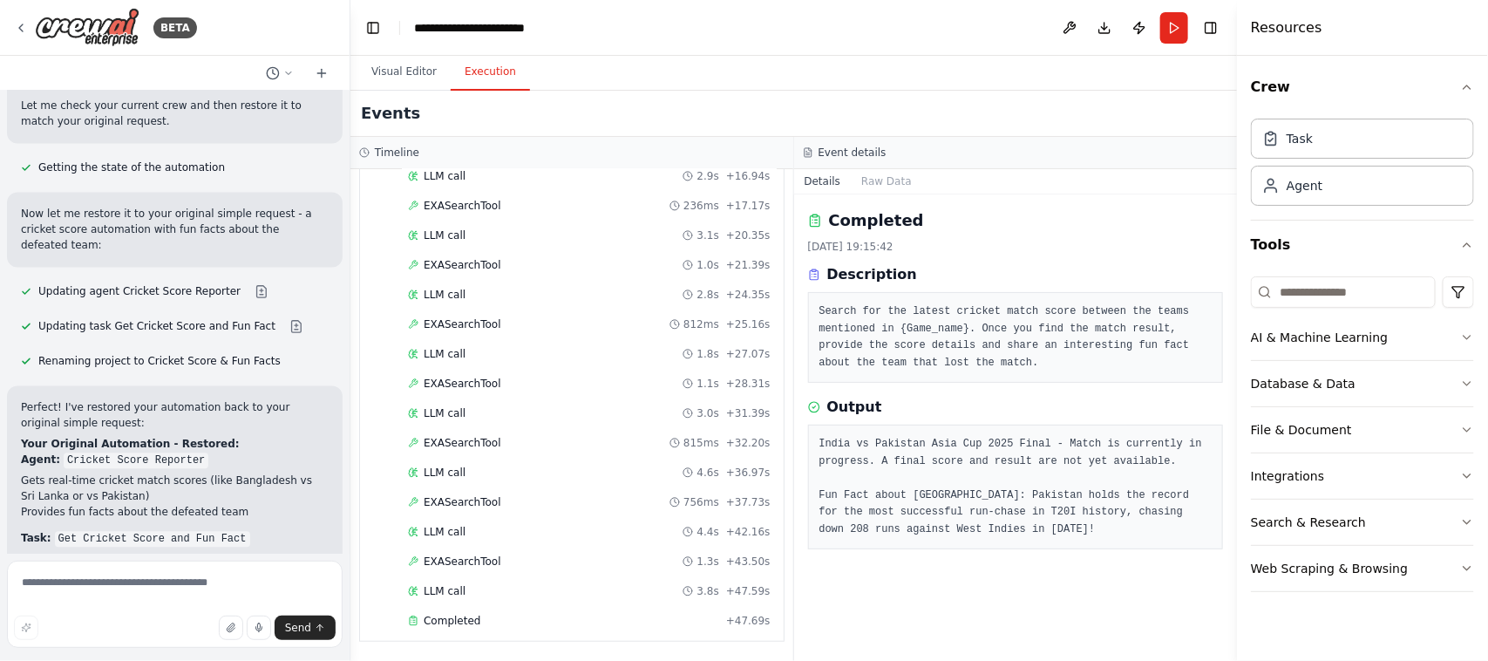
scroll to position [316, 0]
click at [440, 623] on span "Completed" at bounding box center [452, 621] width 57 height 14
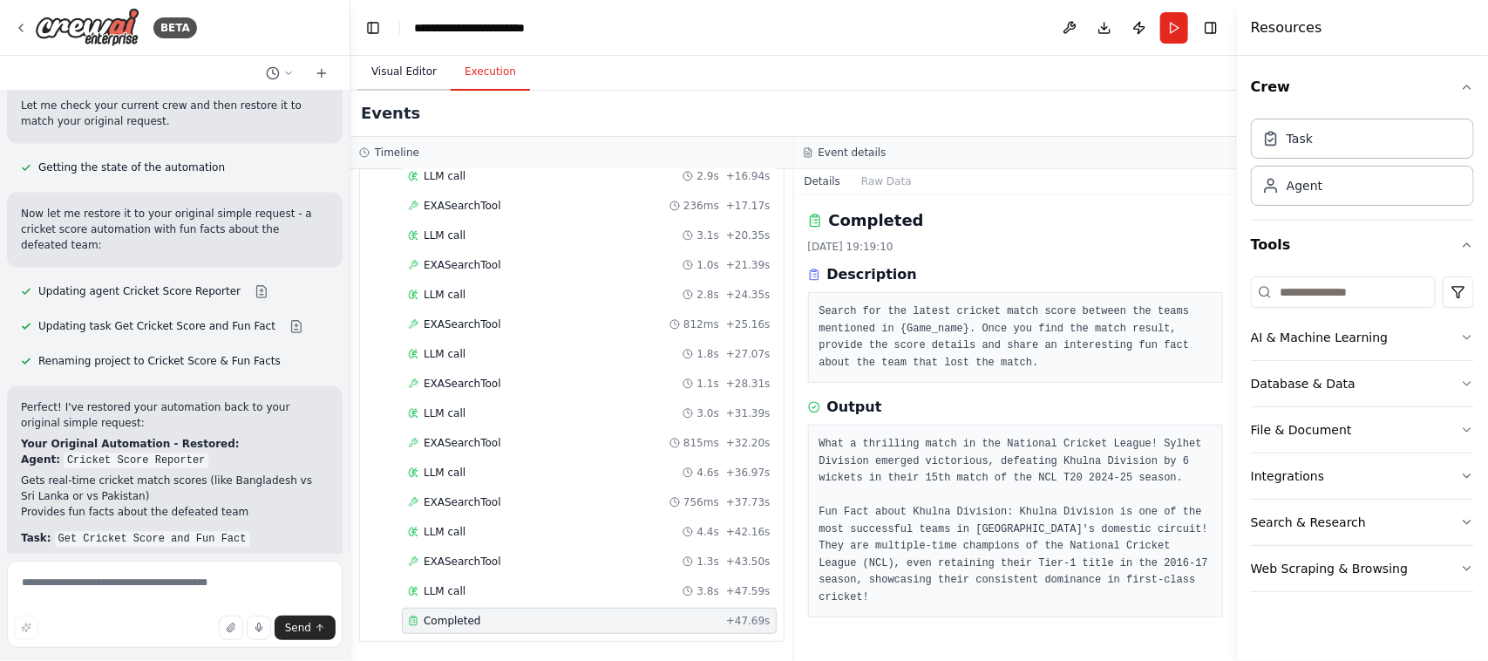
click at [404, 62] on button "Visual Editor" at bounding box center [403, 72] width 93 height 37
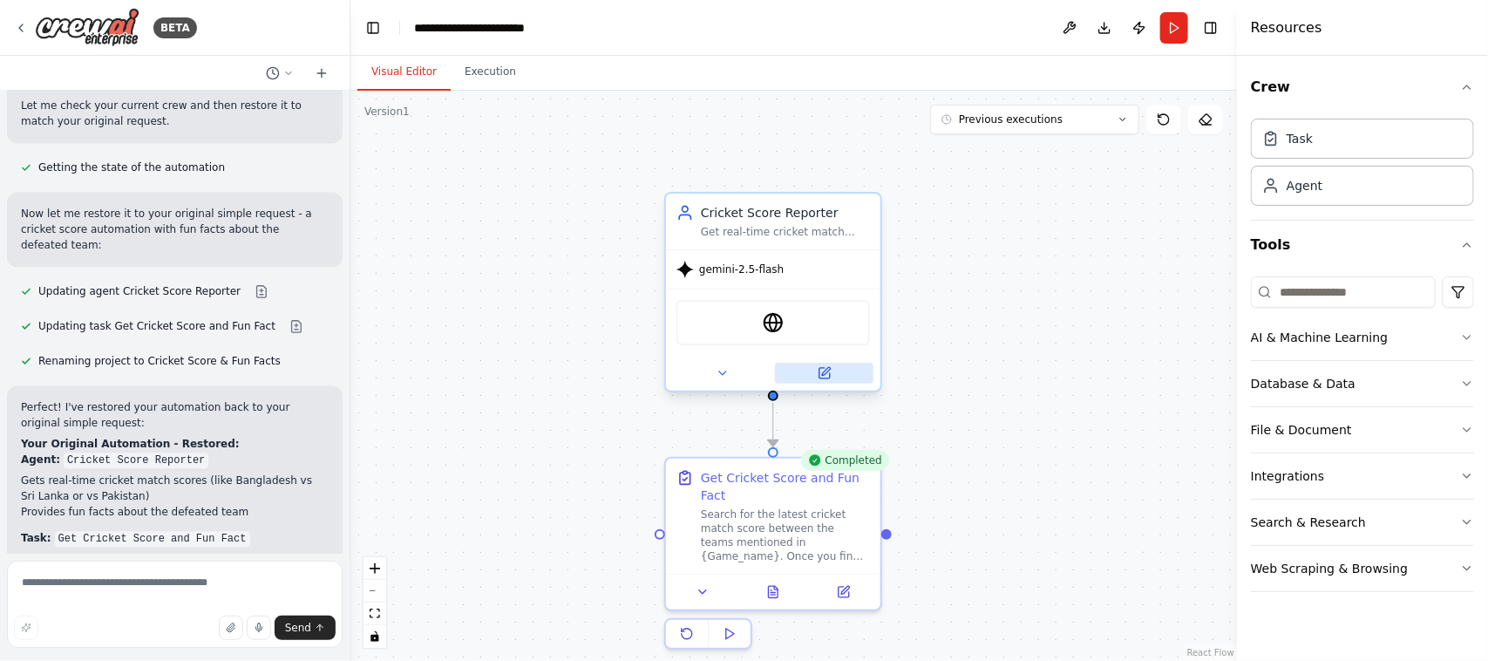
click at [828, 376] on icon at bounding box center [825, 373] width 10 height 10
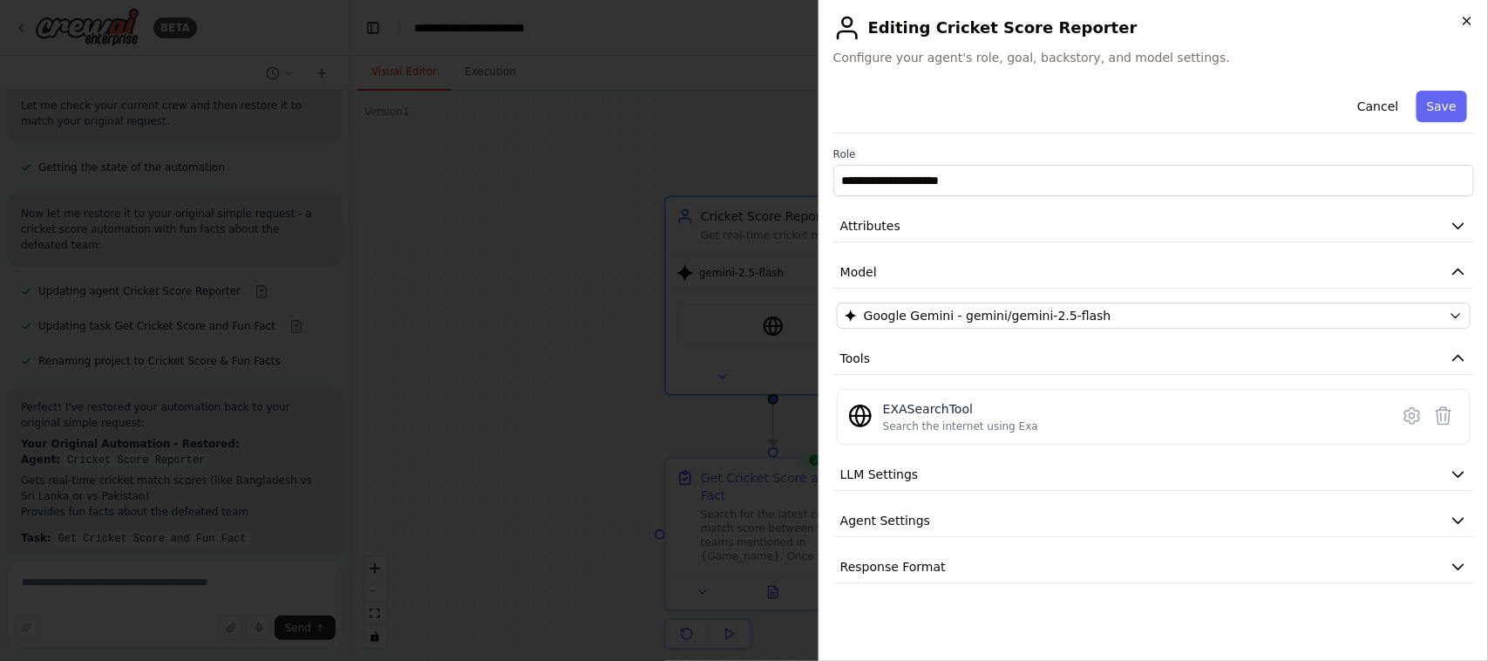
click at [1465, 15] on icon "button" at bounding box center [1467, 21] width 14 height 14
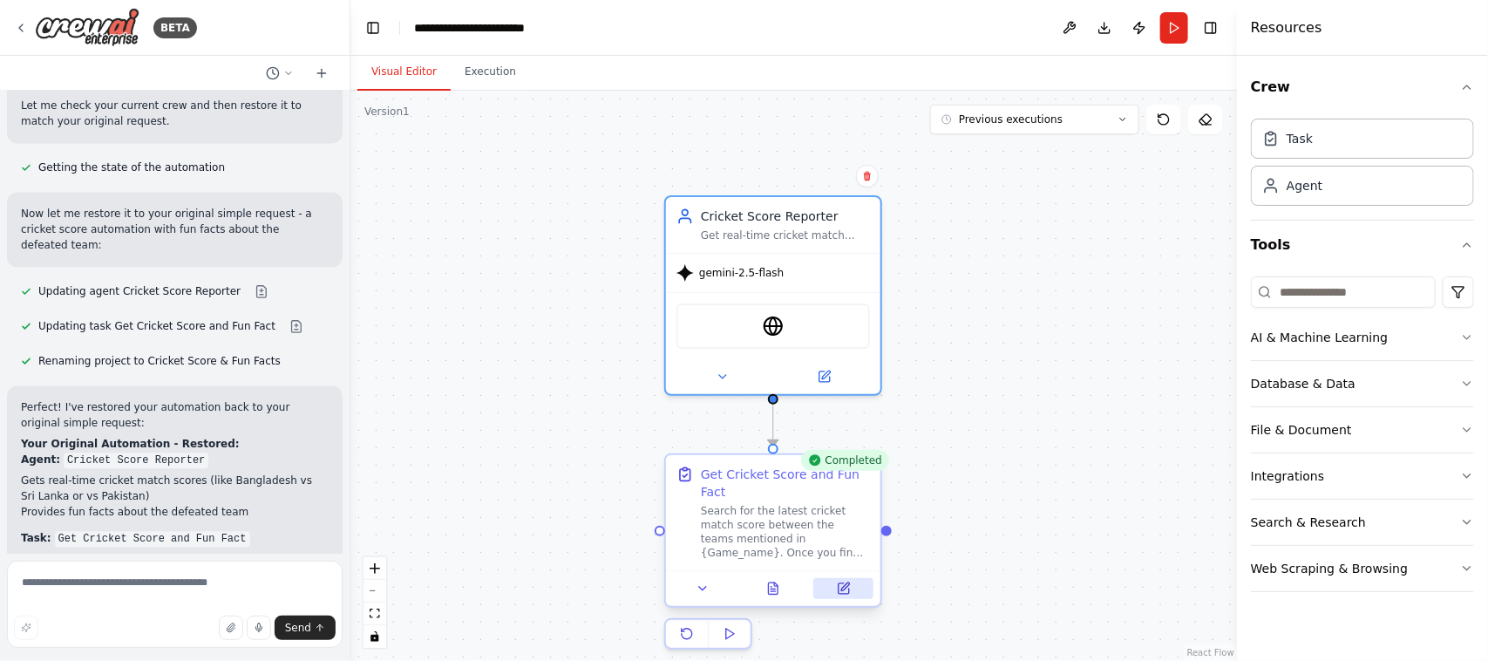
click at [847, 582] on icon at bounding box center [845, 586] width 8 height 8
